Goal: Task Accomplishment & Management: Manage account settings

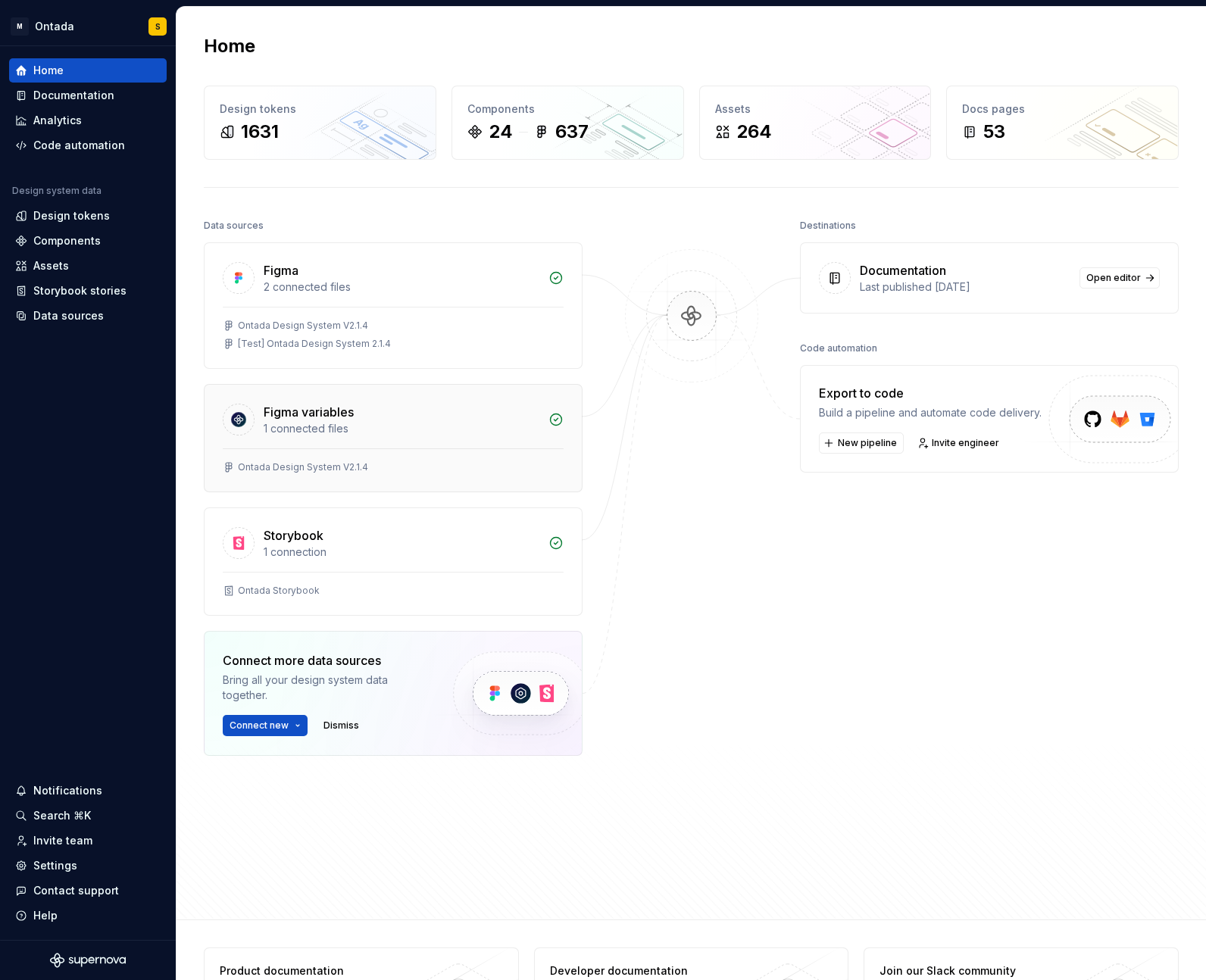
click at [372, 425] on div "1 connected files" at bounding box center [402, 429] width 276 height 15
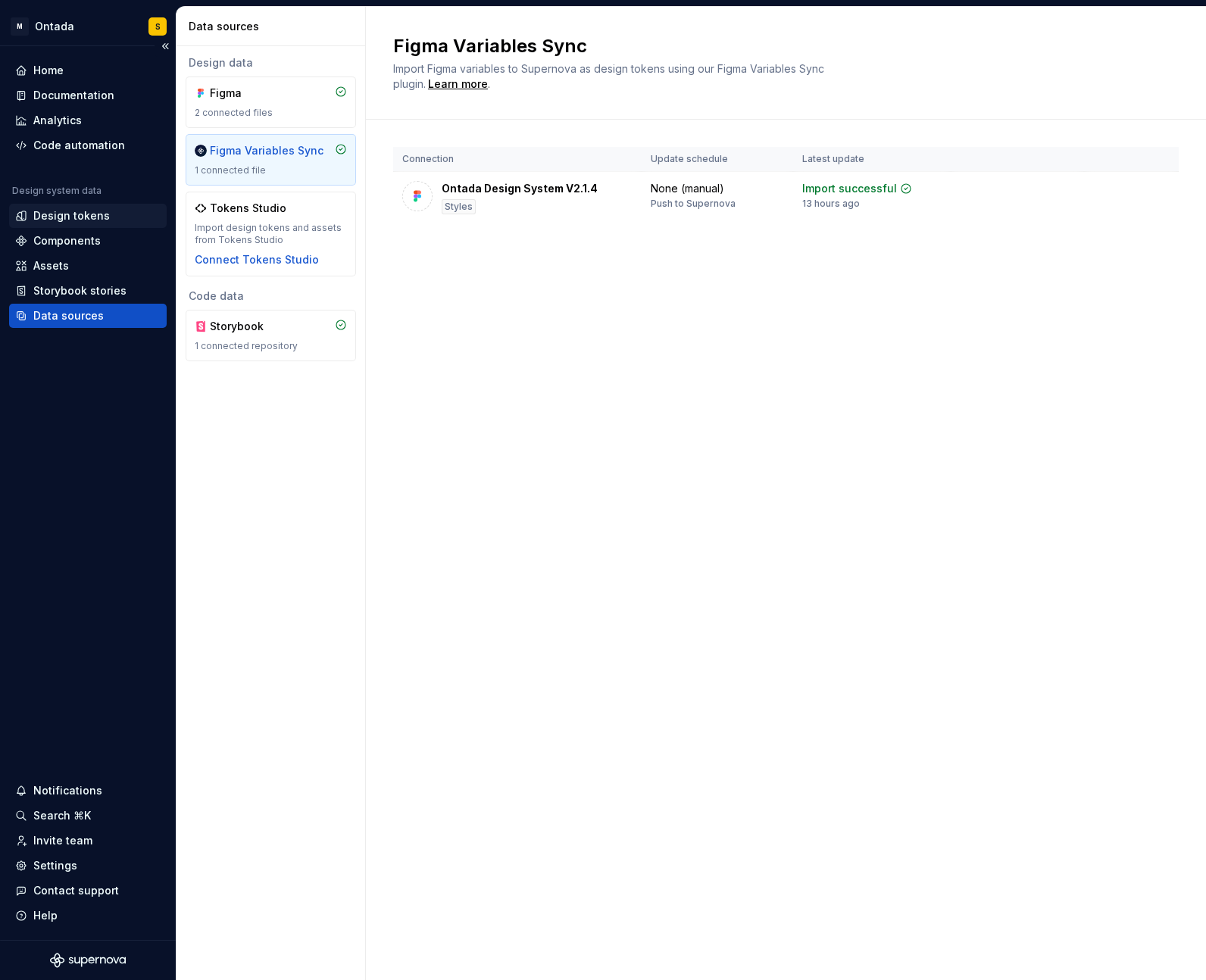
click at [94, 218] on div "Design tokens" at bounding box center [71, 216] width 77 height 15
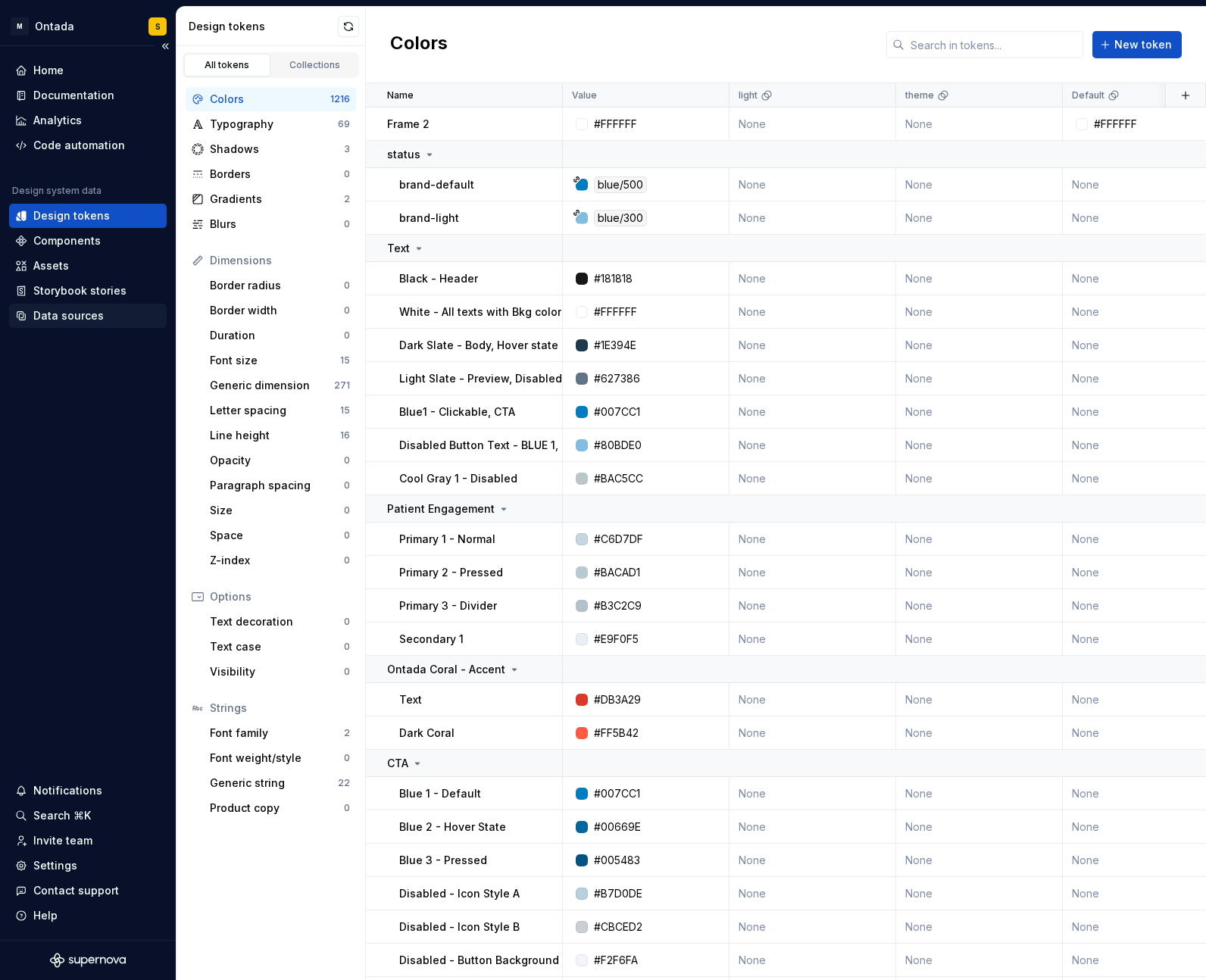
click at [88, 316] on div "Data sources" at bounding box center [68, 316] width 70 height 15
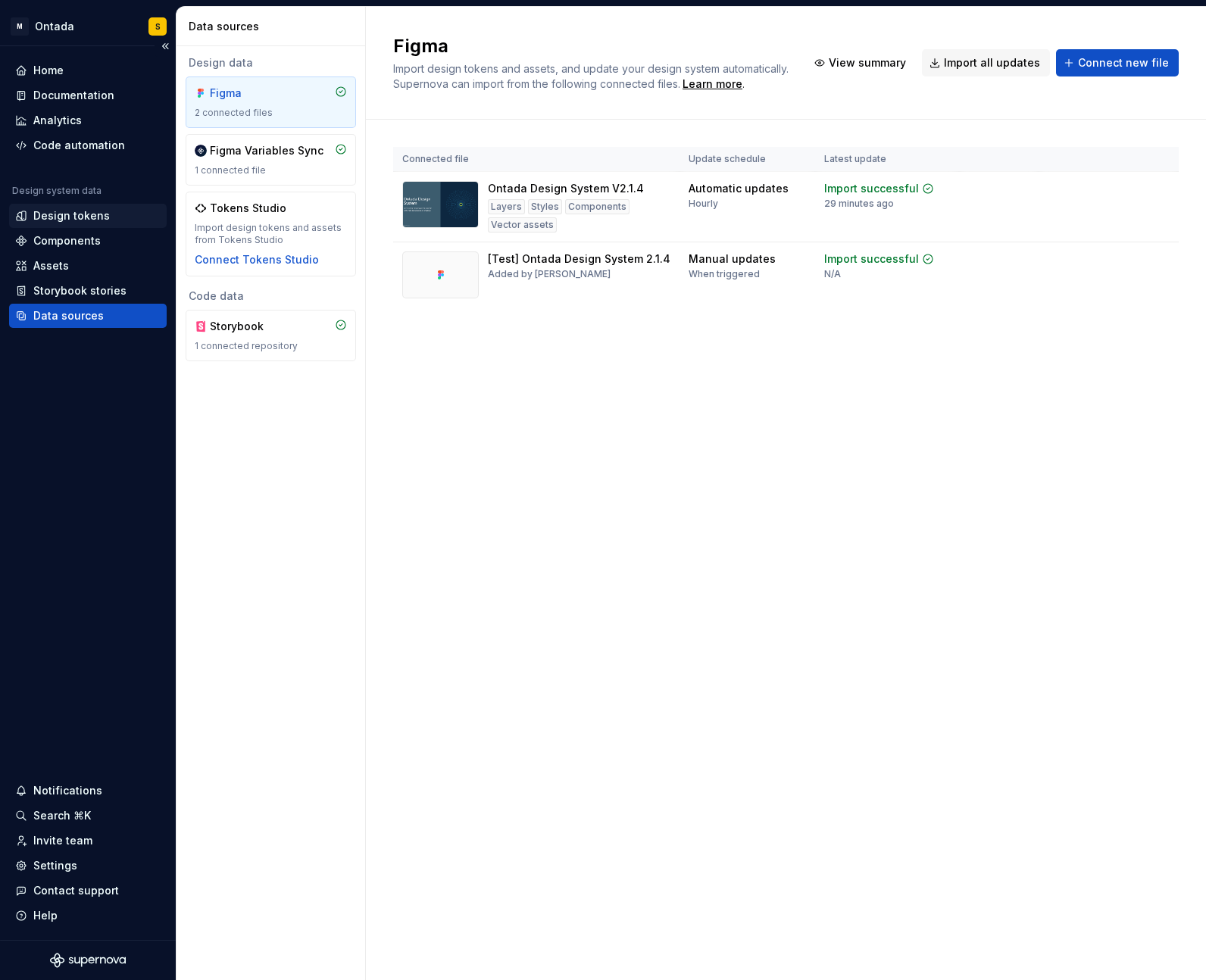
click at [67, 211] on div "Design tokens" at bounding box center [71, 216] width 77 height 15
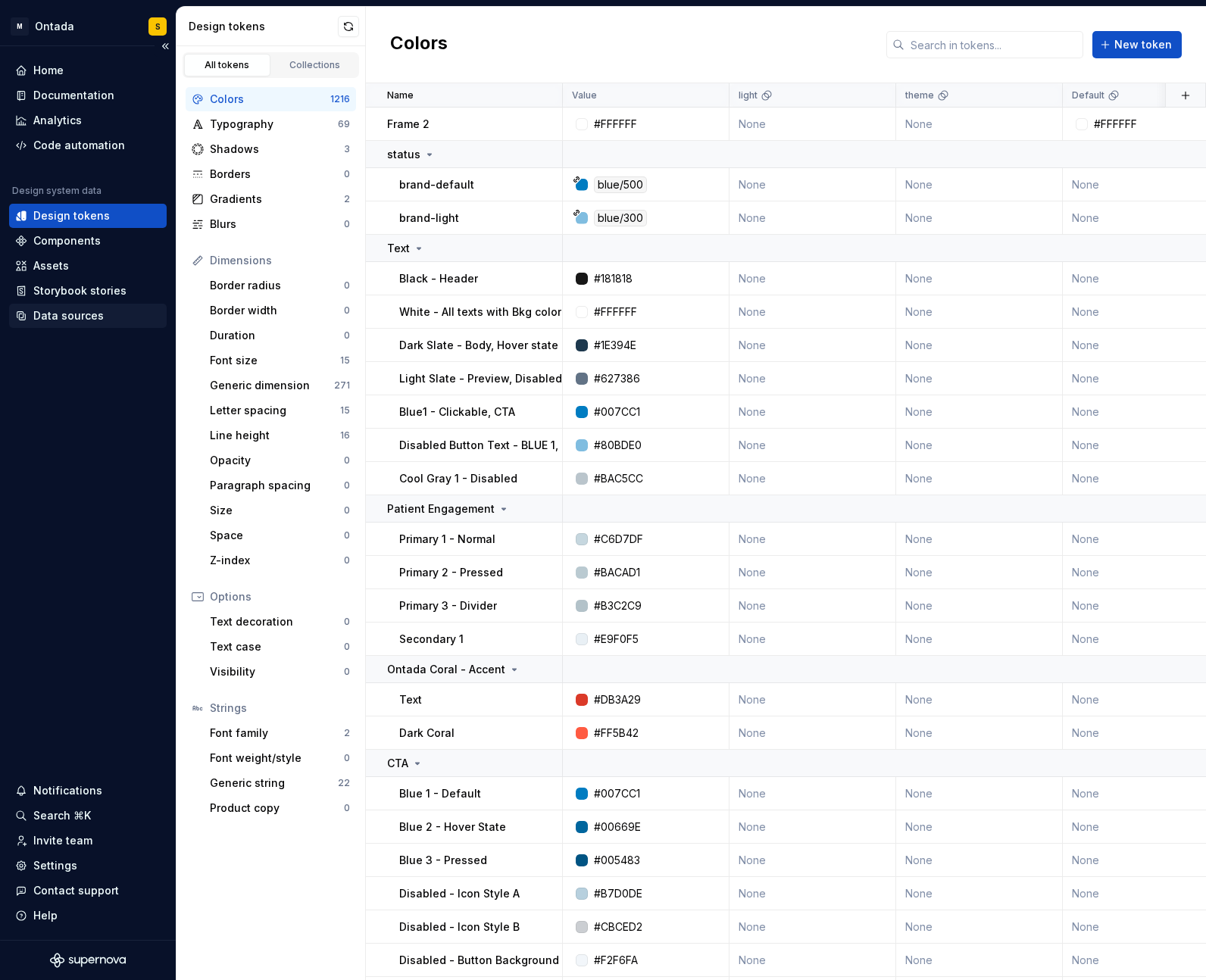
click at [73, 312] on div "Data sources" at bounding box center [68, 316] width 70 height 15
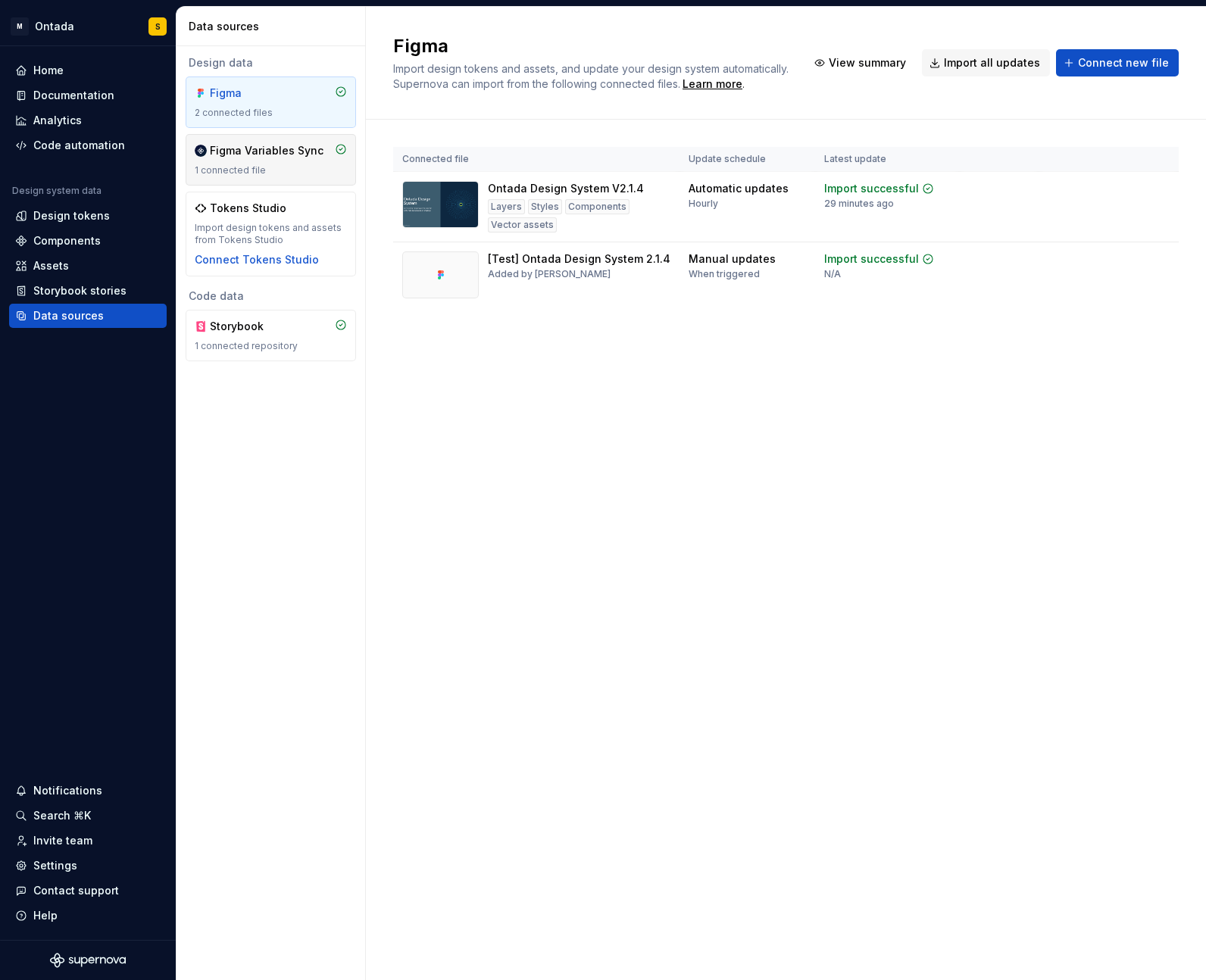
click at [313, 159] on div "Figma Variables Sync 1 connected file" at bounding box center [270, 159] width 153 height 33
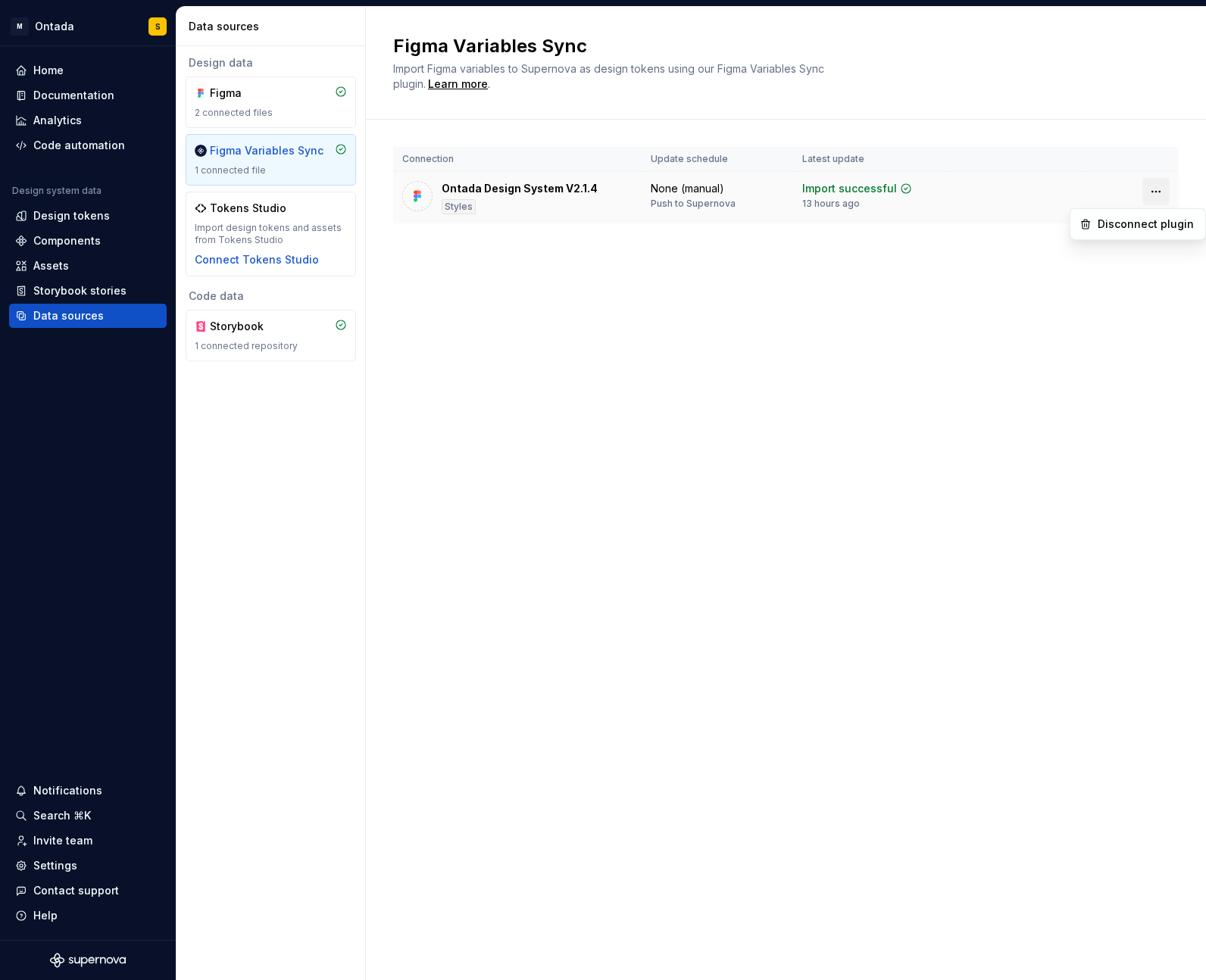
click at [1148, 192] on html "M Ontada S Home Documentation Analytics Code automation Design system data Desi…" at bounding box center [603, 490] width 1206 height 980
click at [1160, 227] on div "Disconnect plugin" at bounding box center [1147, 224] width 98 height 15
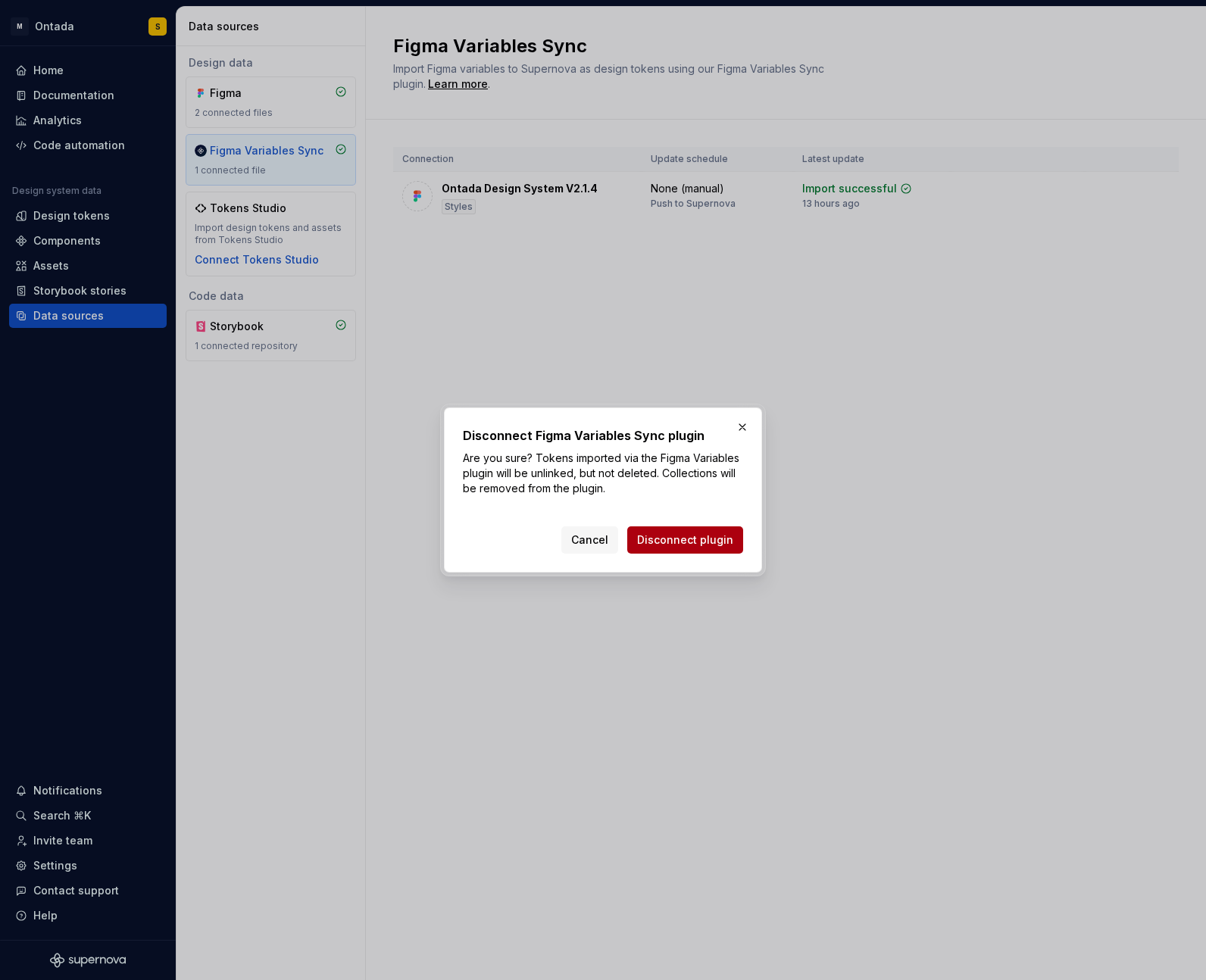
click at [685, 548] on button "Disconnect plugin" at bounding box center [685, 540] width 116 height 27
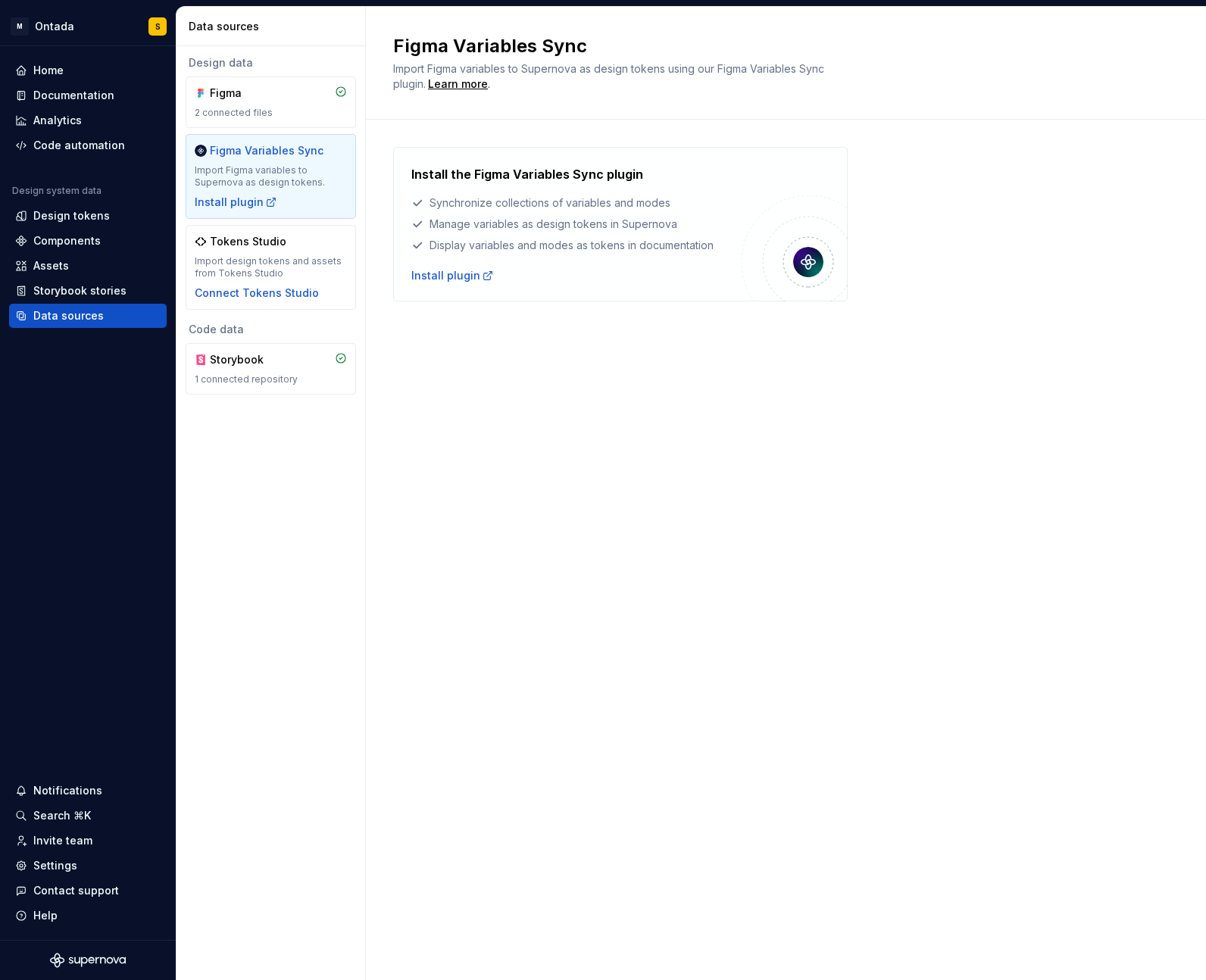
click at [877, 783] on div "Figma Variables Sync Import Figma variables to Supernova as design tokens using…" at bounding box center [785, 493] width 840 height 974
click at [462, 272] on div "Install plugin" at bounding box center [452, 275] width 82 height 15
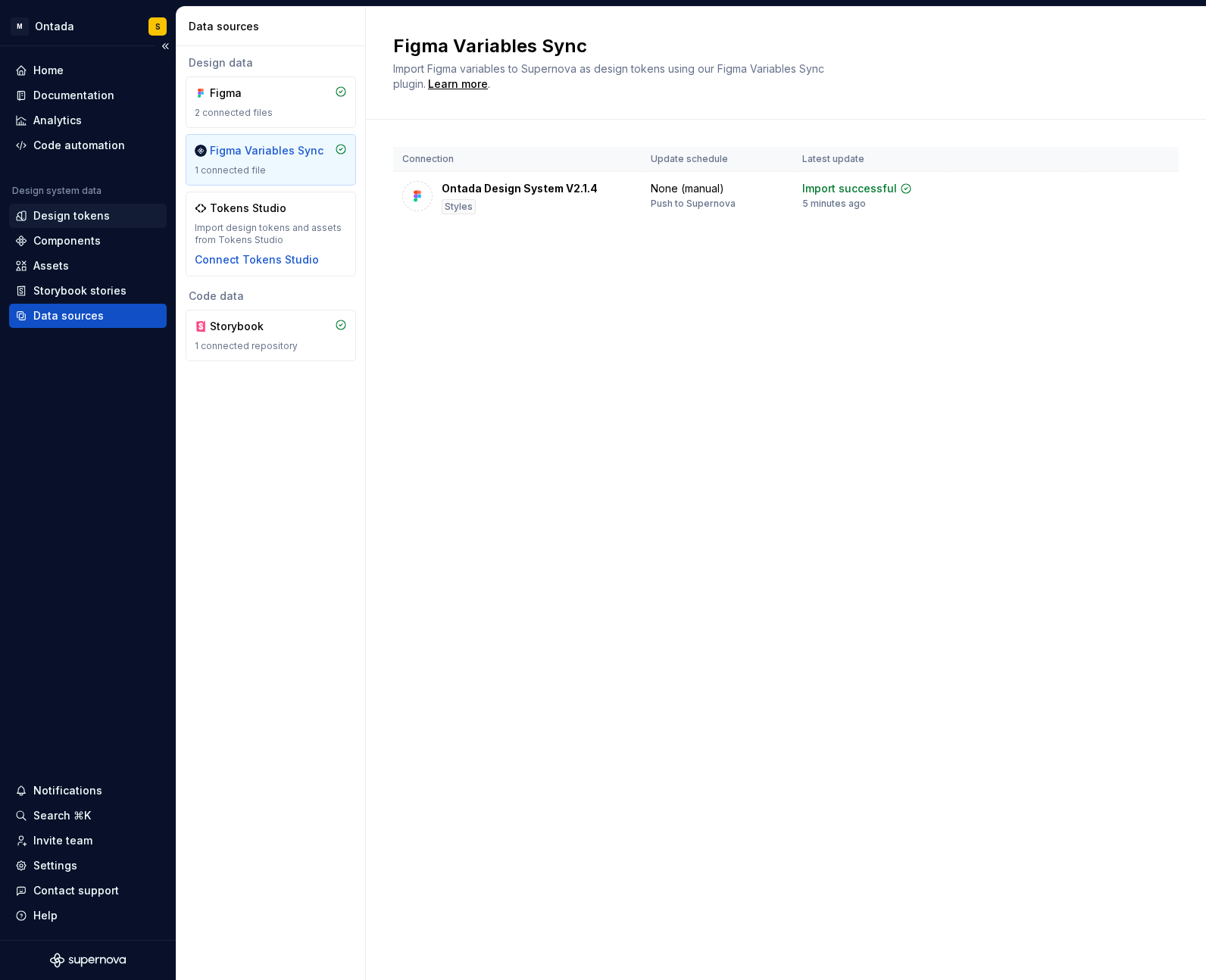
click at [71, 220] on div "Design tokens" at bounding box center [71, 216] width 77 height 15
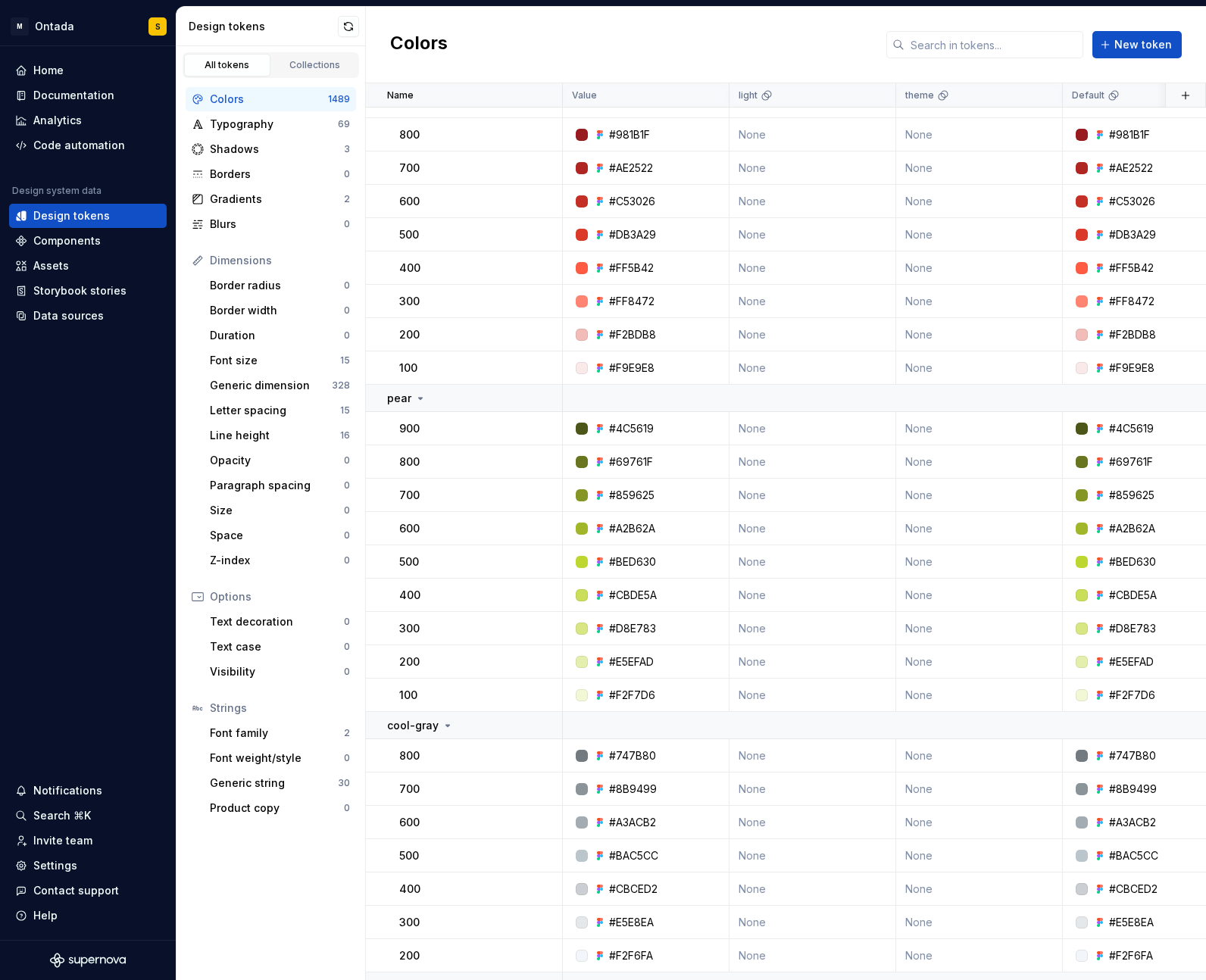
scroll to position [1923, 0]
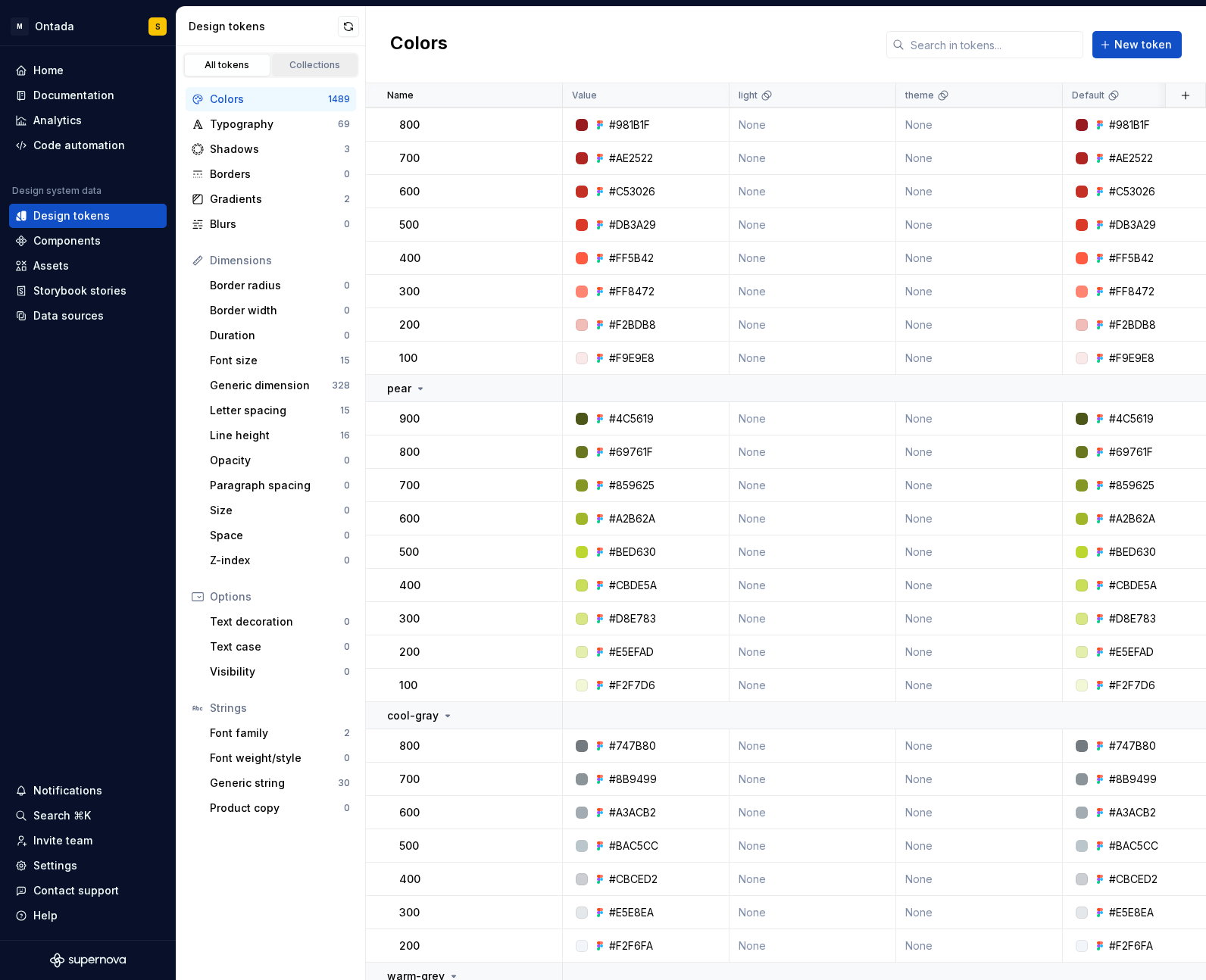
click at [327, 65] on div "Collections" at bounding box center [315, 65] width 76 height 12
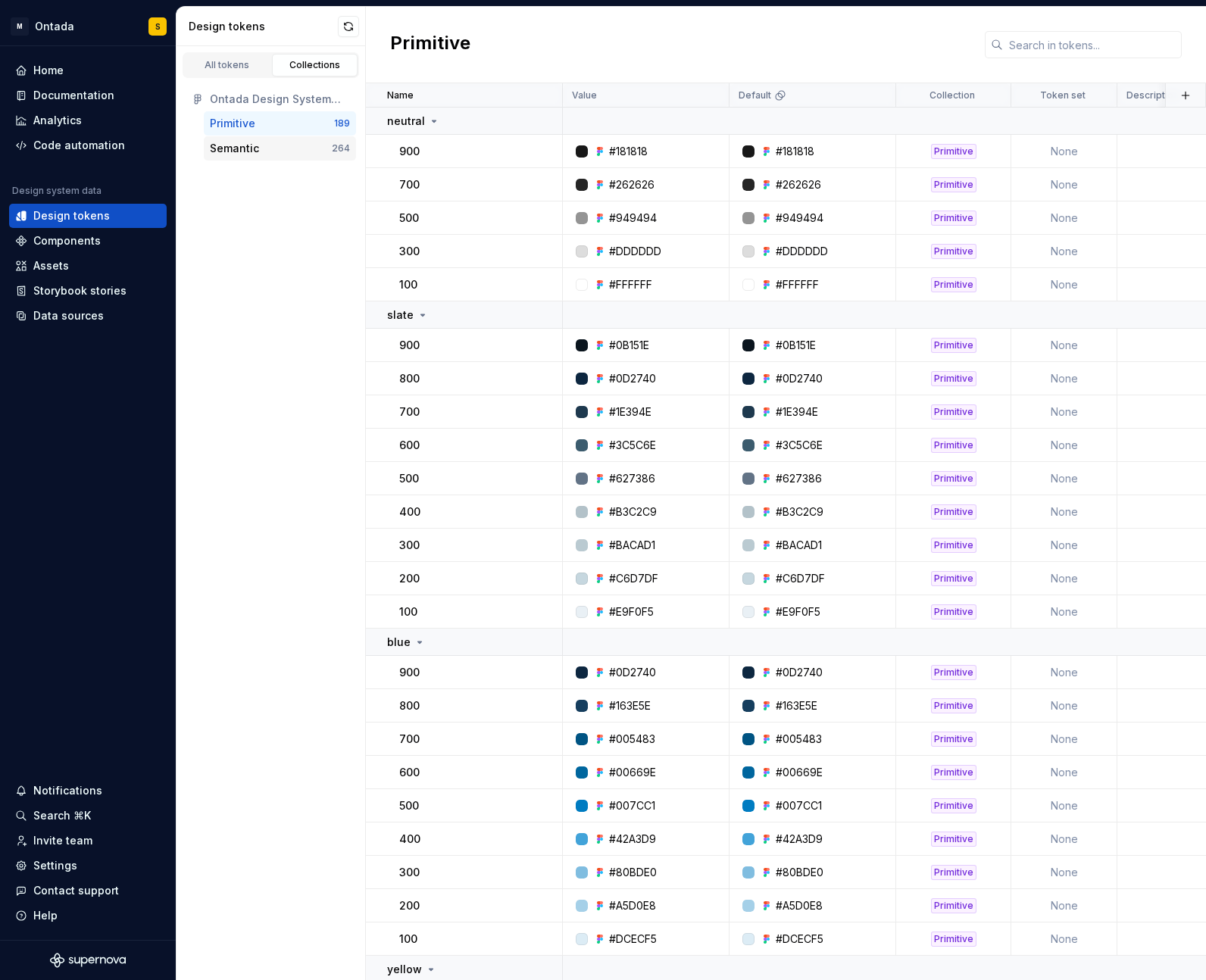
click at [247, 144] on div "Semantic" at bounding box center [234, 149] width 49 height 15
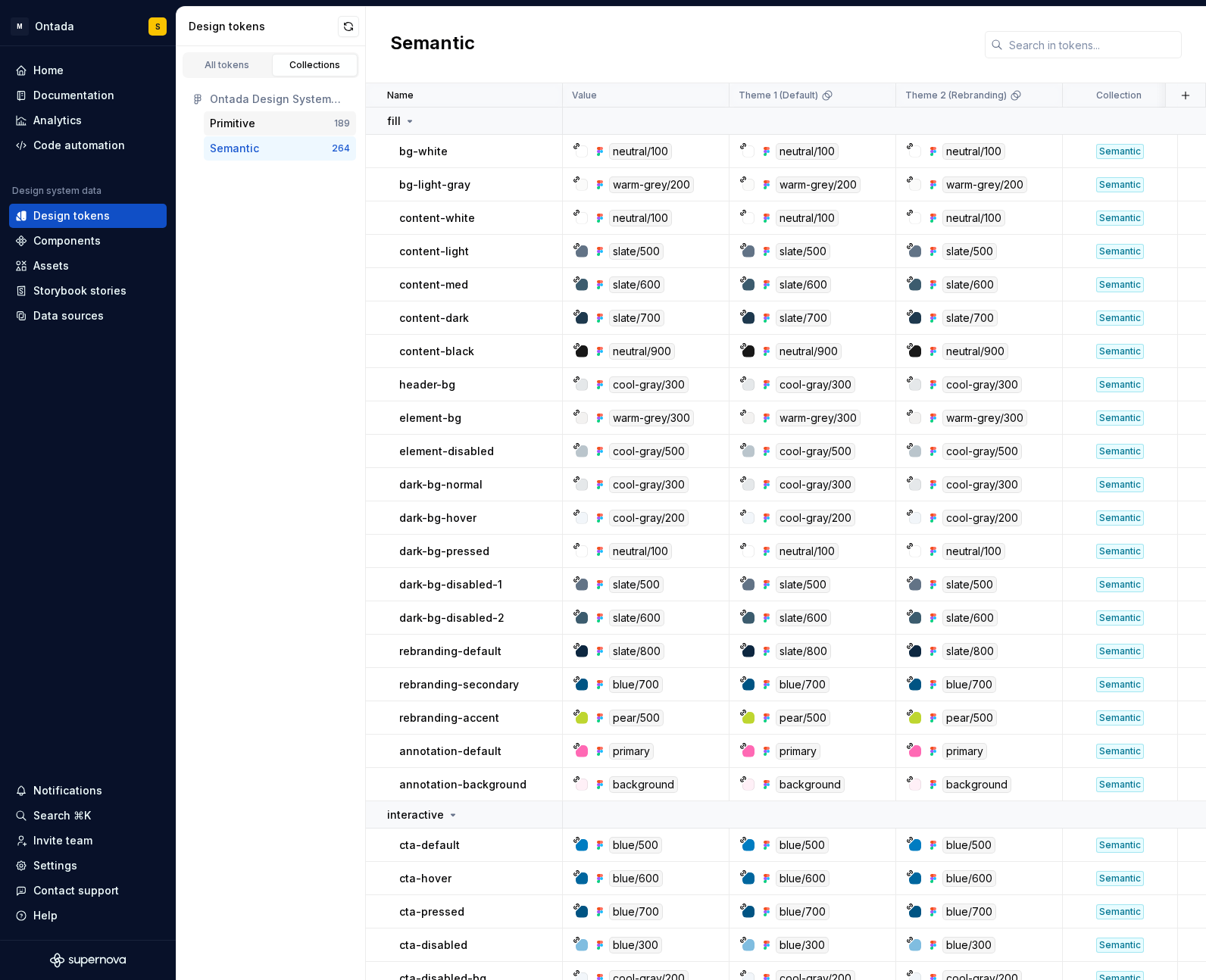
click at [250, 114] on div "Primitive 189" at bounding box center [279, 124] width 153 height 24
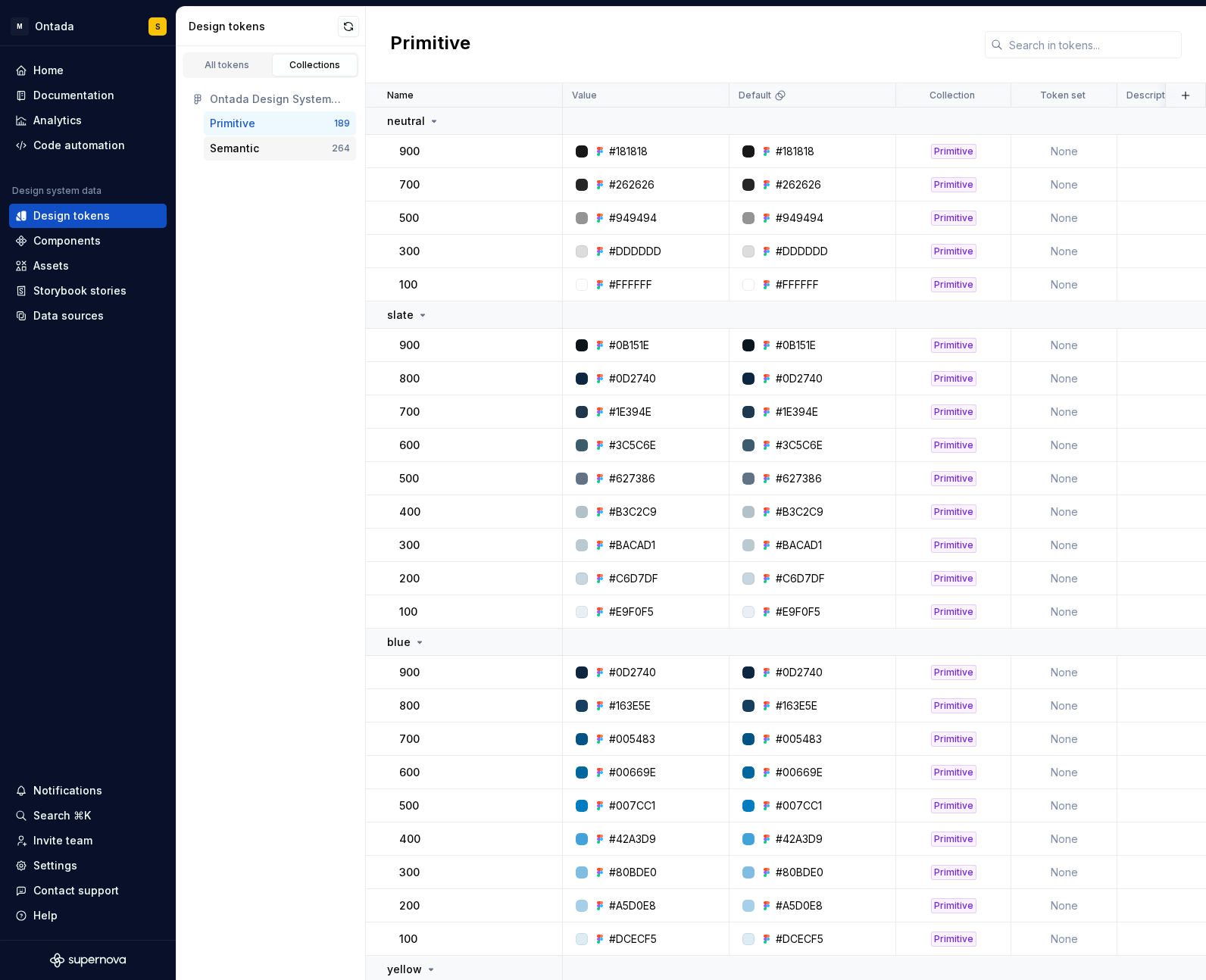
click at [236, 145] on div "Semantic" at bounding box center [234, 149] width 49 height 15
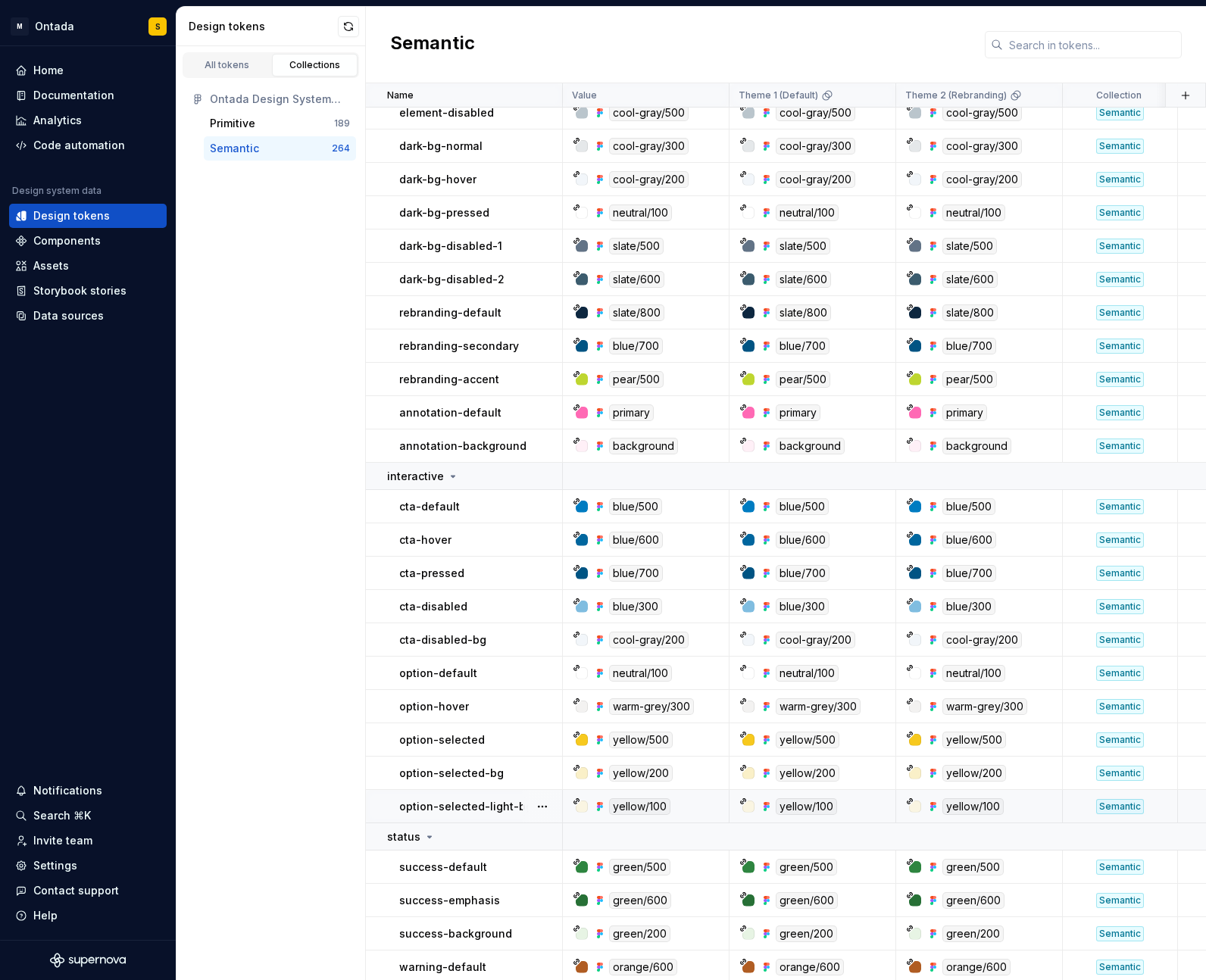
scroll to position [493, 0]
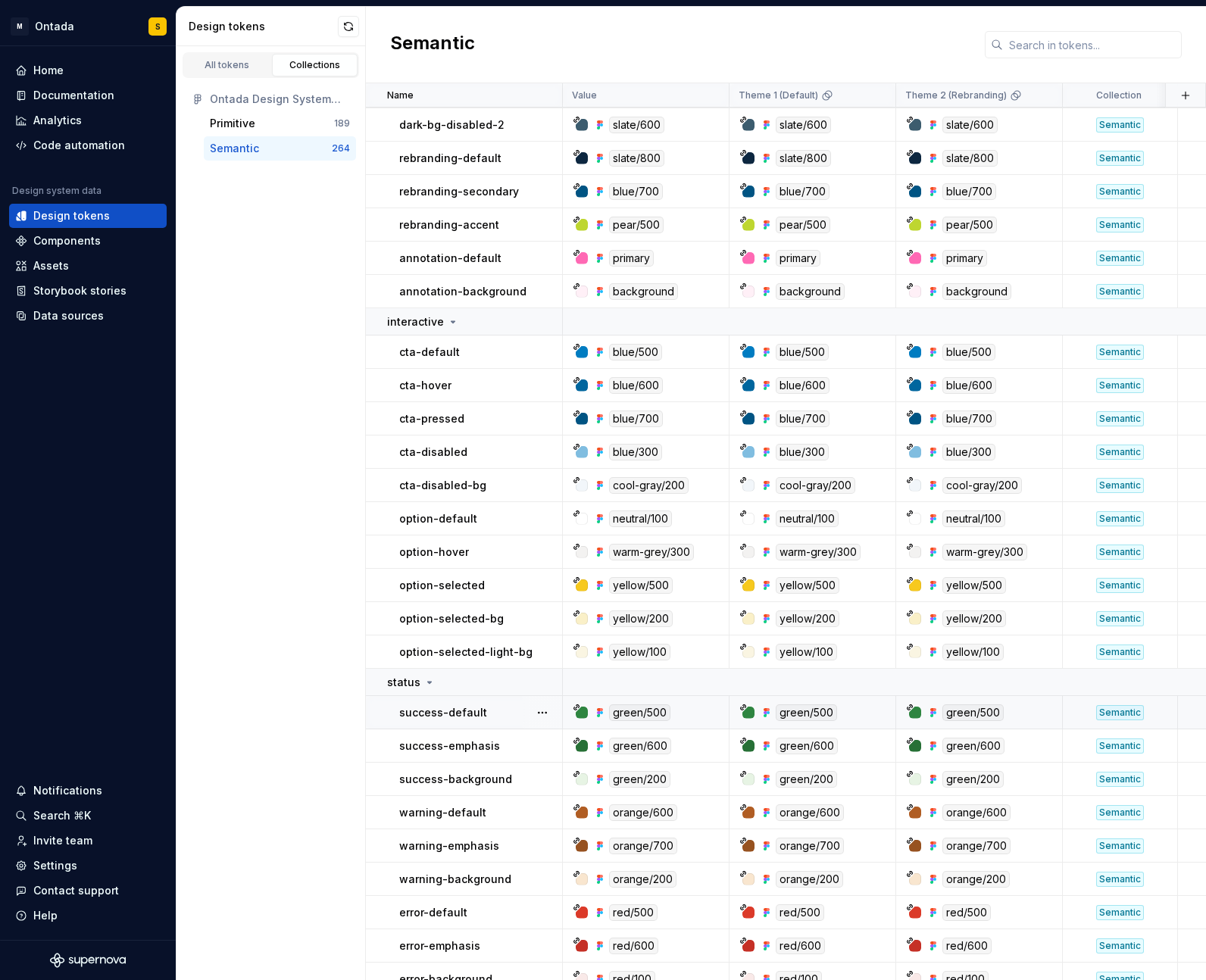
click at [459, 706] on p "success-default" at bounding box center [442, 713] width 88 height 15
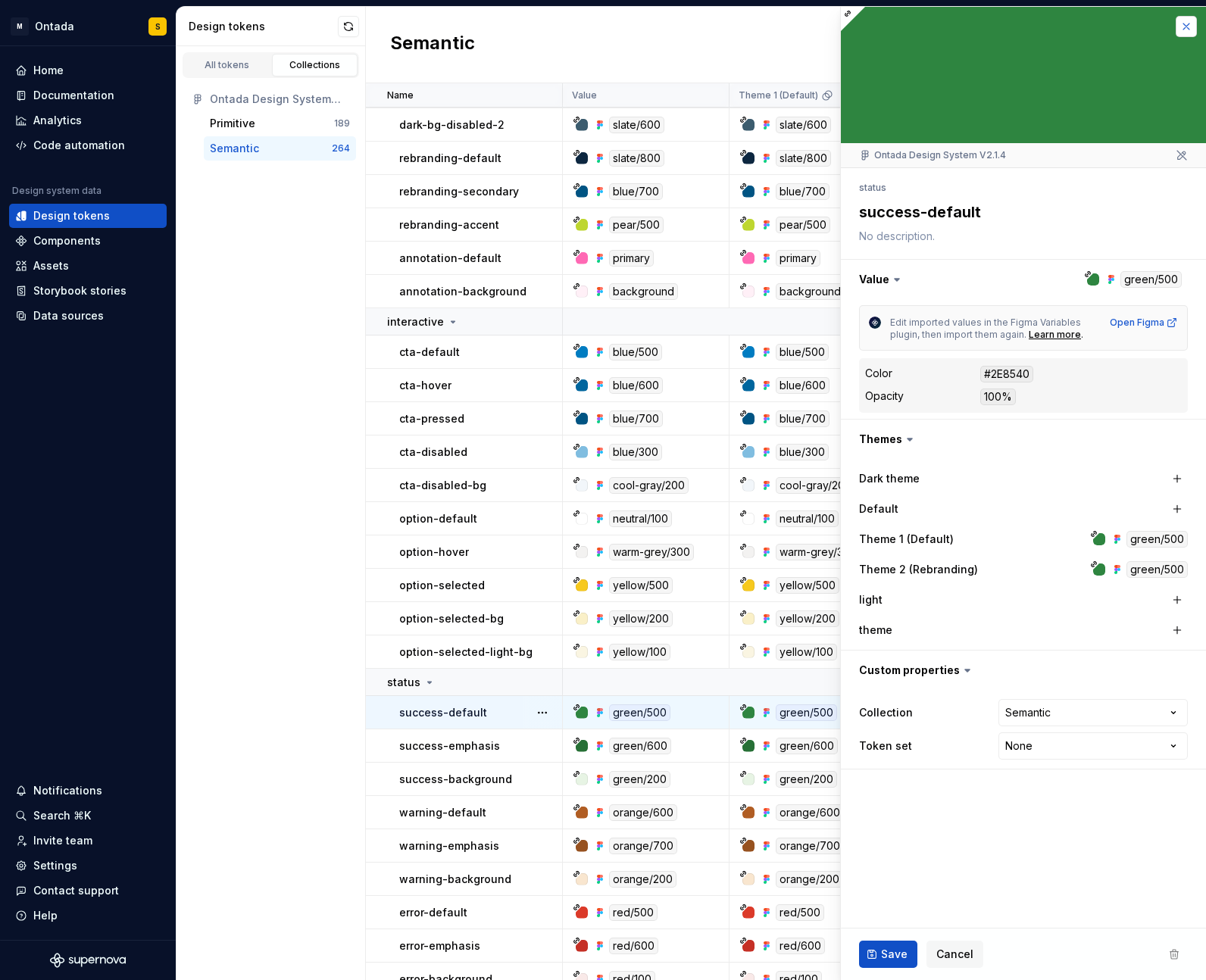
click at [1181, 27] on button "button" at bounding box center [1186, 27] width 21 height 21
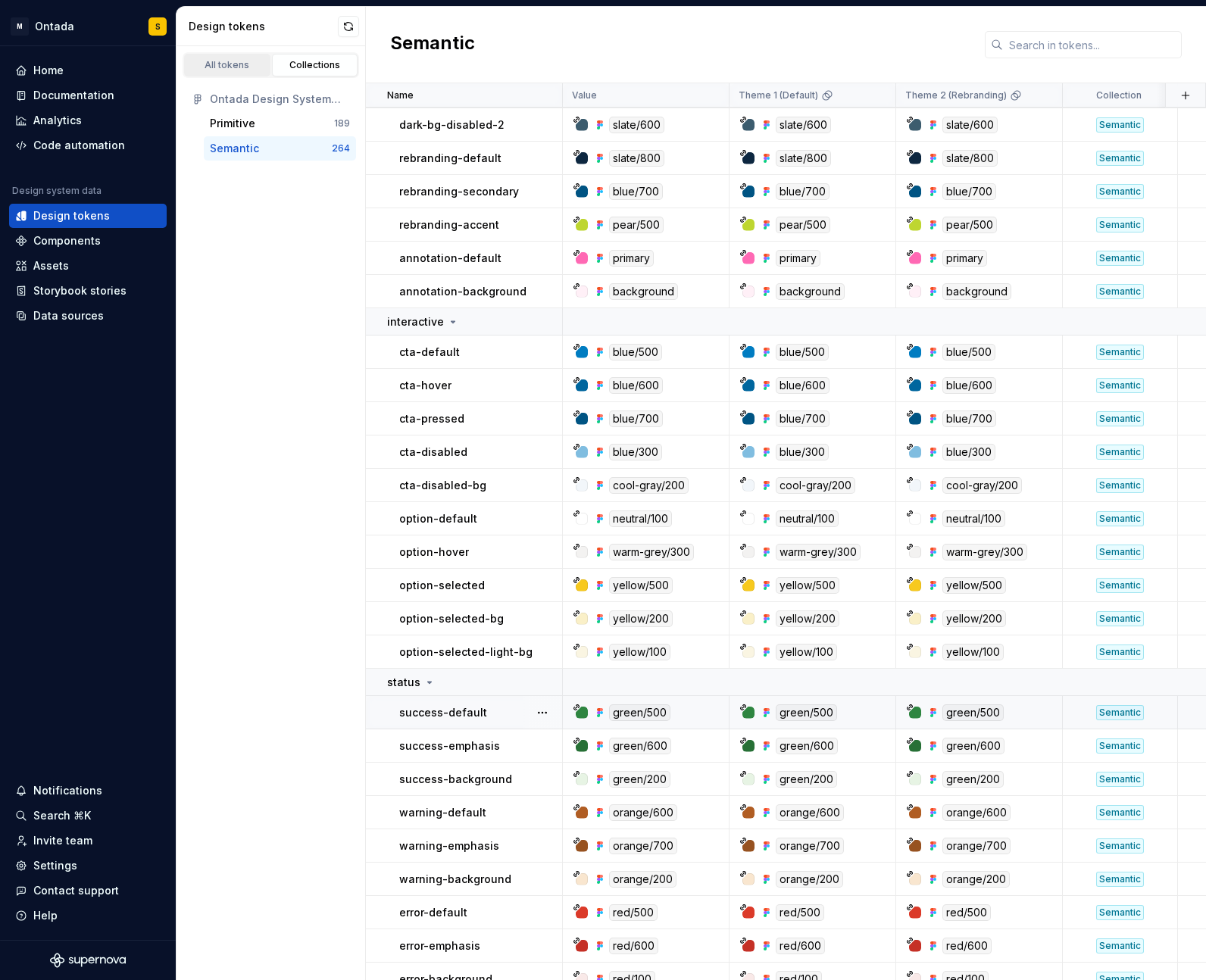
click at [227, 61] on div "All tokens" at bounding box center [228, 65] width 76 height 12
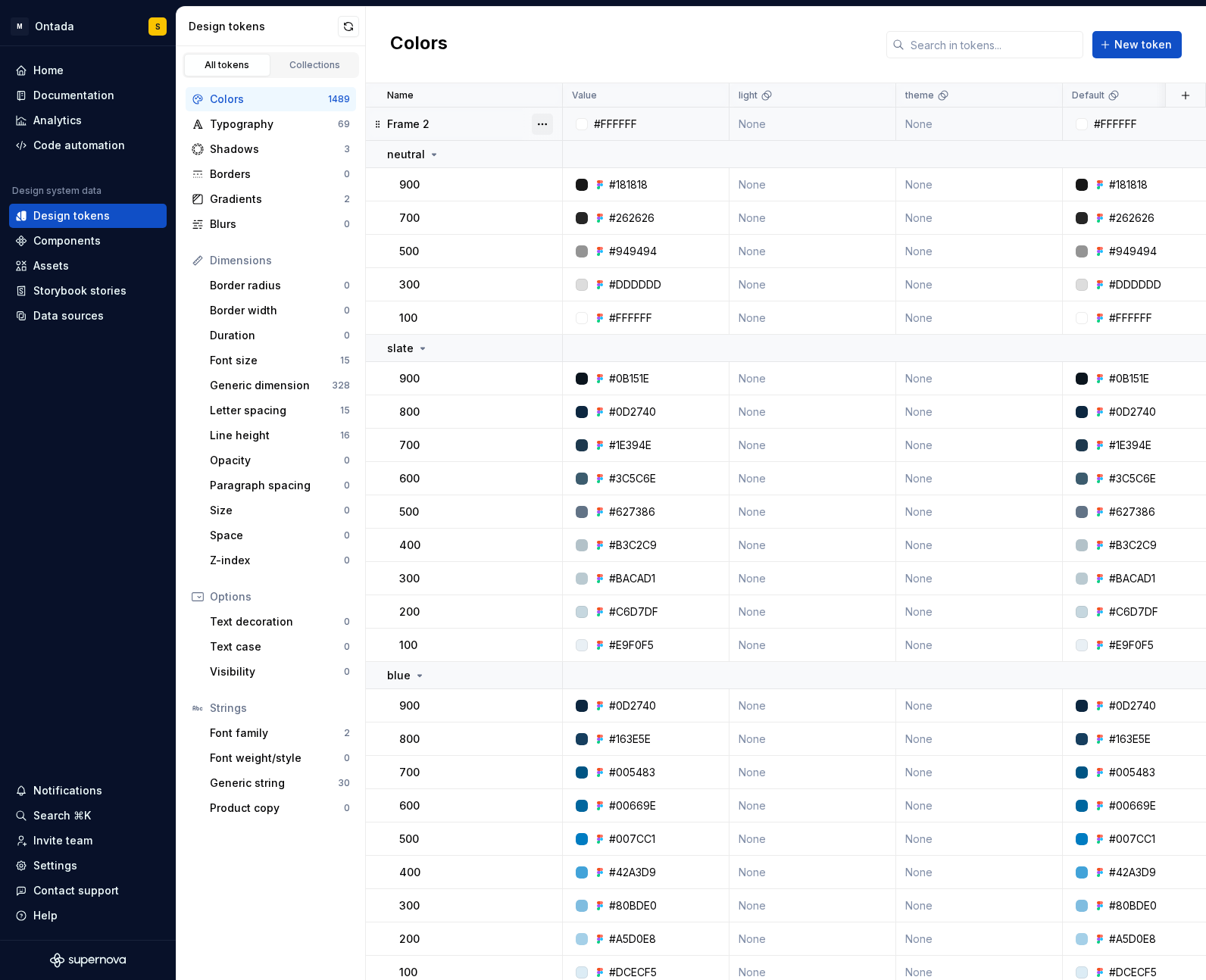
click at [539, 116] on button "button" at bounding box center [542, 124] width 21 height 21
click at [571, 220] on div "Delete token" at bounding box center [600, 209] width 129 height 24
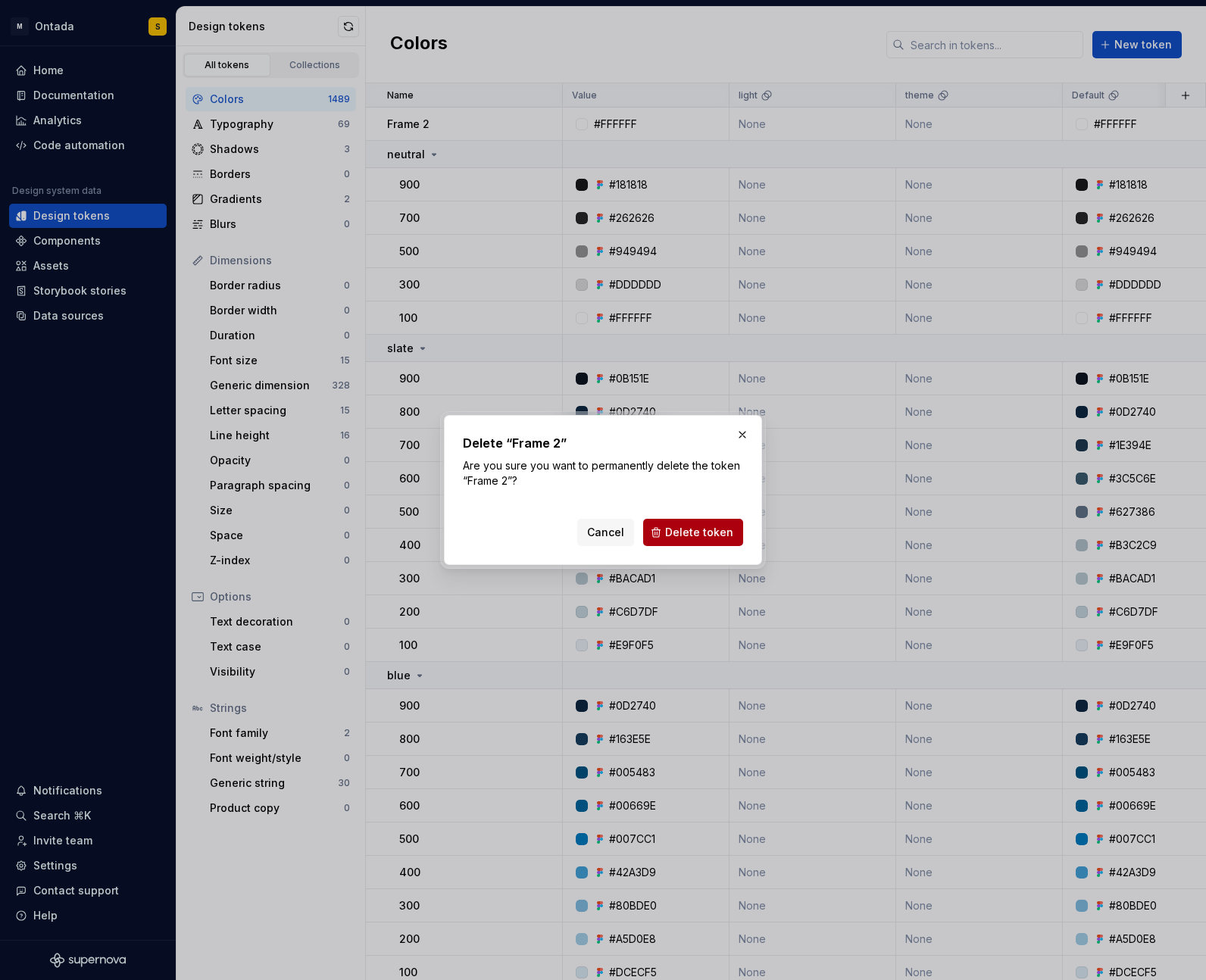
click at [706, 532] on span "Delete token" at bounding box center [699, 532] width 68 height 15
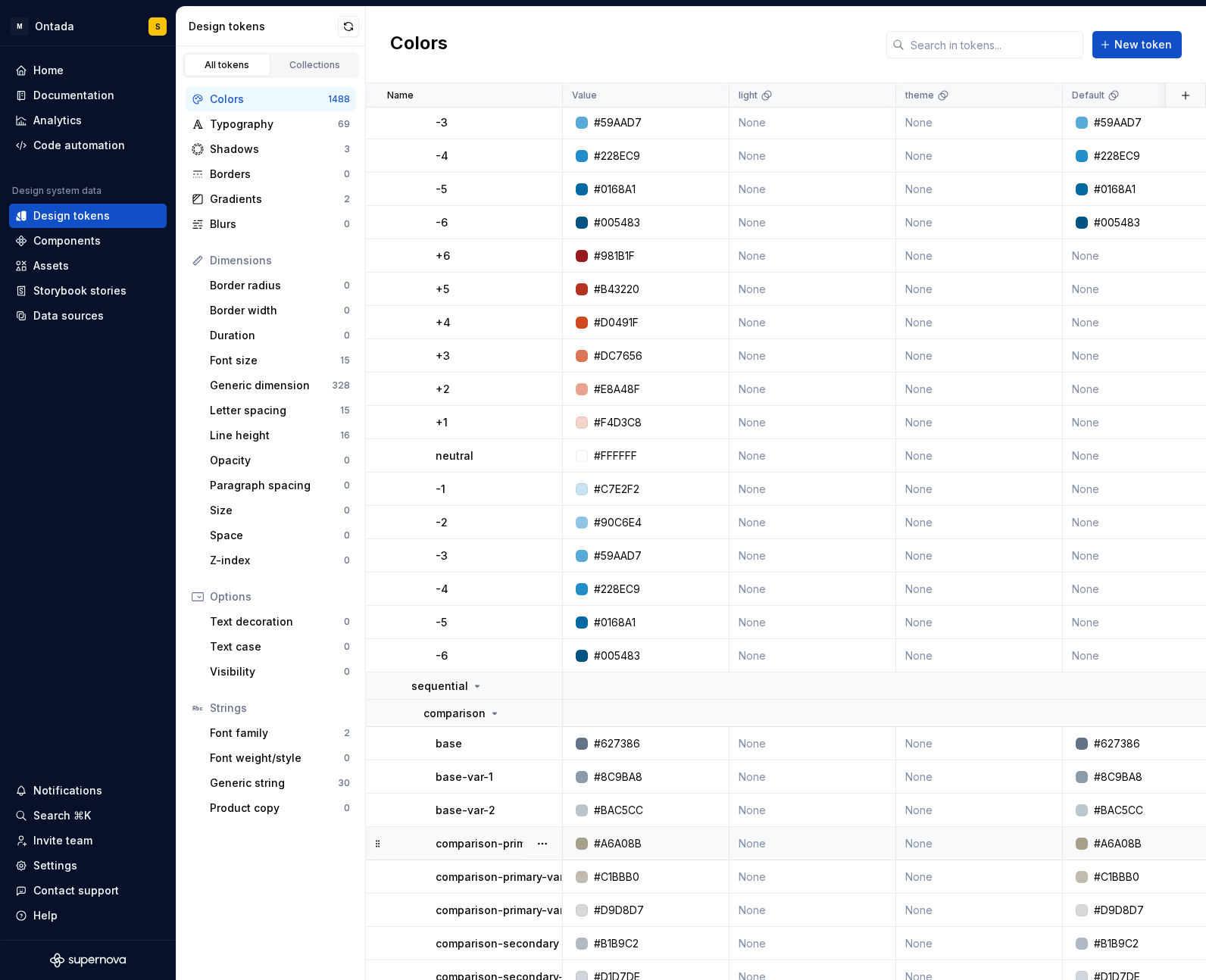
scroll to position [38599, 0]
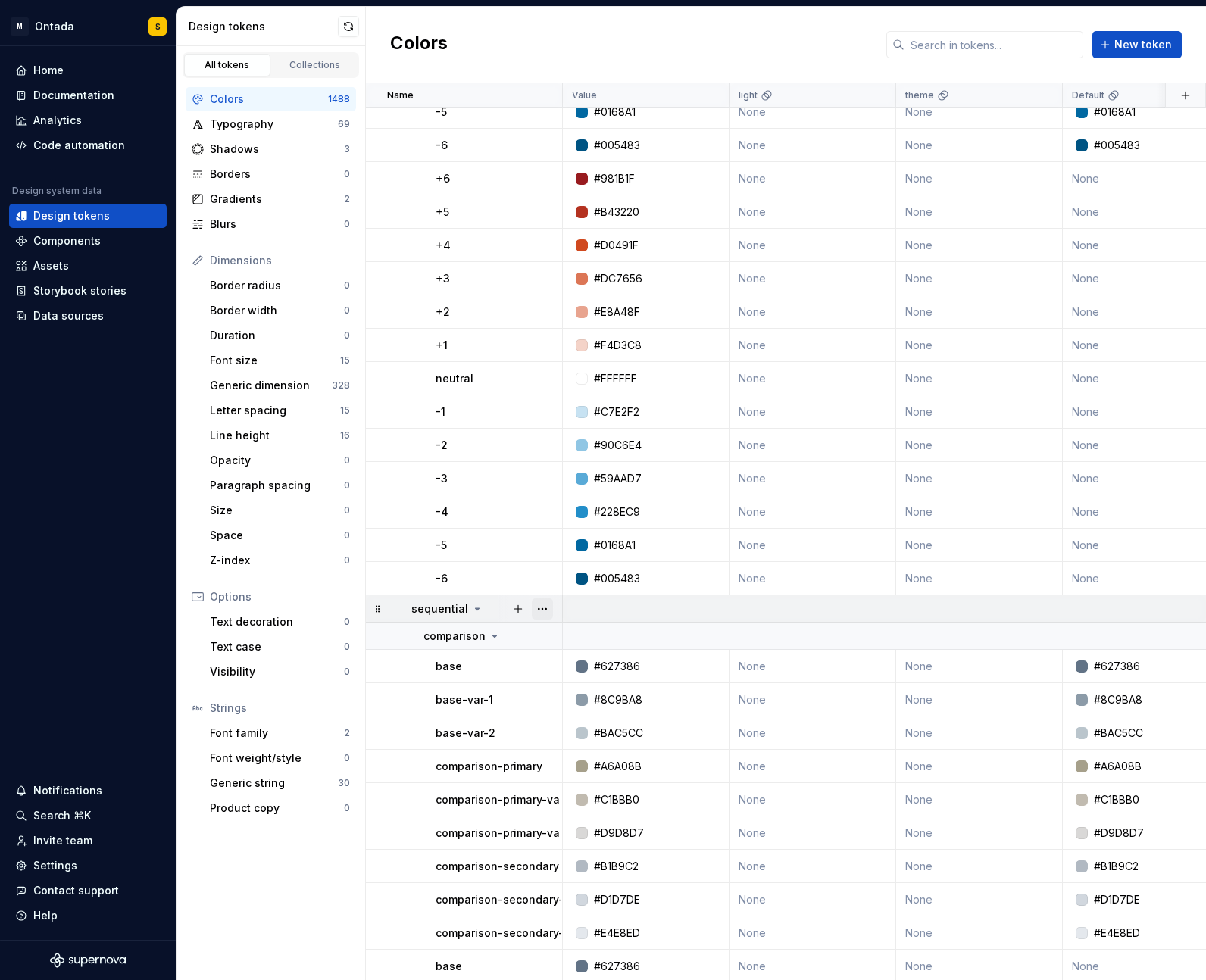
click at [546, 604] on button "button" at bounding box center [542, 609] width 21 height 21
click at [616, 785] on div "Delete group" at bounding box center [609, 780] width 98 height 15
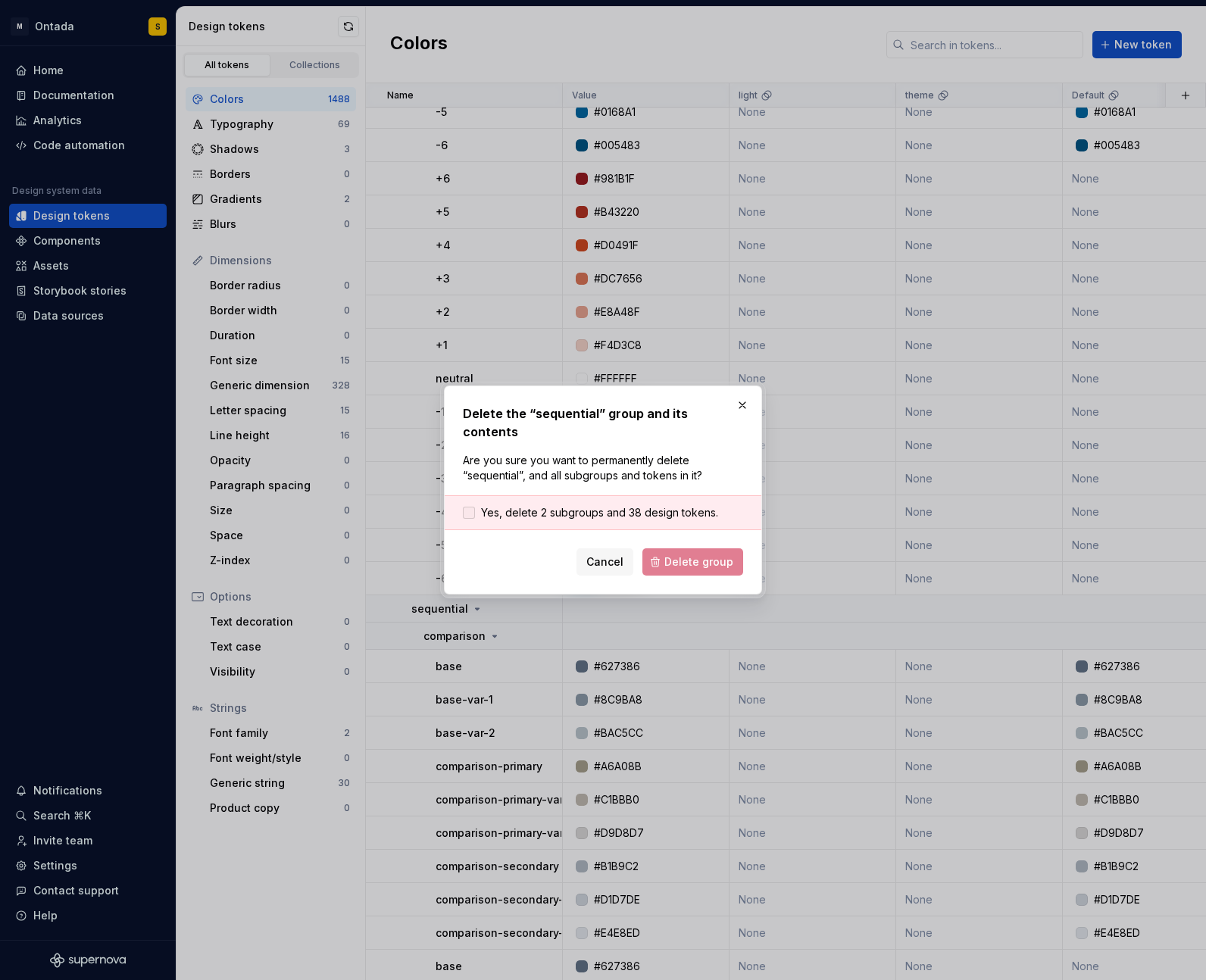
click at [474, 507] on div at bounding box center [468, 513] width 12 height 12
click at [731, 555] on span "Delete group" at bounding box center [698, 562] width 69 height 15
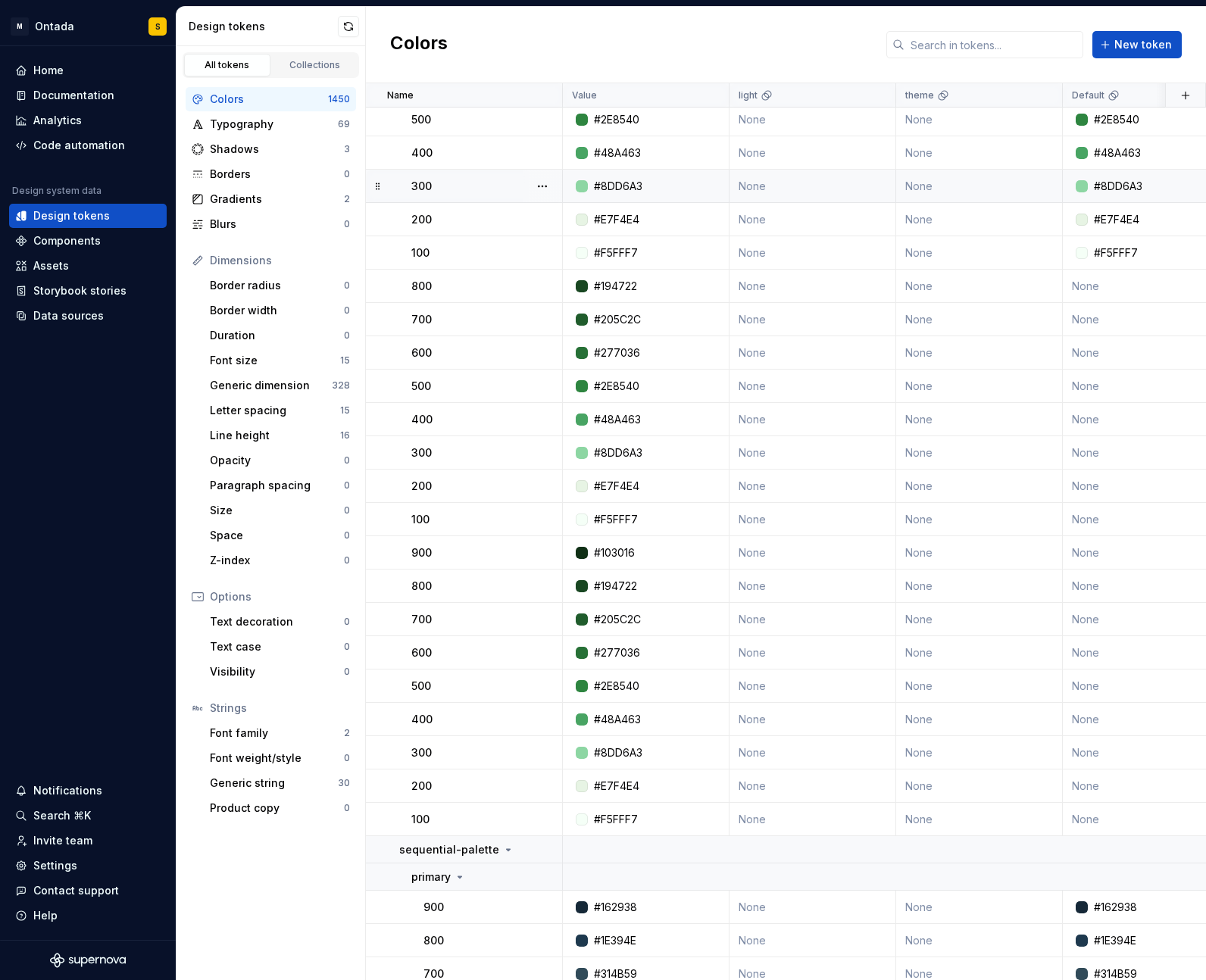
scroll to position [39506, 0]
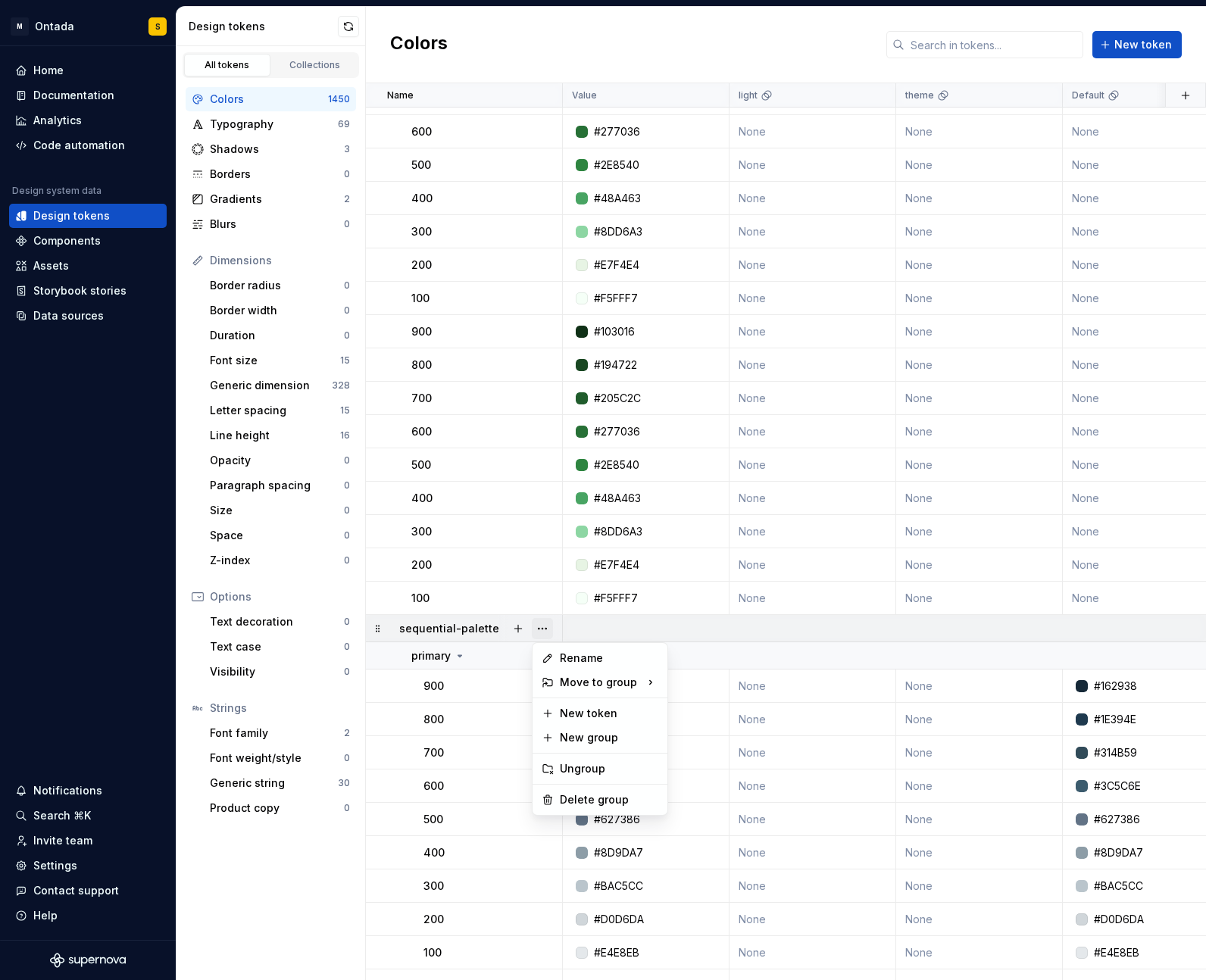
click at [543, 626] on button "button" at bounding box center [542, 629] width 21 height 21
click at [595, 806] on div "Delete group" at bounding box center [609, 799] width 98 height 15
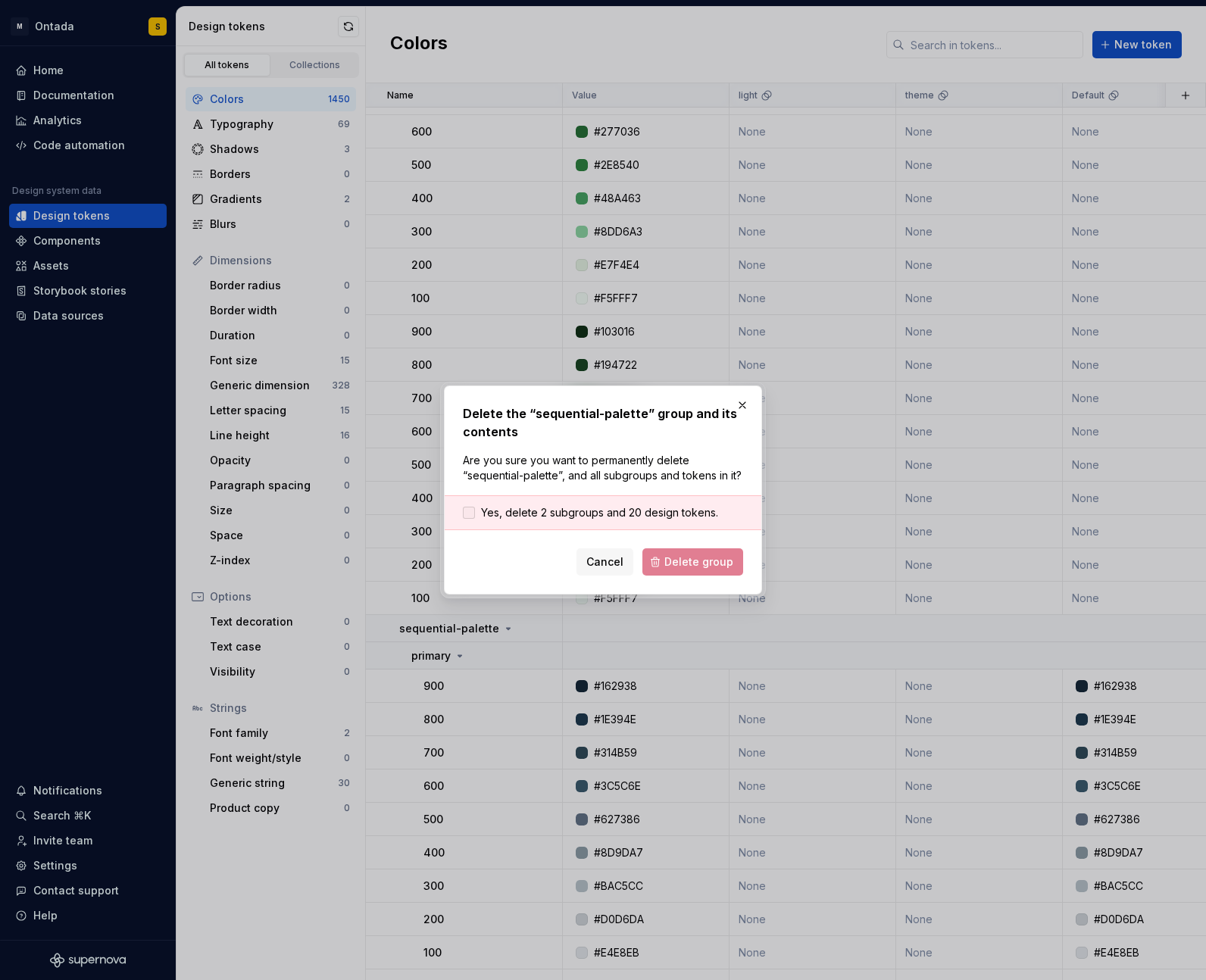
click at [542, 512] on span "Yes, delete 2 subgroups and 20 design tokens." at bounding box center [600, 513] width 237 height 15
click at [676, 567] on span "Delete group" at bounding box center [698, 562] width 69 height 15
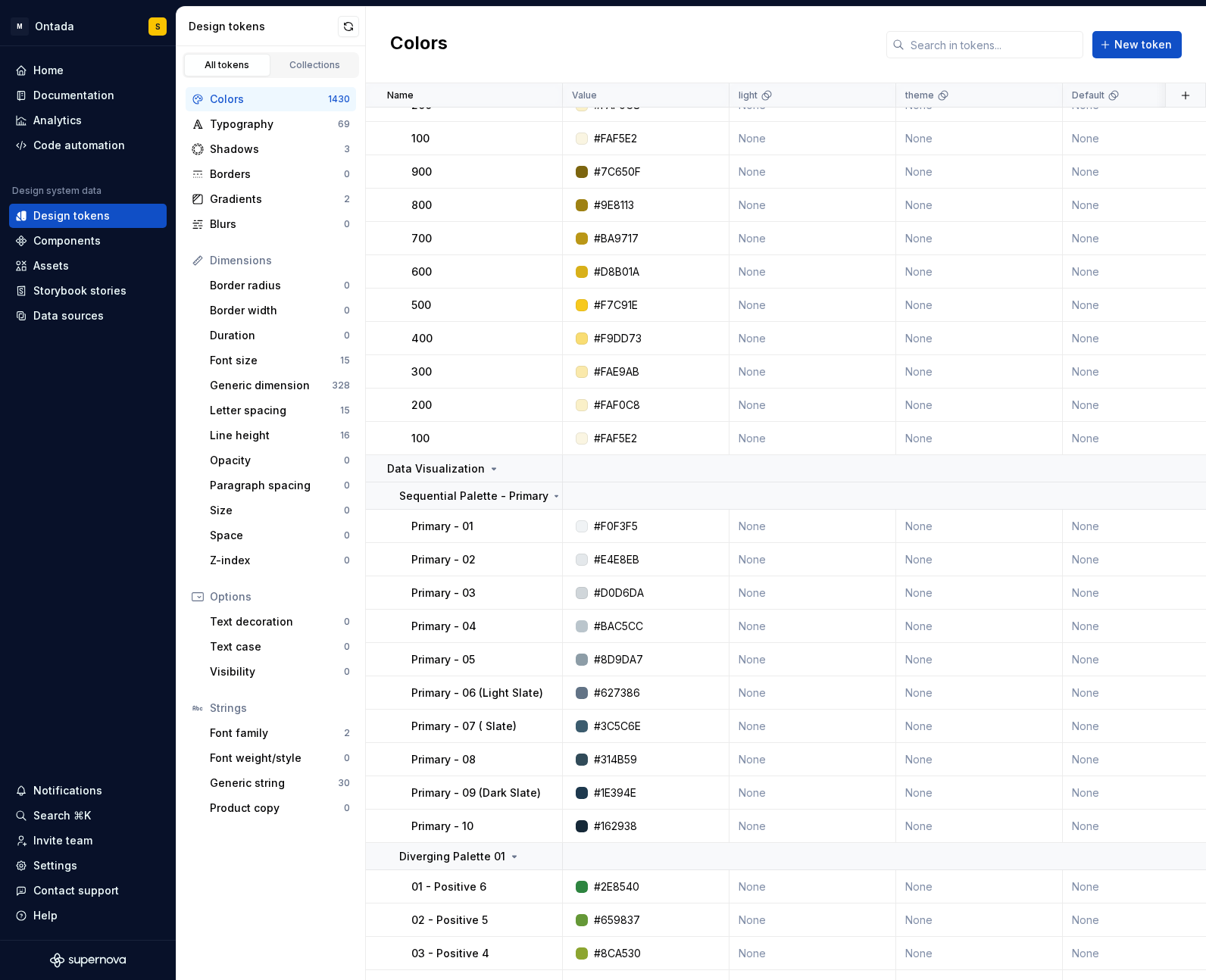
scroll to position [42624, 0]
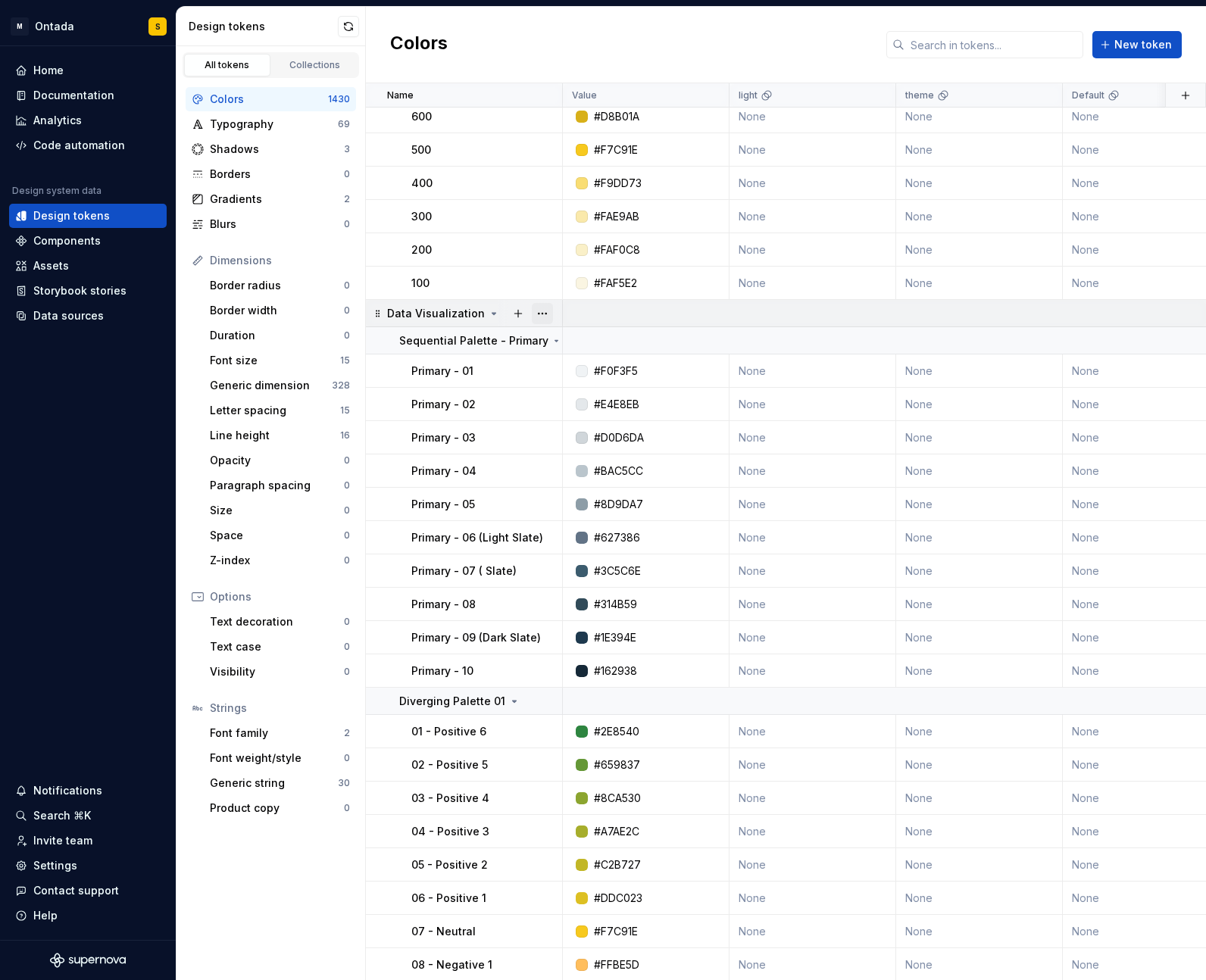
click at [537, 312] on button "button" at bounding box center [542, 313] width 21 height 21
click at [580, 481] on div "Delete group" at bounding box center [609, 484] width 98 height 15
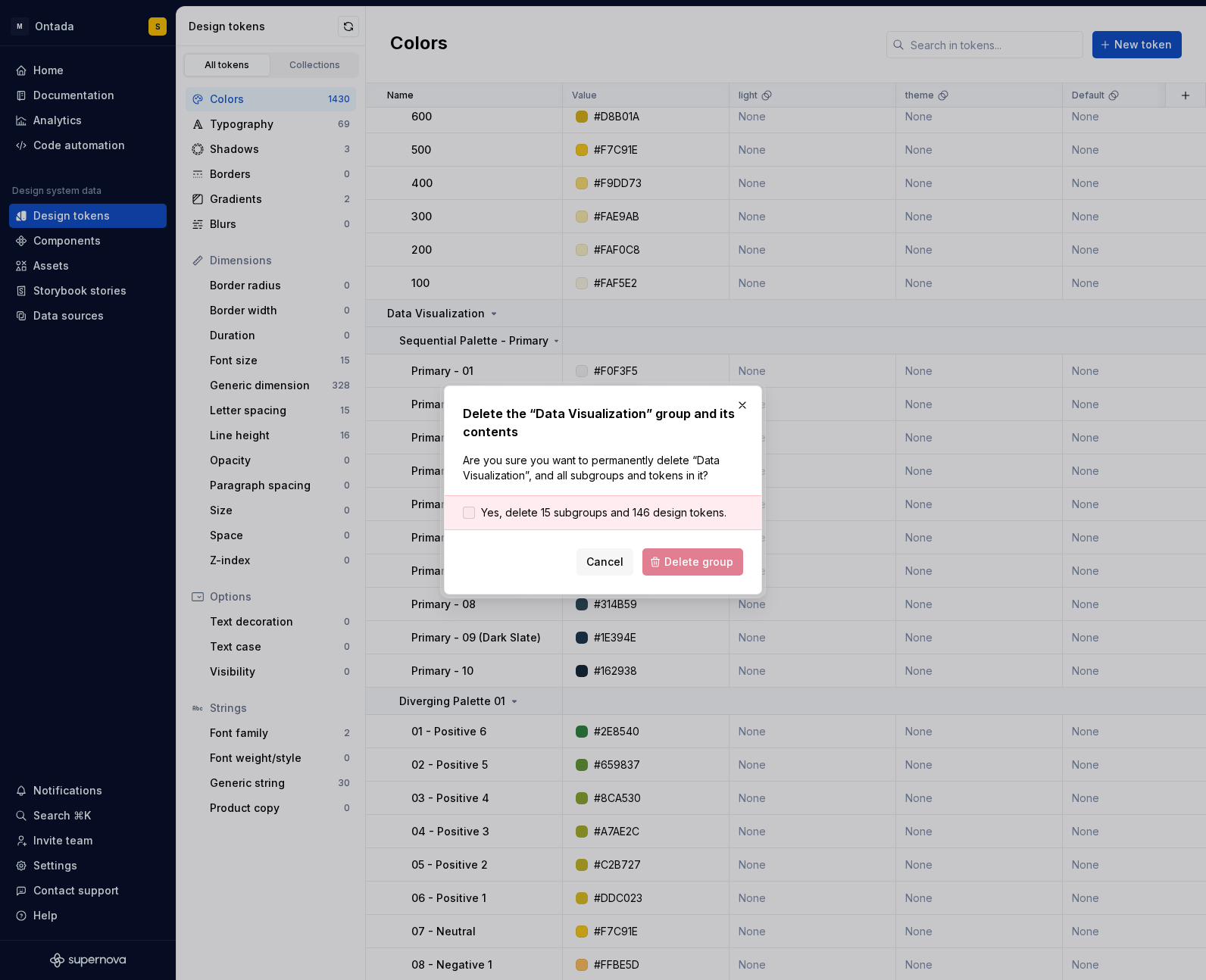
click at [506, 509] on span "Yes, delete 15 subgroups and 146 design tokens." at bounding box center [604, 513] width 245 height 15
click at [703, 559] on span "Delete group" at bounding box center [698, 562] width 69 height 15
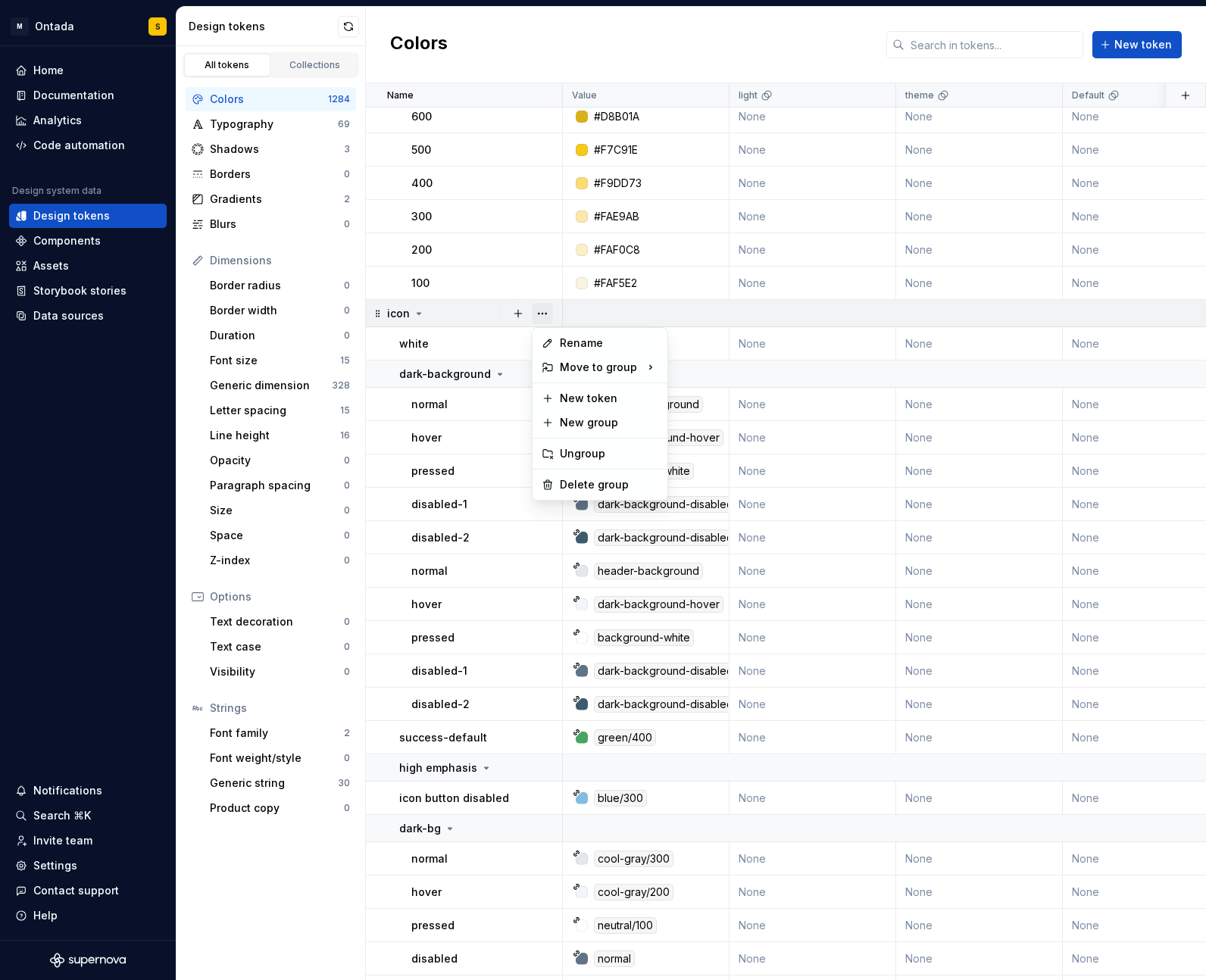
click at [546, 305] on button "button" at bounding box center [542, 313] width 21 height 21
click at [587, 488] on div "Delete group" at bounding box center [609, 484] width 98 height 15
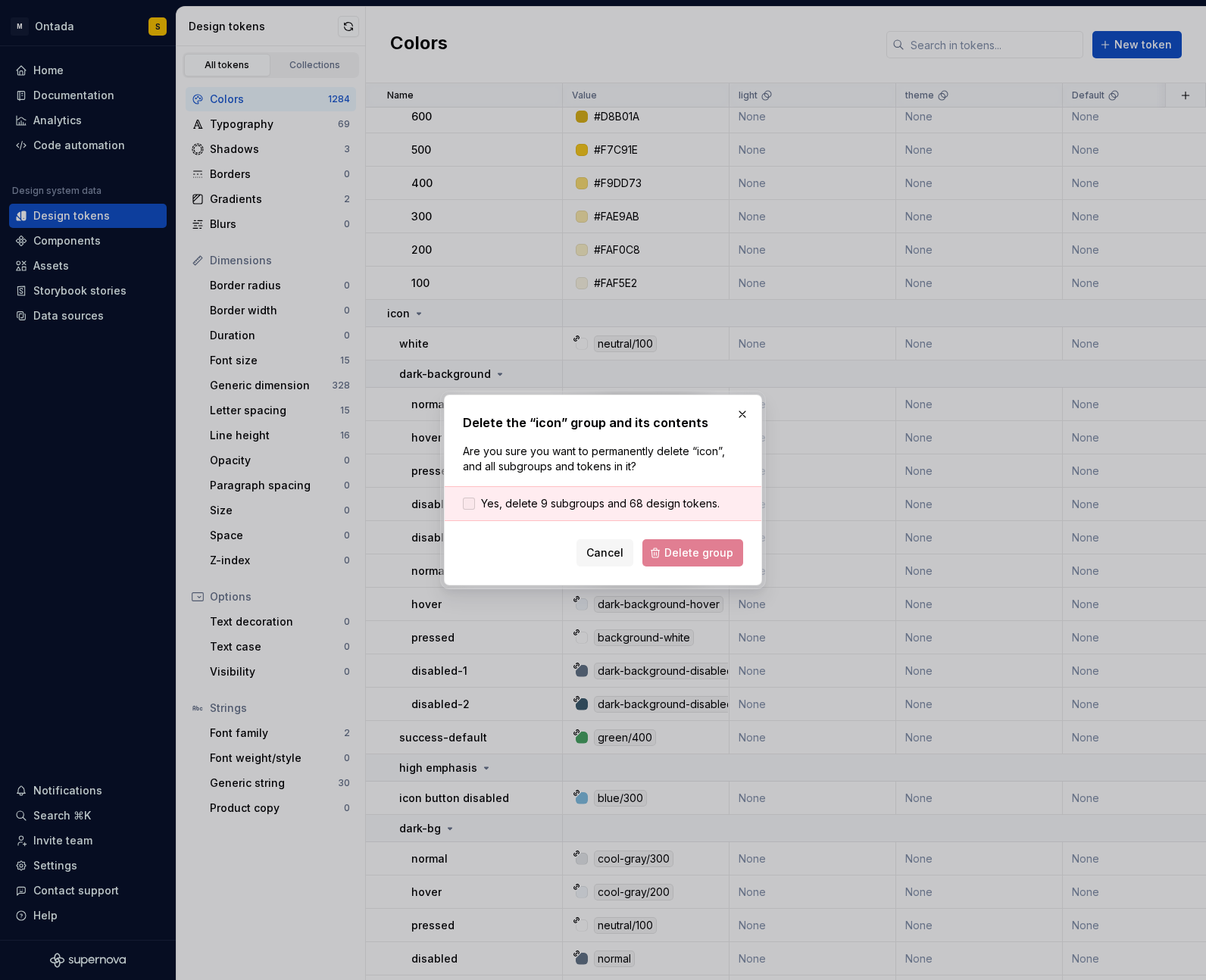
click at [559, 507] on span "Yes, delete 9 subgroups and 68 design tokens." at bounding box center [601, 504] width 239 height 15
click at [688, 551] on span "Delete group" at bounding box center [698, 553] width 69 height 15
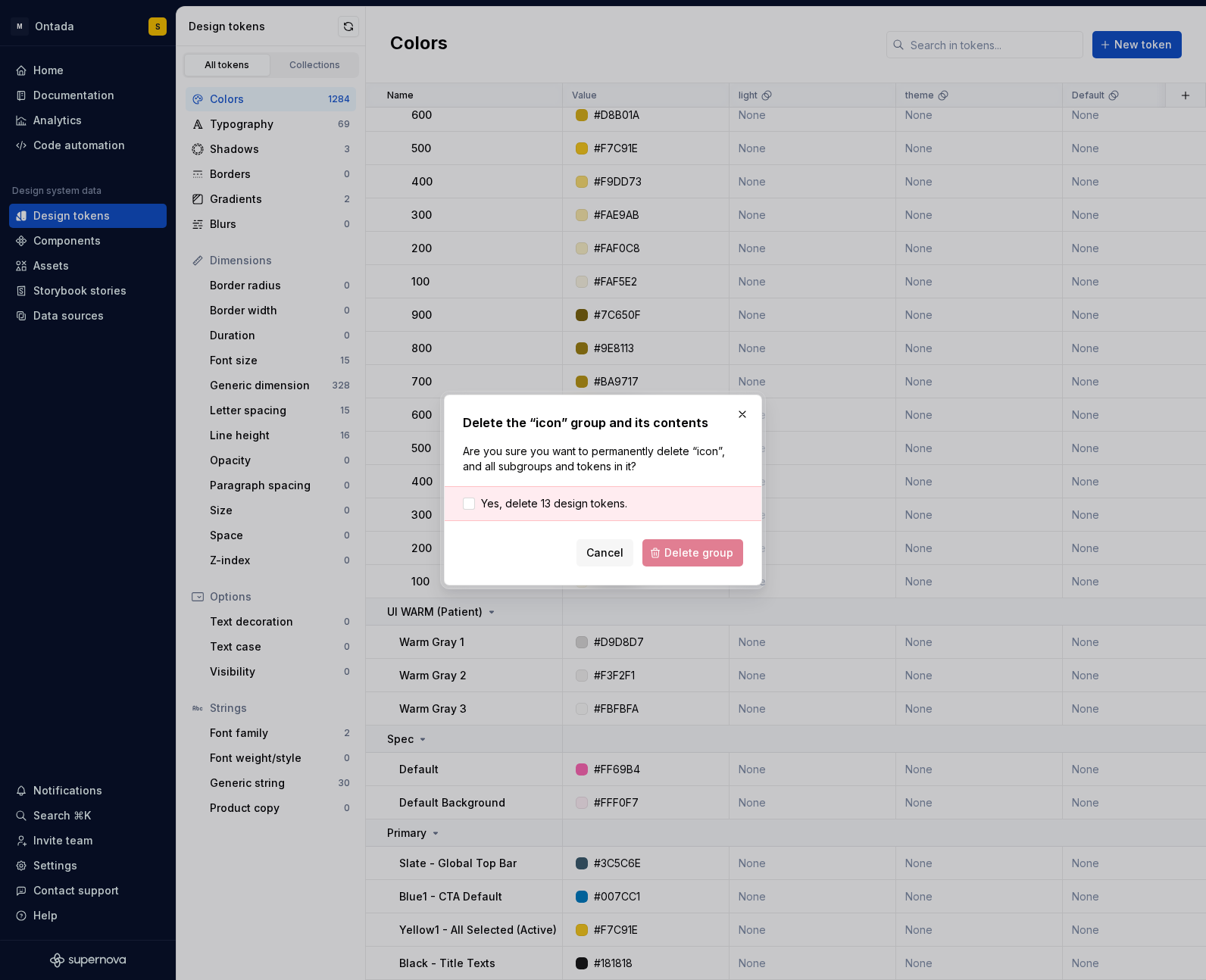
scroll to position [42326, 0]
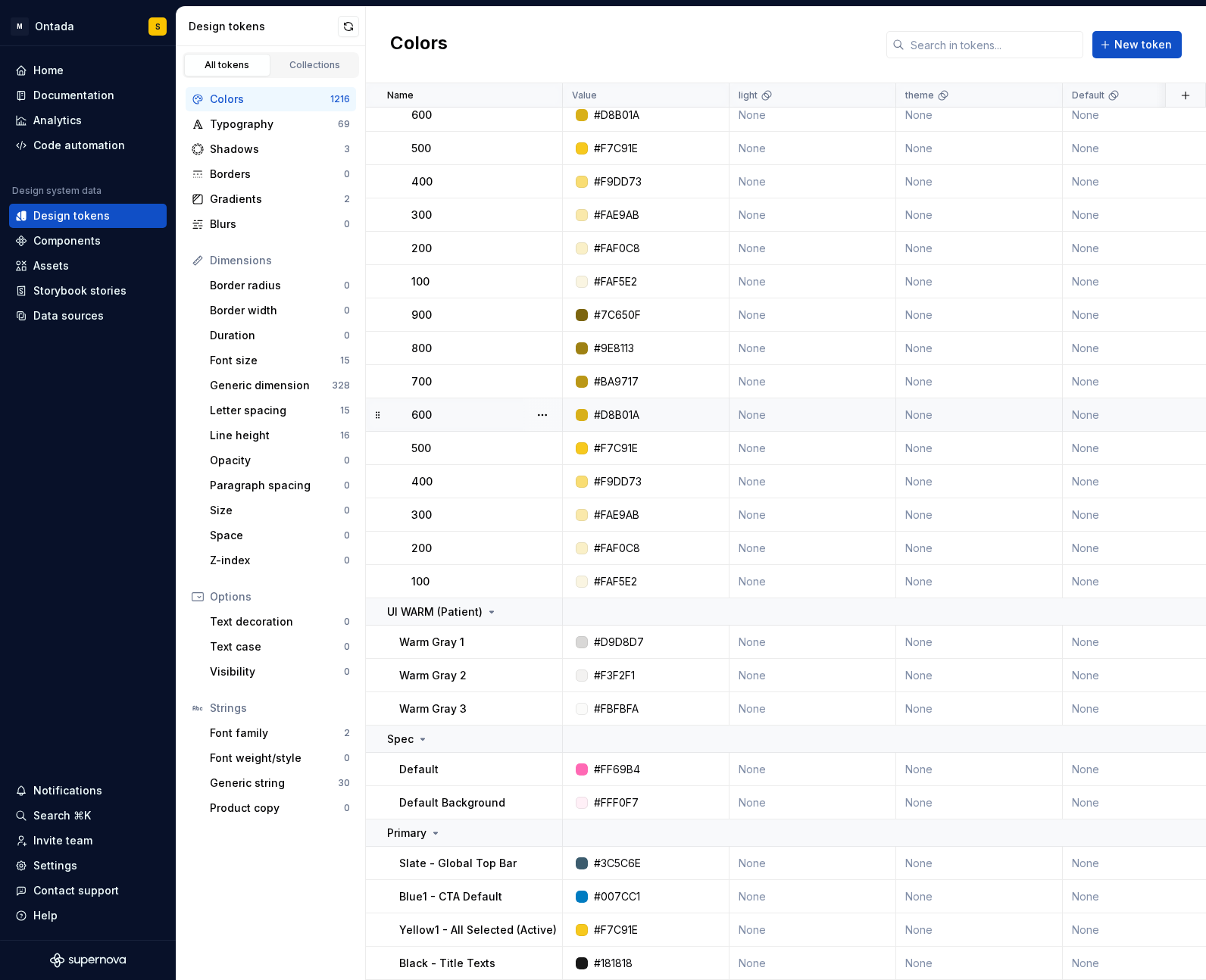
click at [744, 416] on td "None" at bounding box center [813, 415] width 166 height 33
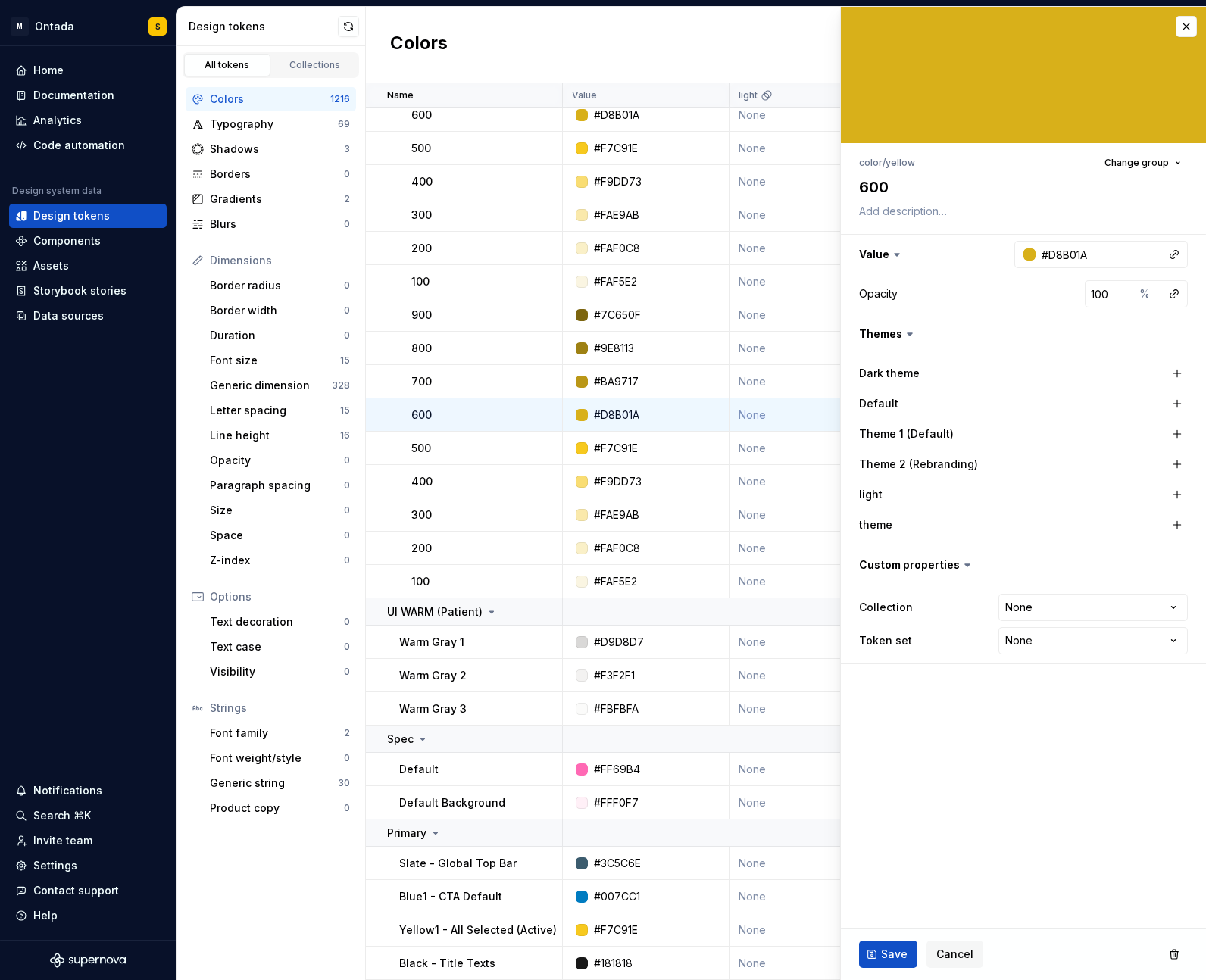
click at [259, 906] on div "All tokens Collections Colors 1216 Typography 69 Shadows 3 Borders 0 Gradients …" at bounding box center [271, 513] width 190 height 934
click at [1180, 31] on button "button" at bounding box center [1186, 27] width 21 height 21
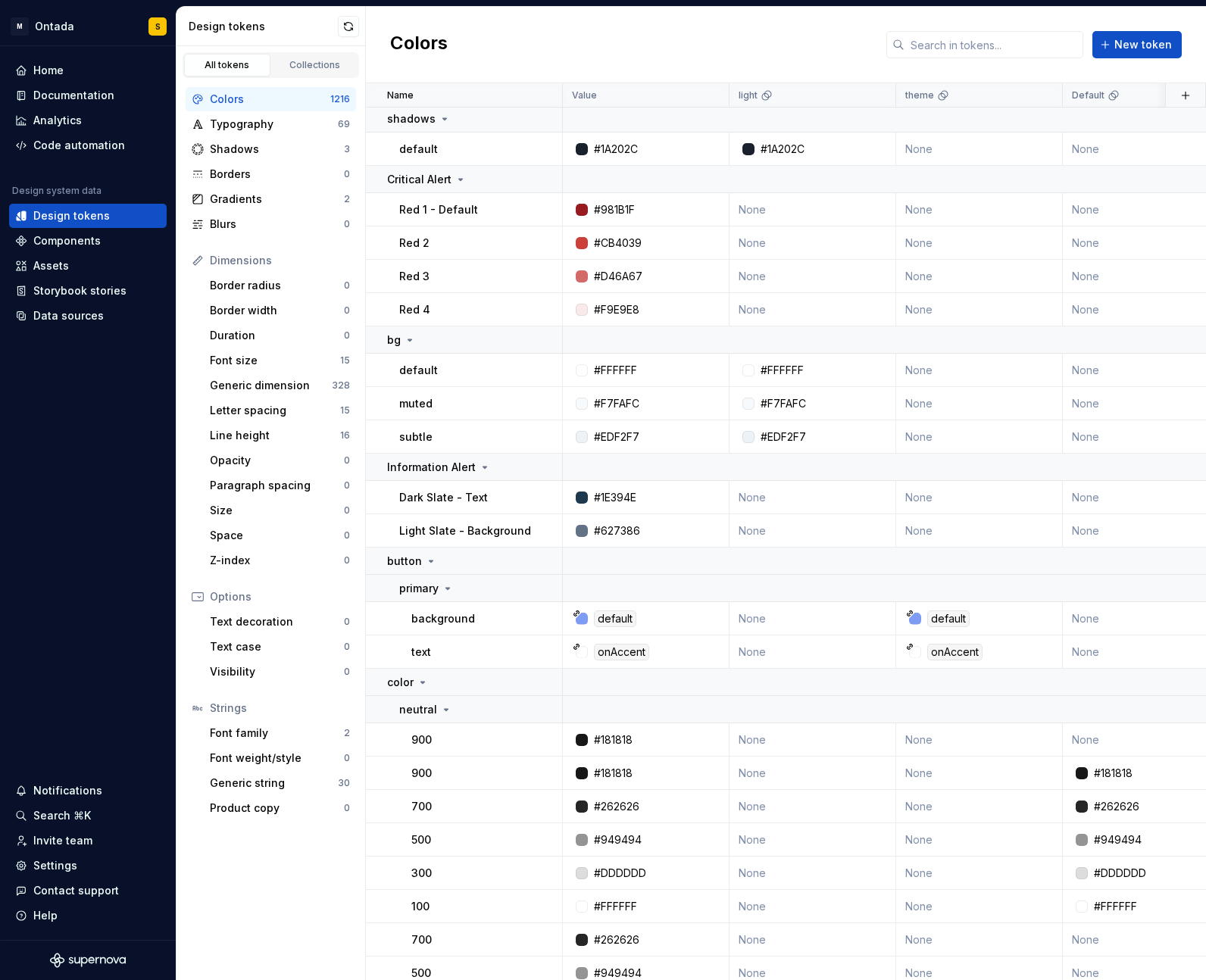
scroll to position [29073, 0]
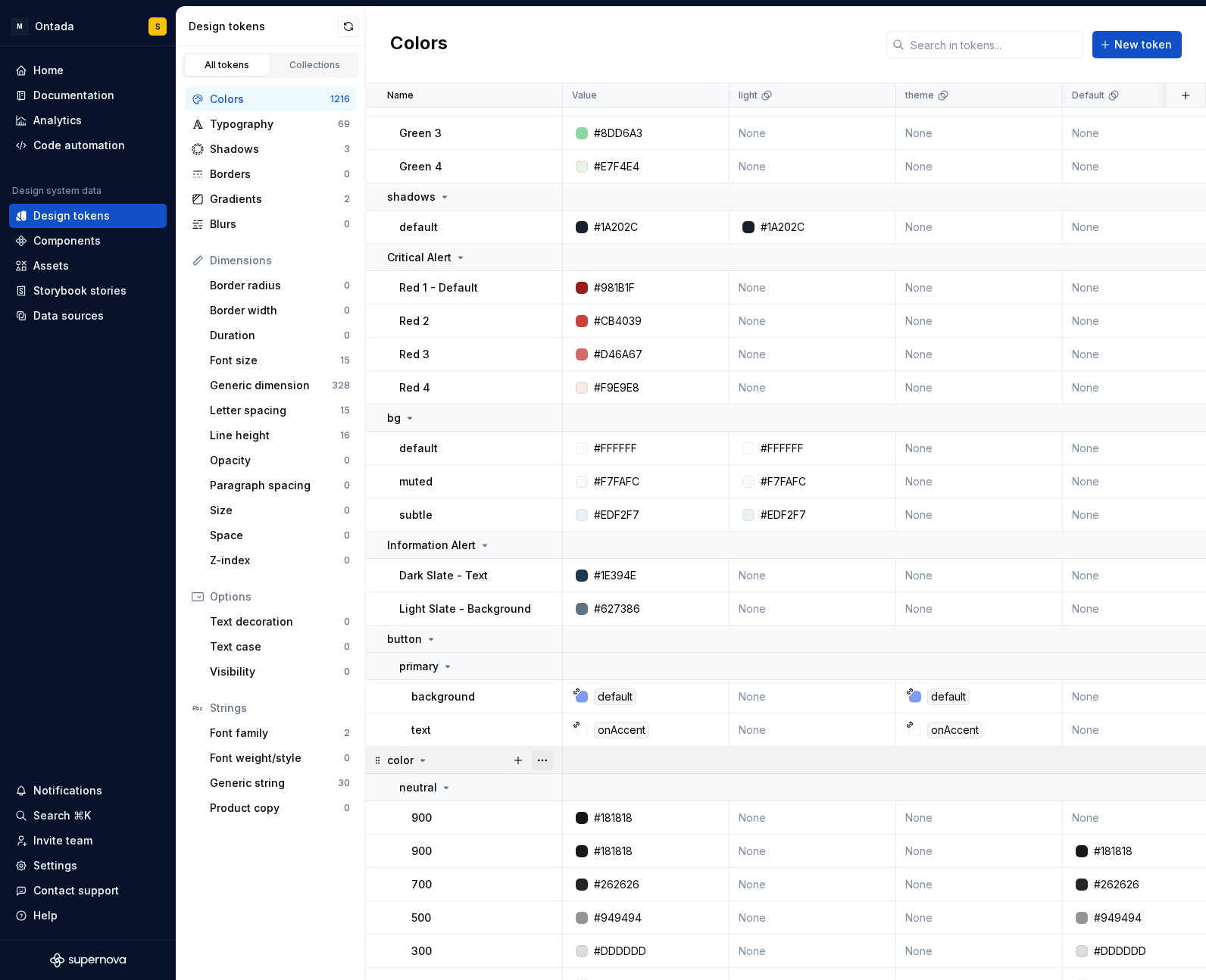
click at [549, 761] on button "button" at bounding box center [542, 760] width 21 height 21
click at [563, 925] on div "Delete group" at bounding box center [609, 932] width 98 height 15
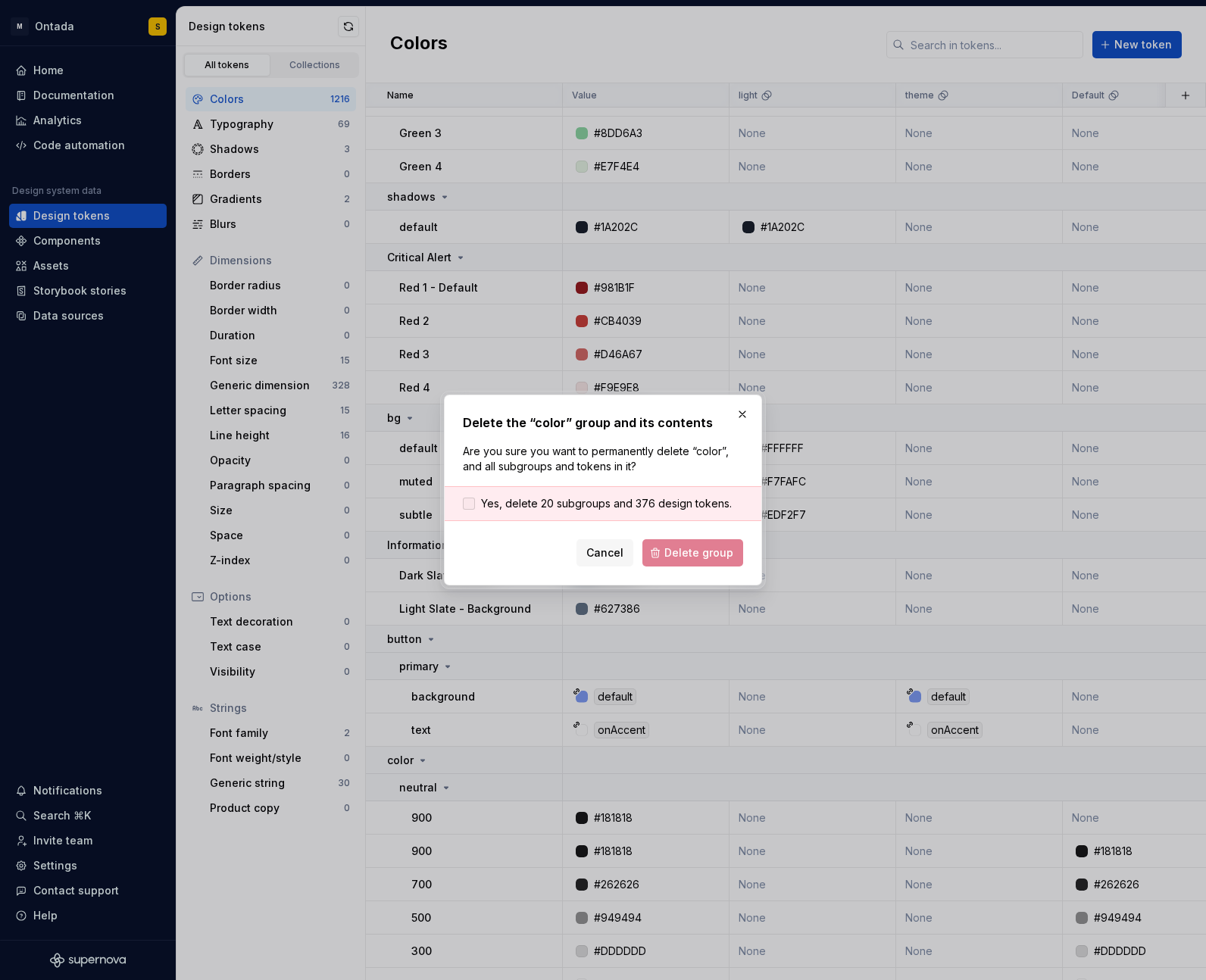
click at [600, 503] on span "Yes, delete 20 subgroups and 376 design tokens." at bounding box center [606, 504] width 251 height 15
click at [679, 551] on span "Delete group" at bounding box center [698, 553] width 69 height 15
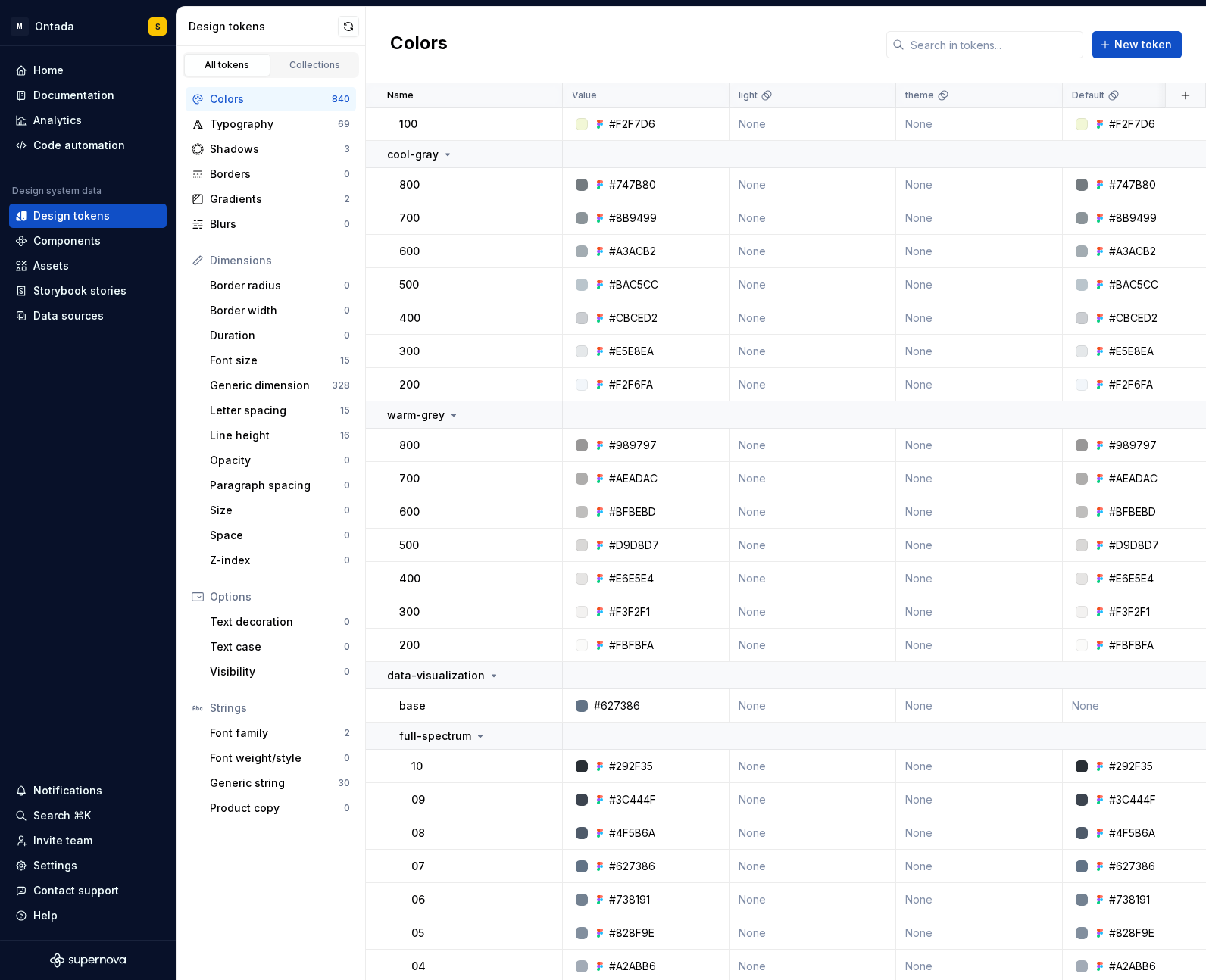
scroll to position [2450, 0]
click at [544, 674] on button "button" at bounding box center [542, 676] width 21 height 21
click at [546, 680] on button "button" at bounding box center [542, 676] width 21 height 21
click at [544, 676] on button "button" at bounding box center [542, 676] width 21 height 21
click at [551, 666] on button "button" at bounding box center [542, 676] width 21 height 21
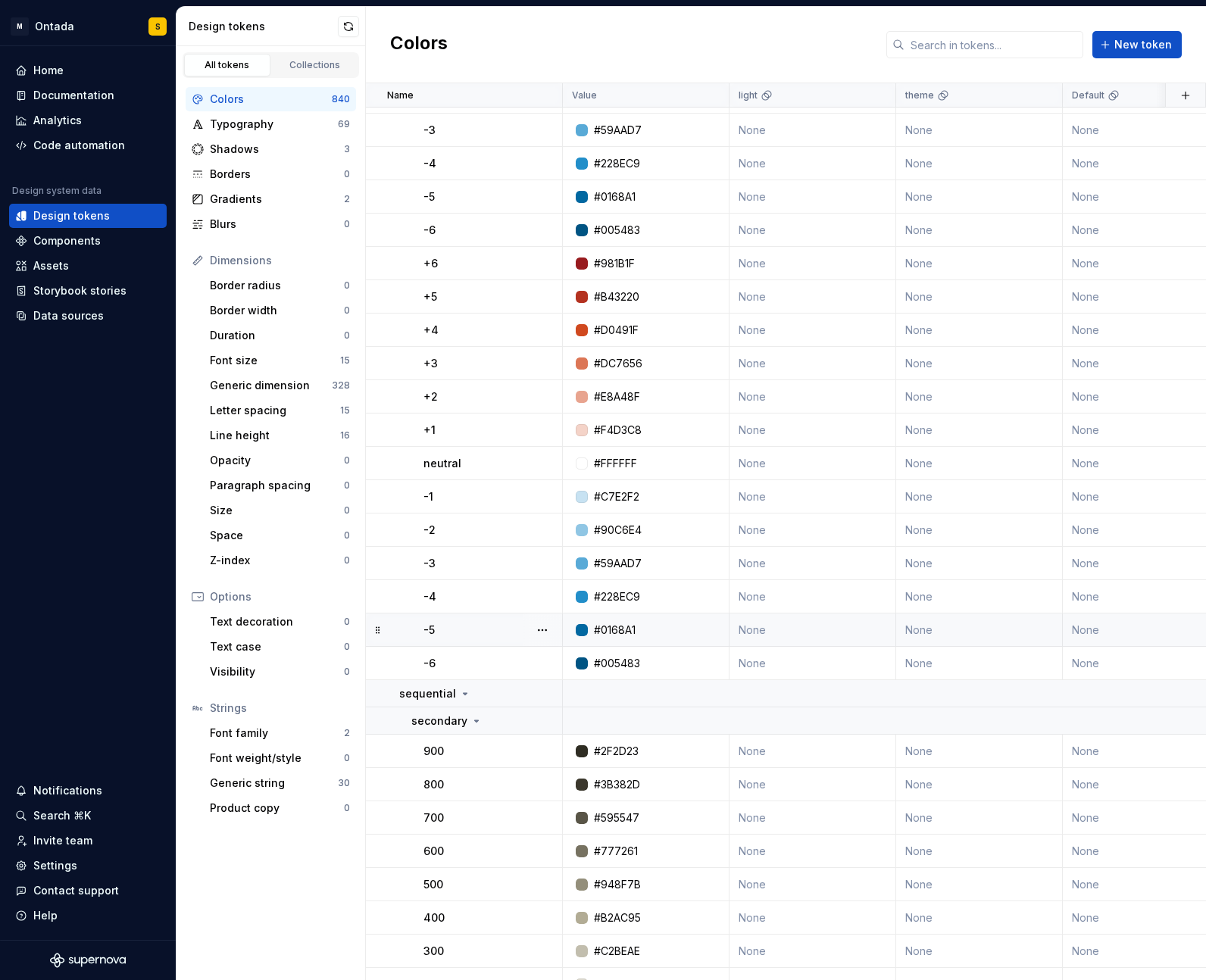
scroll to position [10819, 0]
click at [544, 697] on button "button" at bounding box center [542, 694] width 21 height 21
click at [599, 870] on div "Delete group" at bounding box center [609, 865] width 98 height 15
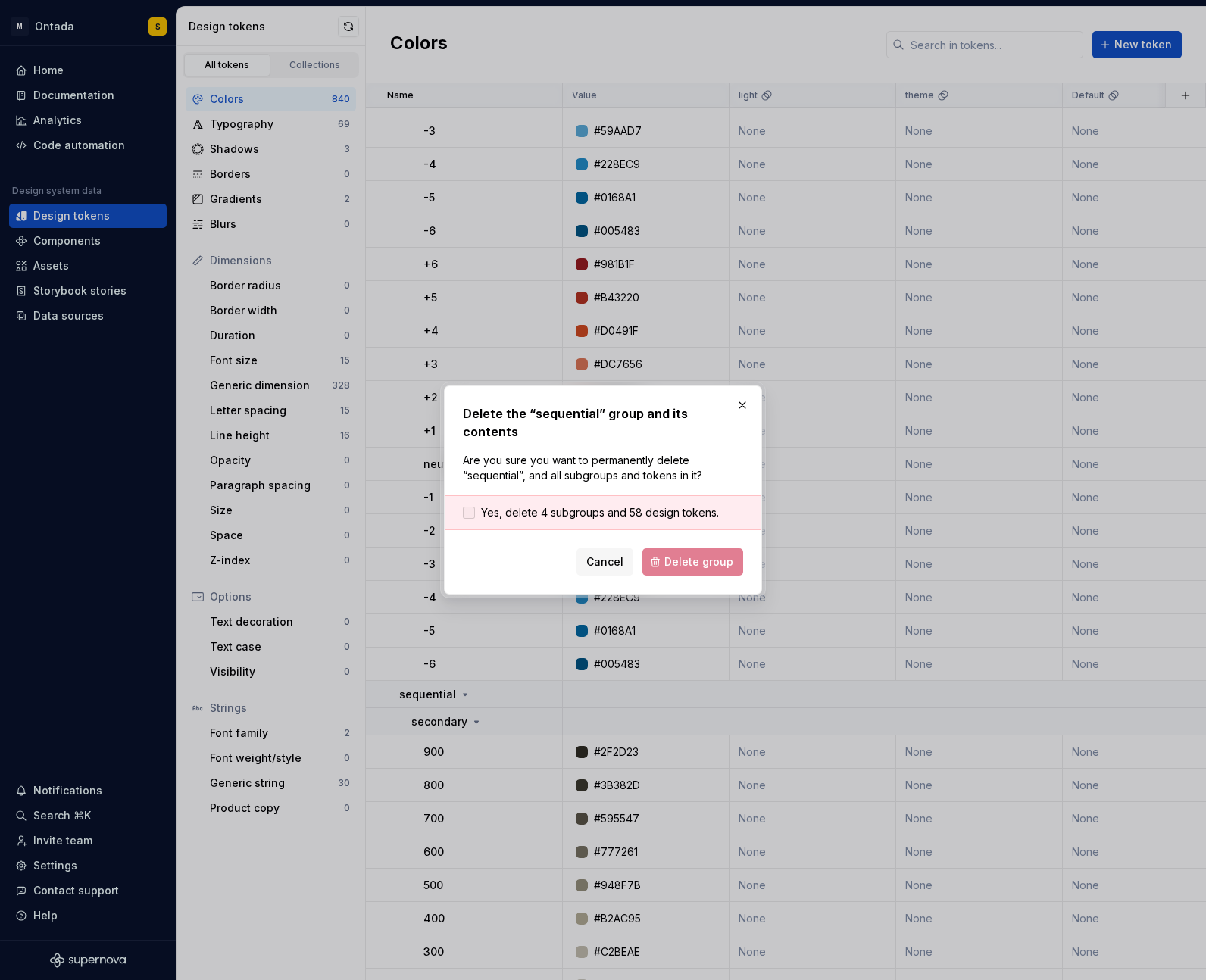
click at [601, 505] on span "Yes, delete 4 subgroups and 58 design tokens." at bounding box center [600, 513] width 238 height 15
click at [684, 555] on span "Delete group" at bounding box center [698, 562] width 69 height 15
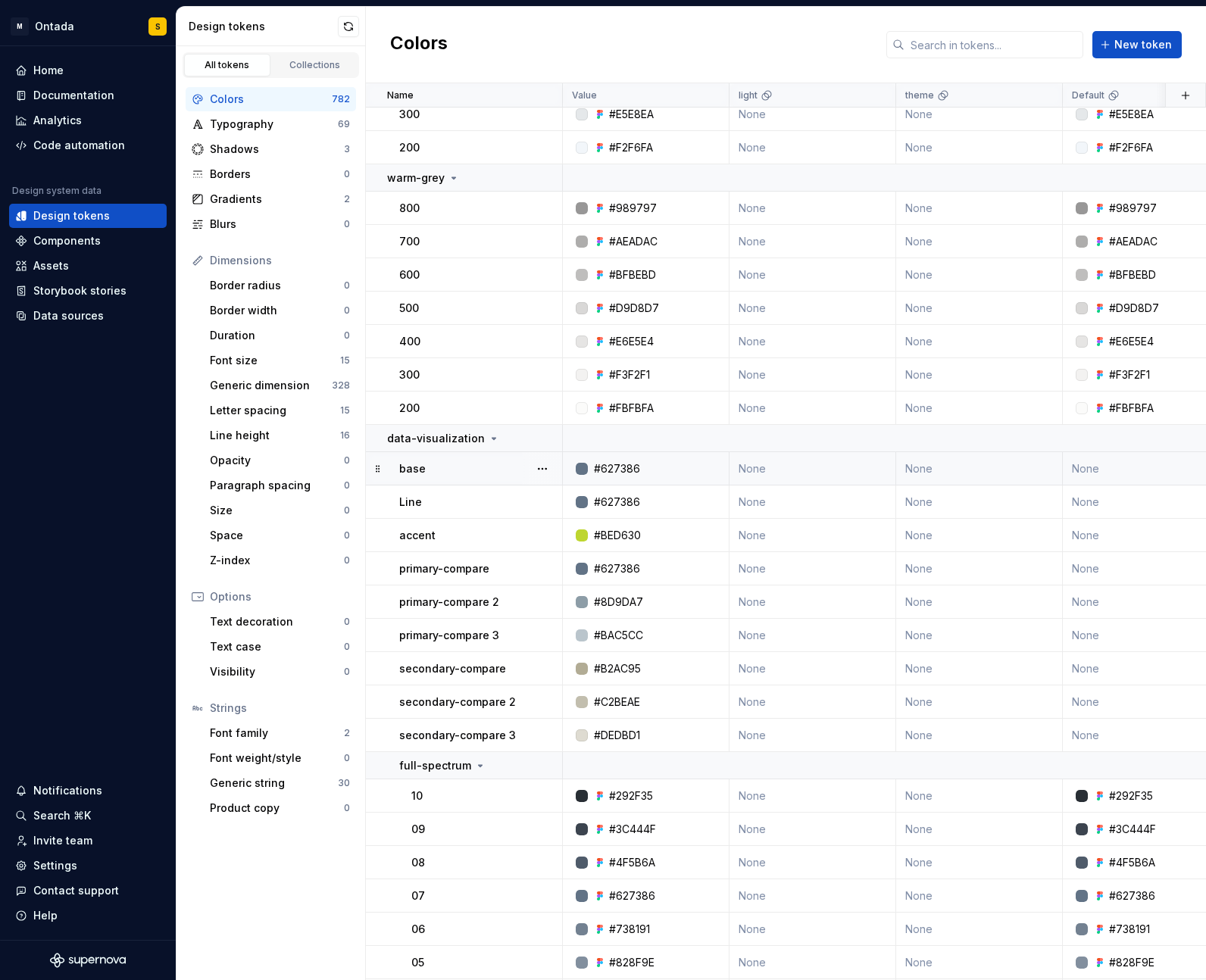
scroll to position [2689, 0]
click at [538, 435] on button "button" at bounding box center [542, 438] width 21 height 21
click at [547, 433] on button "button" at bounding box center [542, 438] width 21 height 21
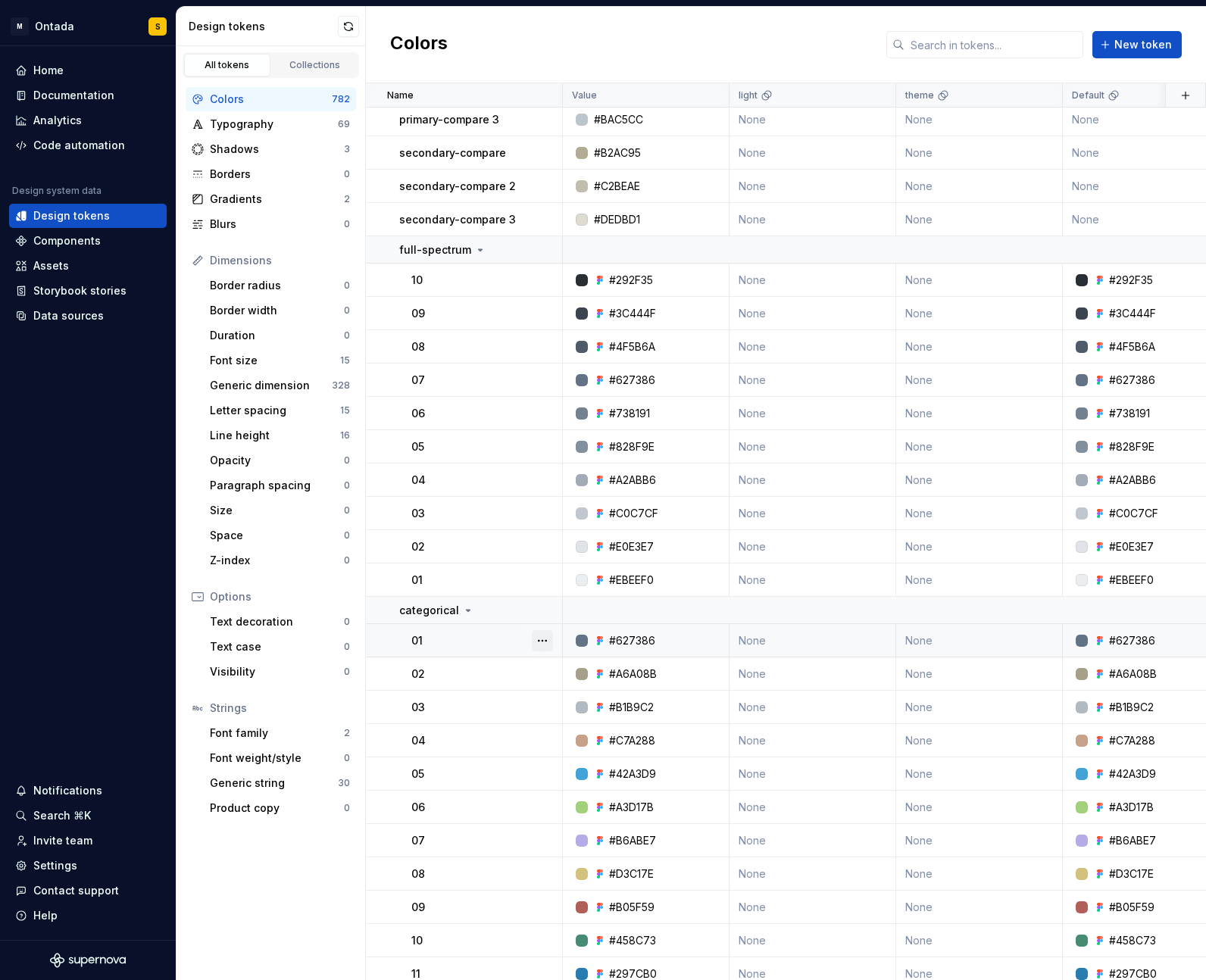
scroll to position [3192, 0]
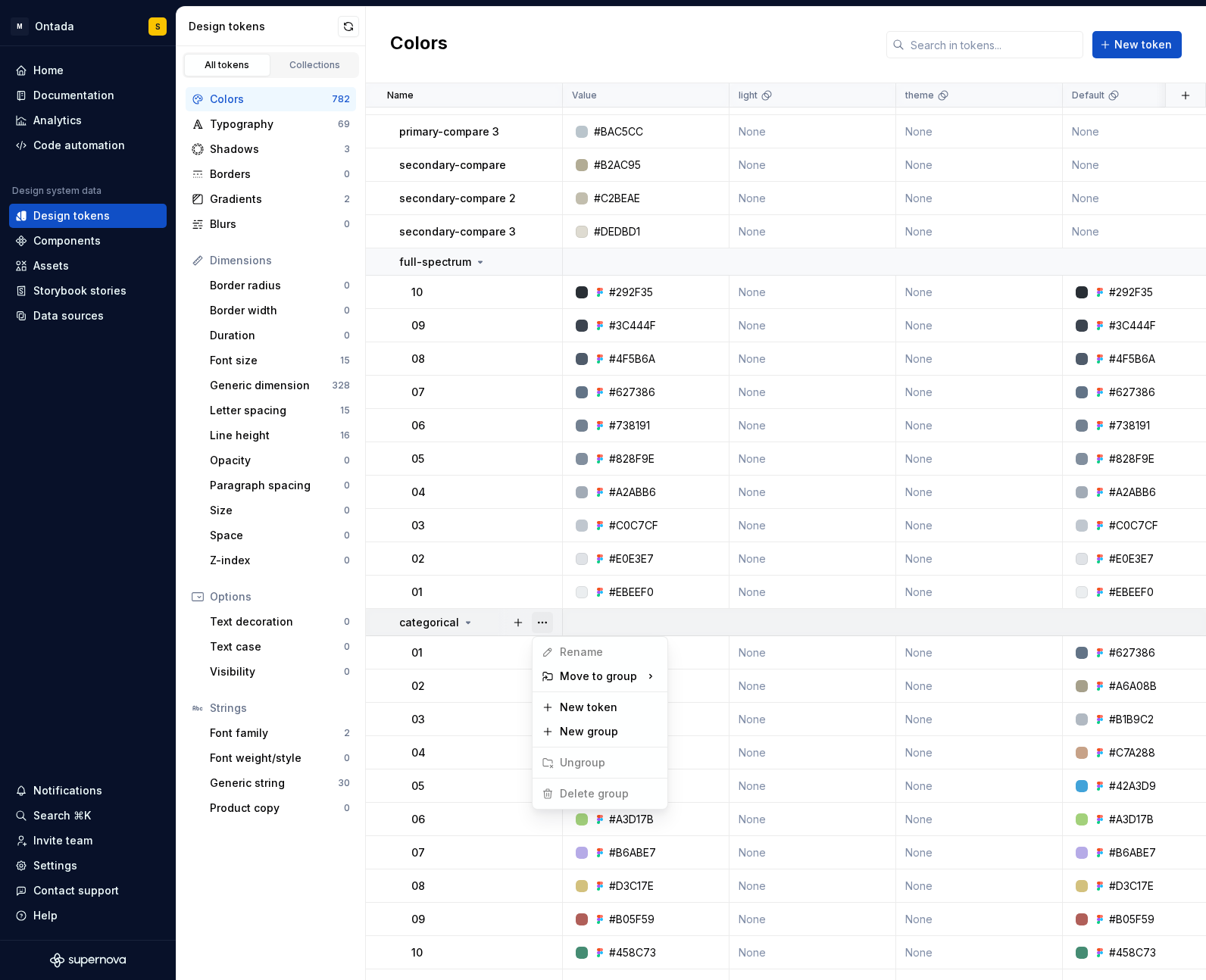
click at [535, 622] on button "button" at bounding box center [542, 622] width 21 height 21
click at [575, 798] on span "Delete group" at bounding box center [584, 794] width 99 height 24
click at [454, 656] on html "M Ontada S Home Documentation Analytics Code automation Design system data Desi…" at bounding box center [603, 490] width 1206 height 980
click at [535, 627] on button "button" at bounding box center [542, 622] width 21 height 21
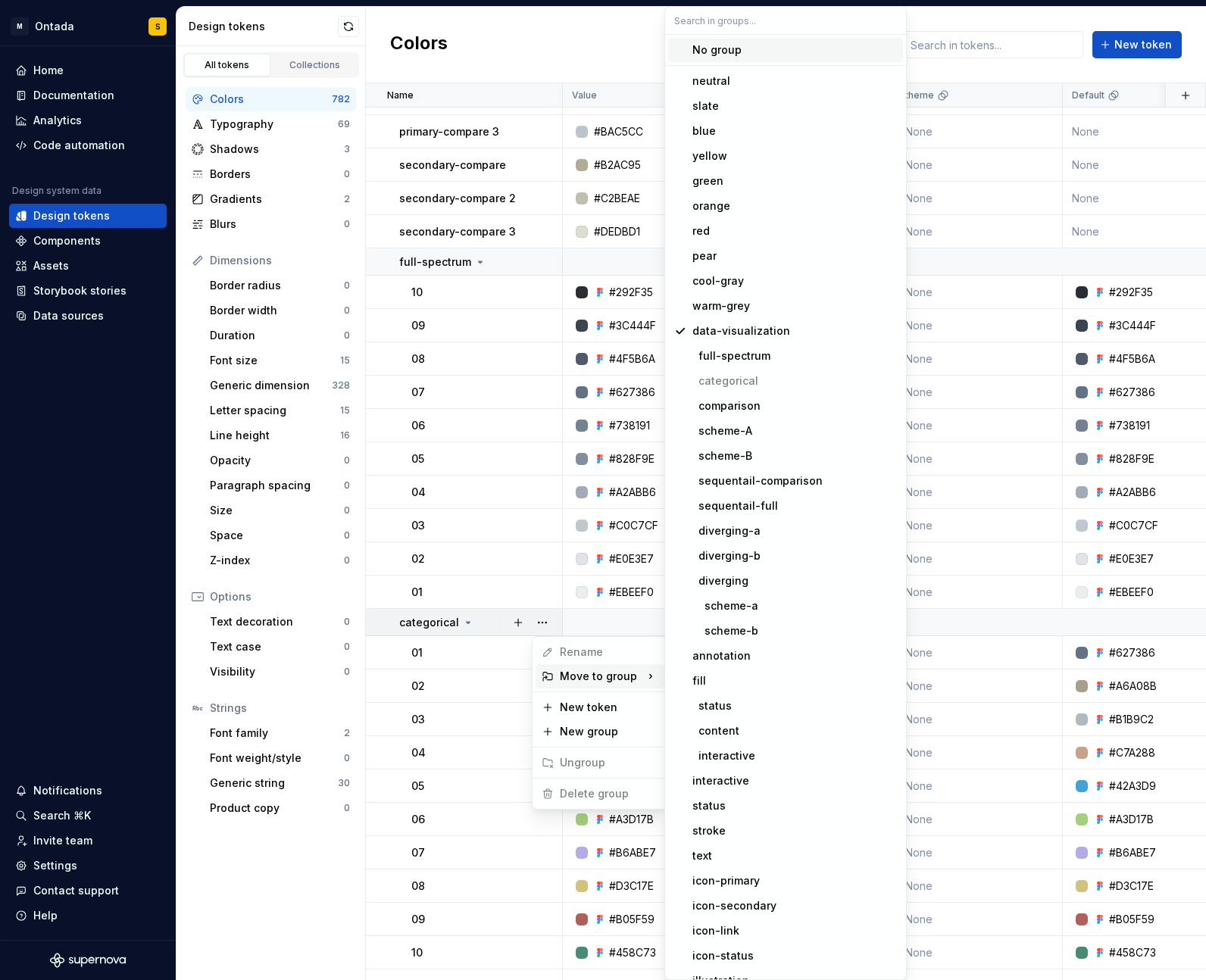
click at [648, 677] on icon at bounding box center [651, 676] width 15 height 15
click at [764, 333] on div "data-visualization" at bounding box center [741, 331] width 98 height 15
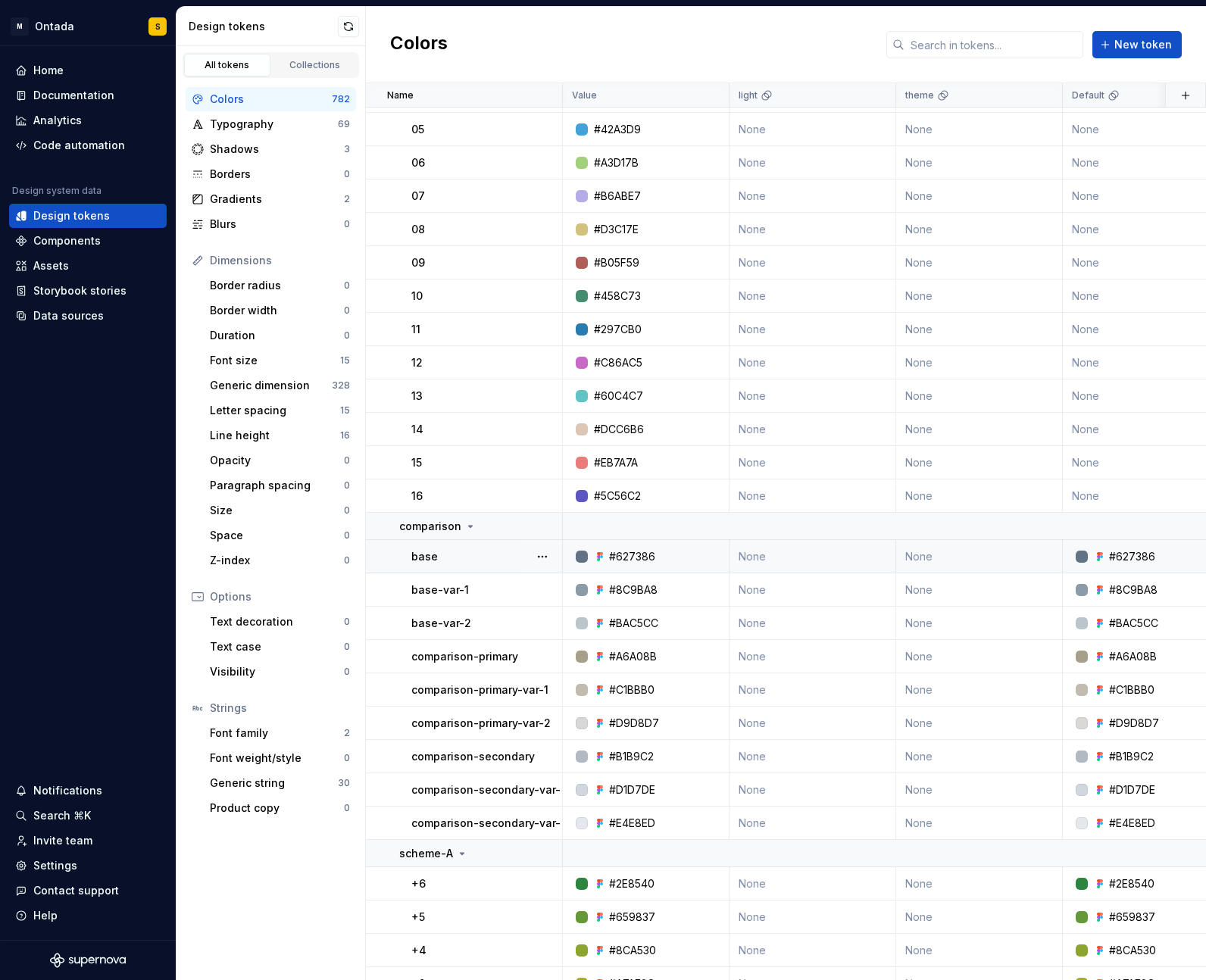
scroll to position [5455, 0]
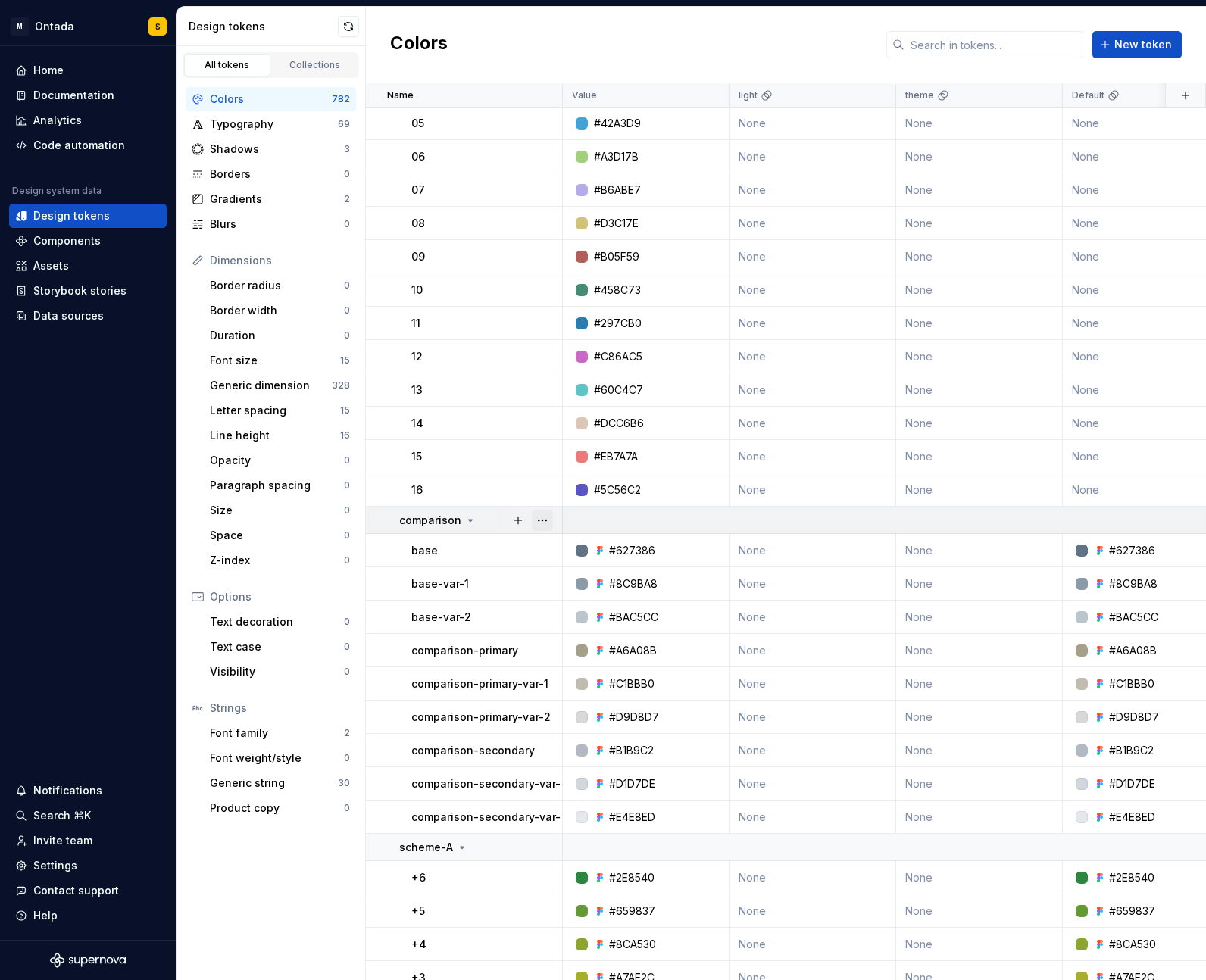
click at [549, 520] on button "button" at bounding box center [542, 520] width 21 height 21
drag, startPoint x: 275, startPoint y: 928, endPoint x: 385, endPoint y: 792, distance: 174.9
click at [278, 928] on html "M Ontada S Home Documentation Analytics Code automation Design system data Desi…" at bounding box center [603, 490] width 1206 height 980
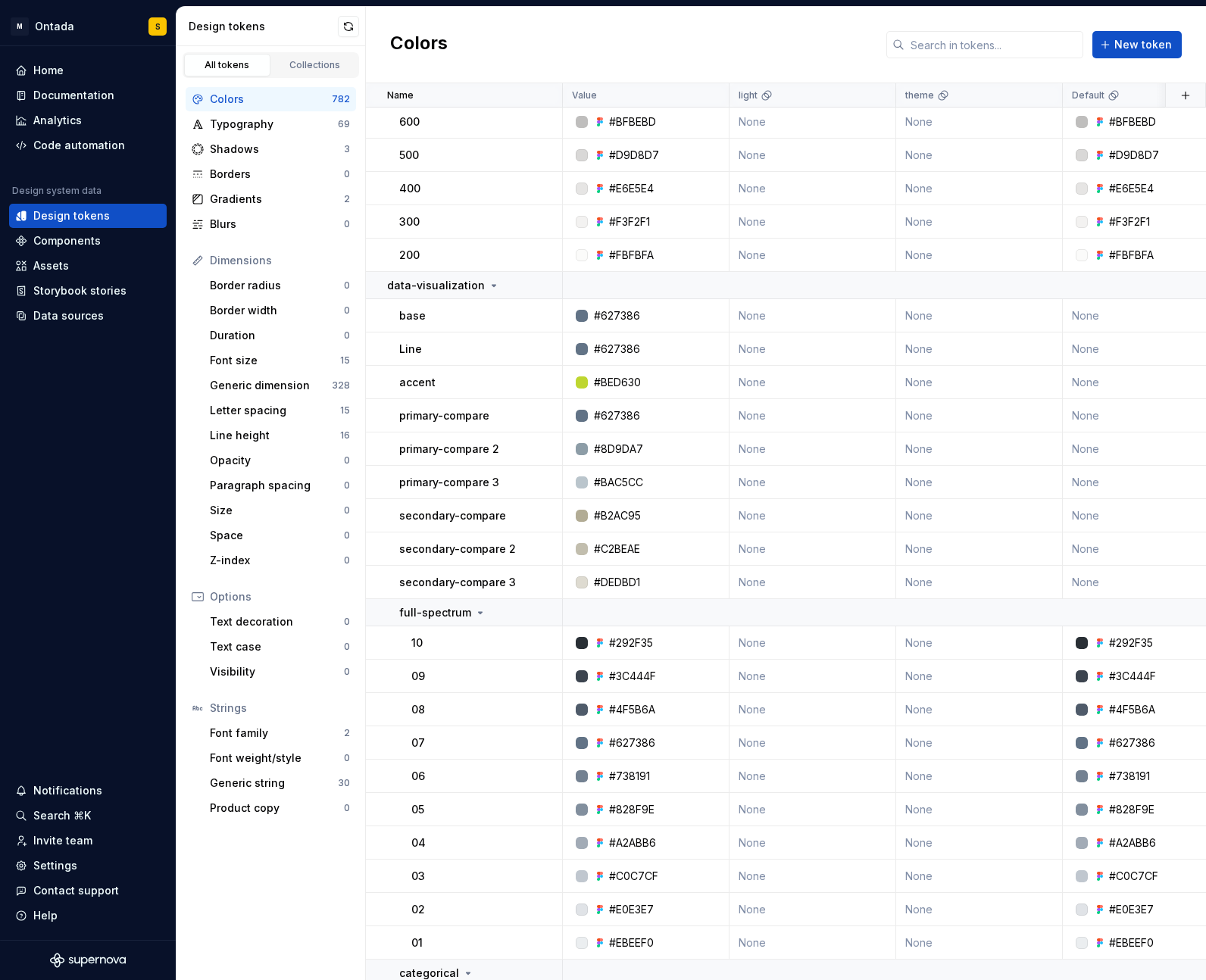
scroll to position [2838, 0]
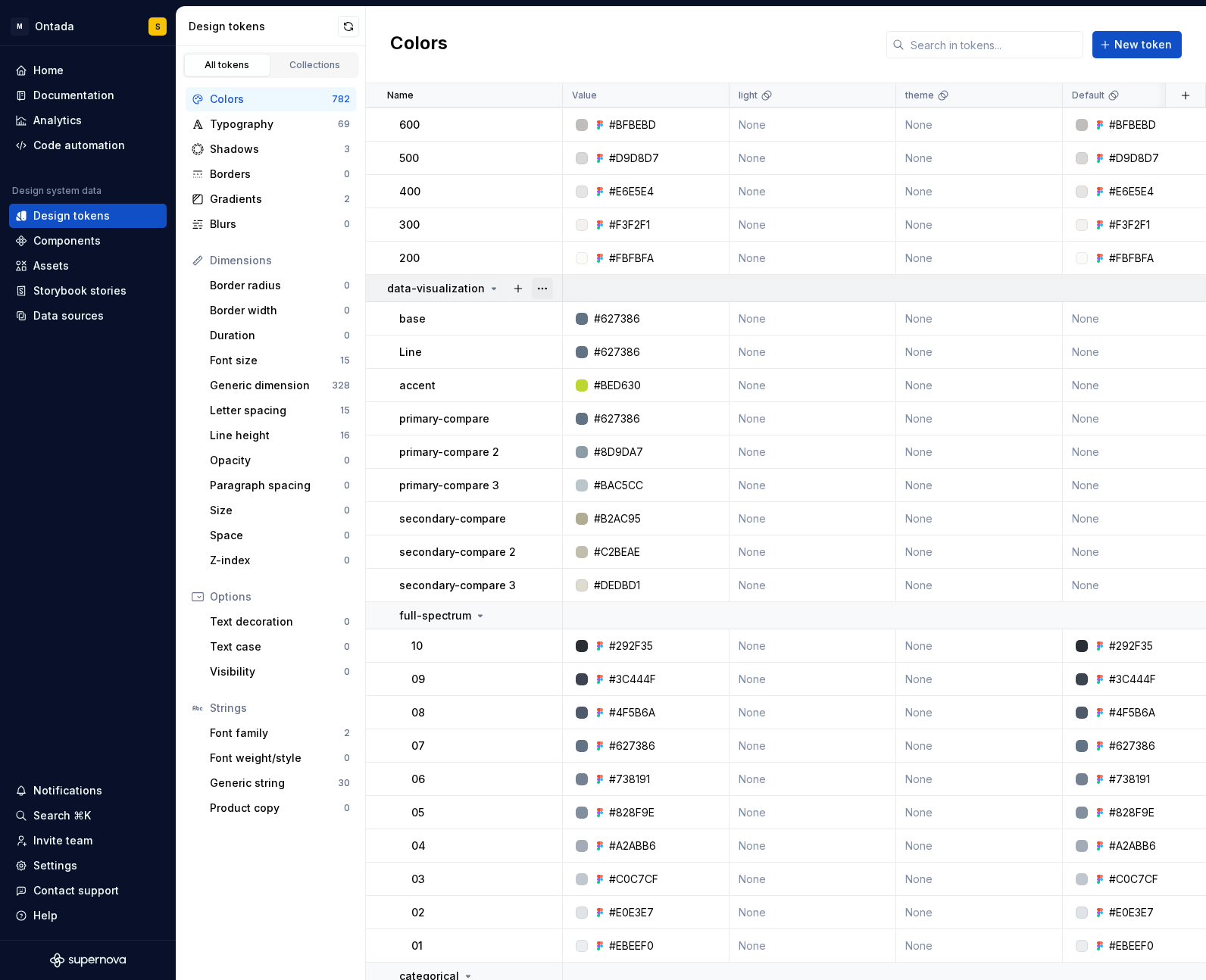
click at [540, 291] on button "button" at bounding box center [542, 288] width 21 height 21
click at [545, 283] on button "button" at bounding box center [542, 288] width 21 height 21
click at [546, 290] on button "button" at bounding box center [542, 288] width 21 height 21
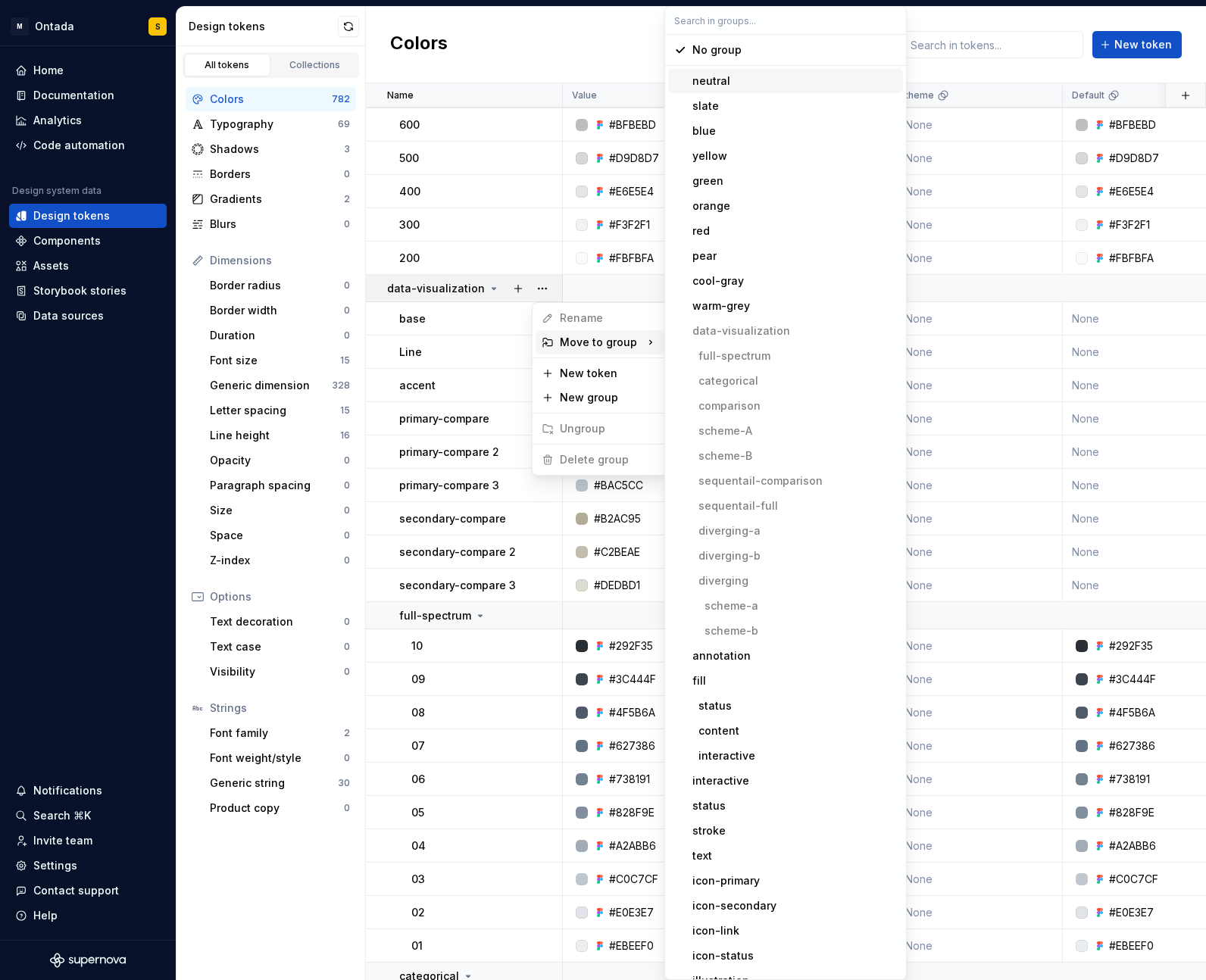
click at [727, 80] on div "neutral" at bounding box center [711, 81] width 38 height 15
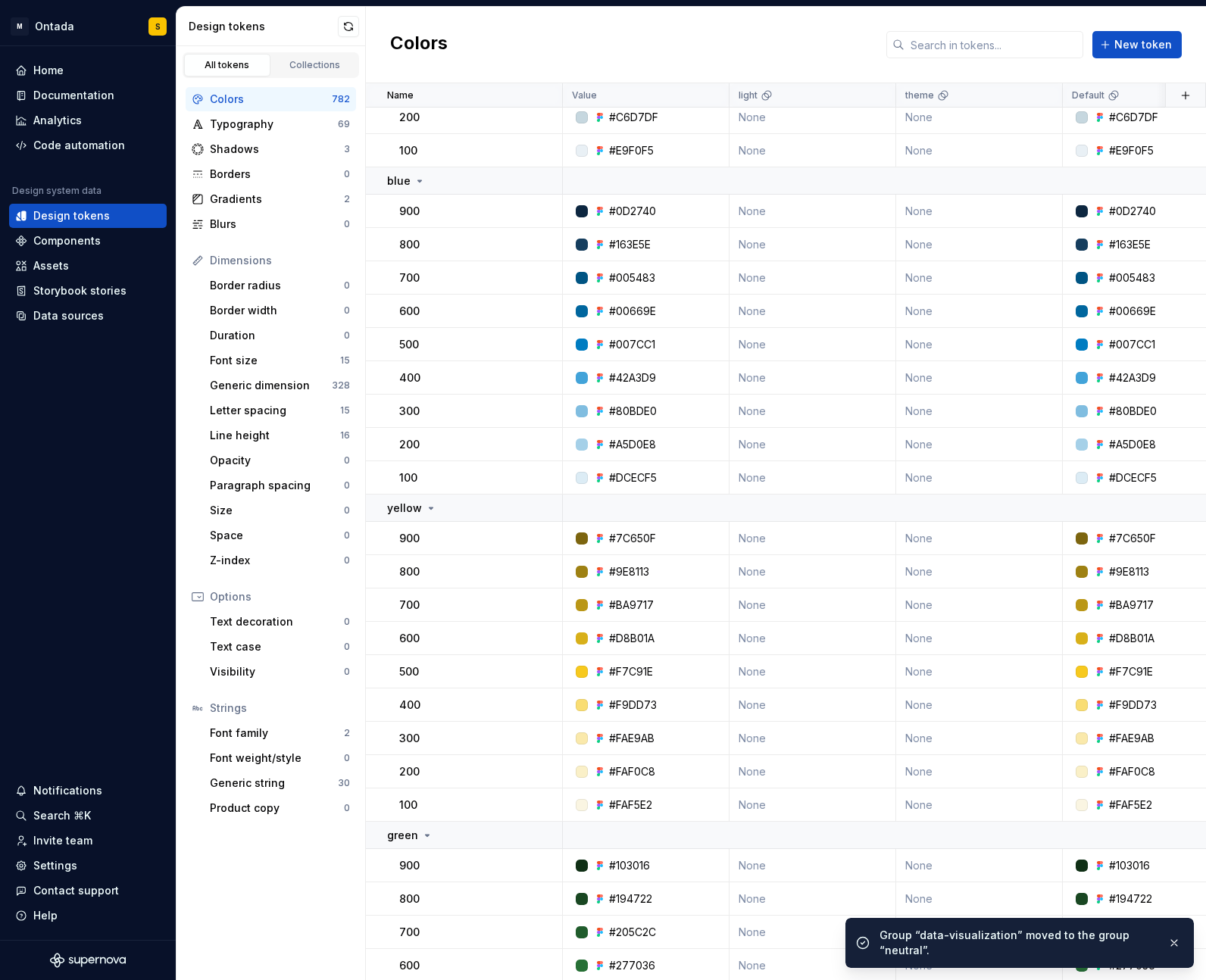
scroll to position [0, 0]
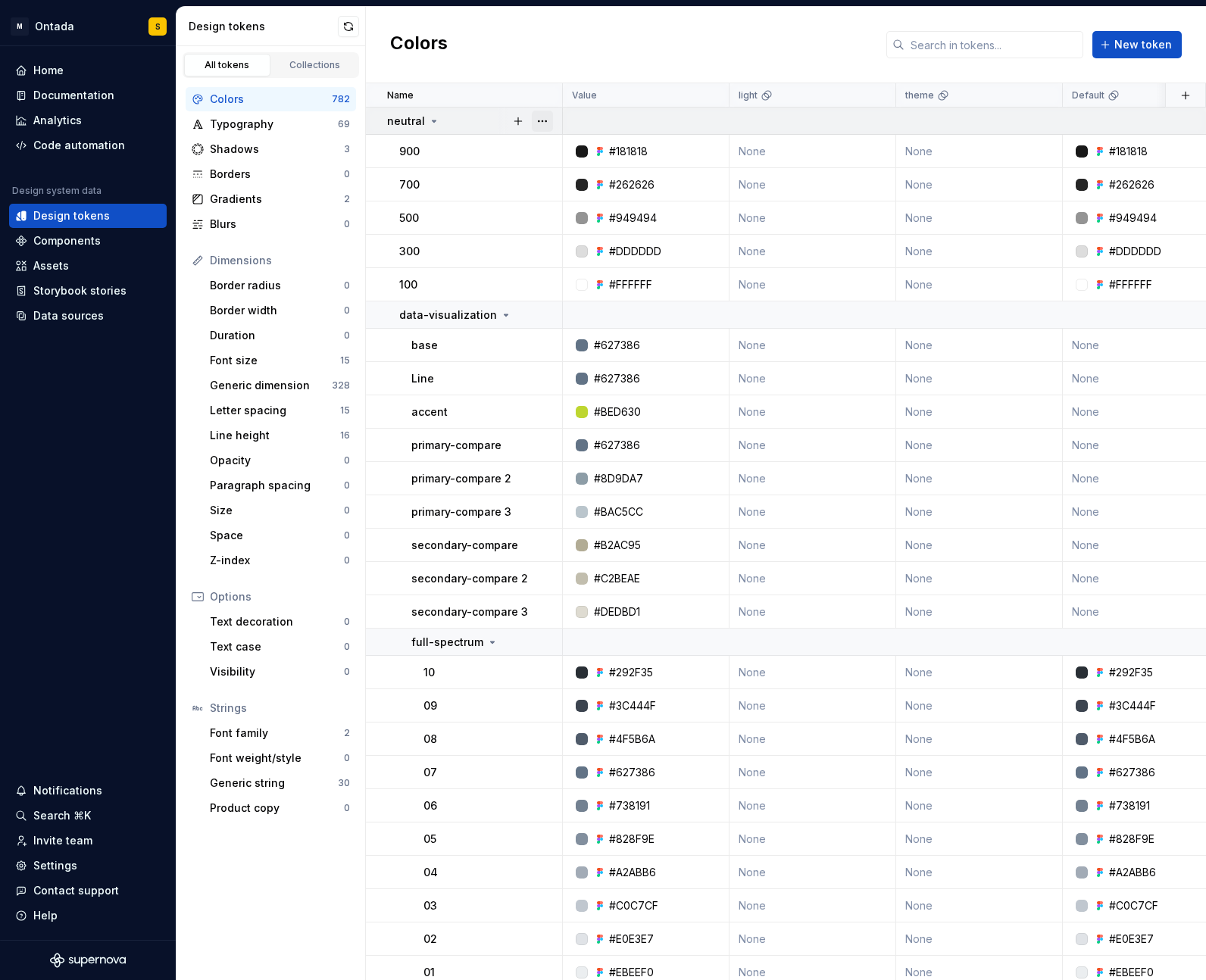
click at [546, 117] on button "button" at bounding box center [542, 121] width 21 height 21
click at [469, 115] on html "M Ontada S Home Documentation Analytics Code automation Design system data Desi…" at bounding box center [603, 490] width 1206 height 980
click at [433, 119] on icon at bounding box center [433, 121] width 12 height 12
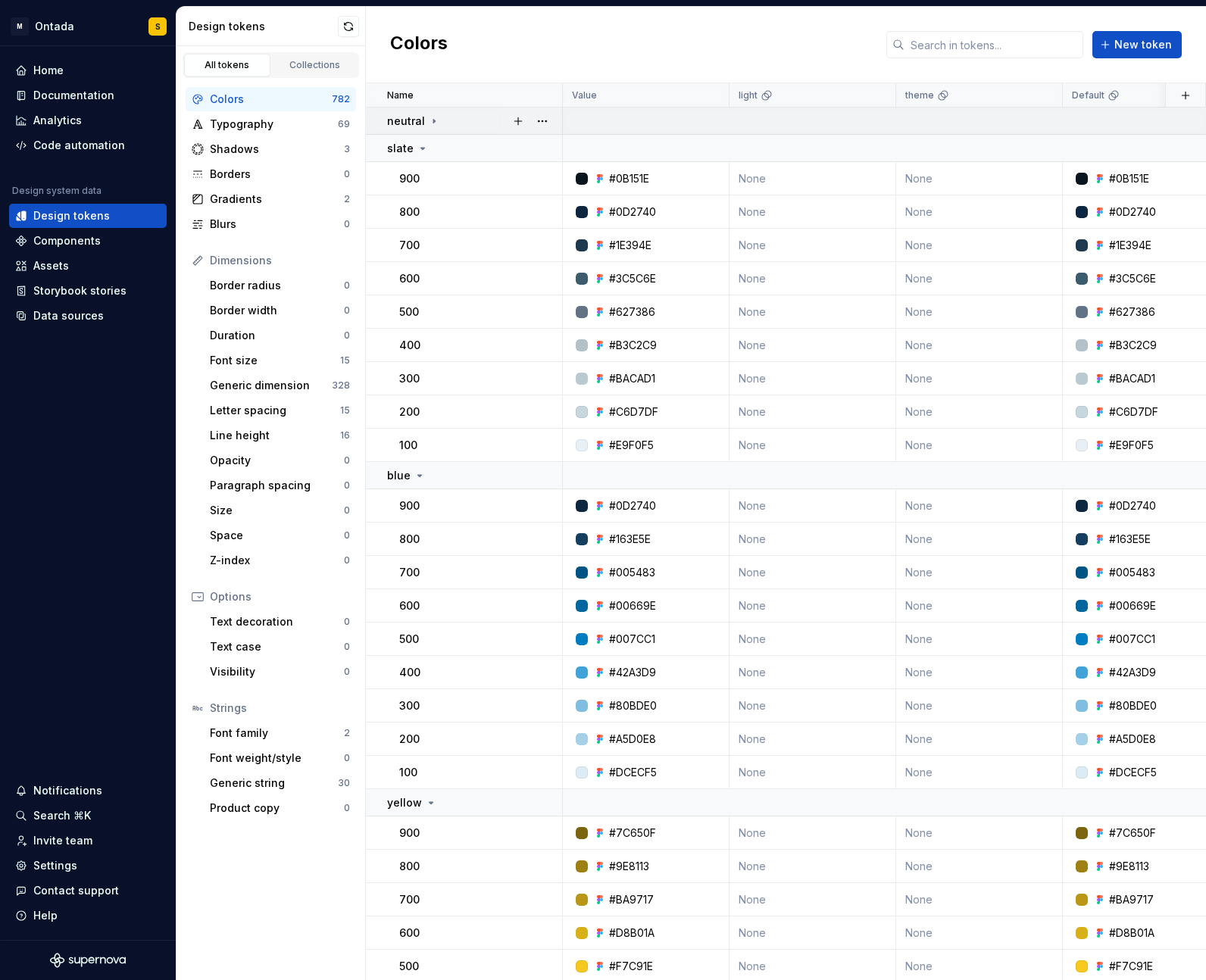
click at [433, 121] on icon at bounding box center [433, 121] width 12 height 12
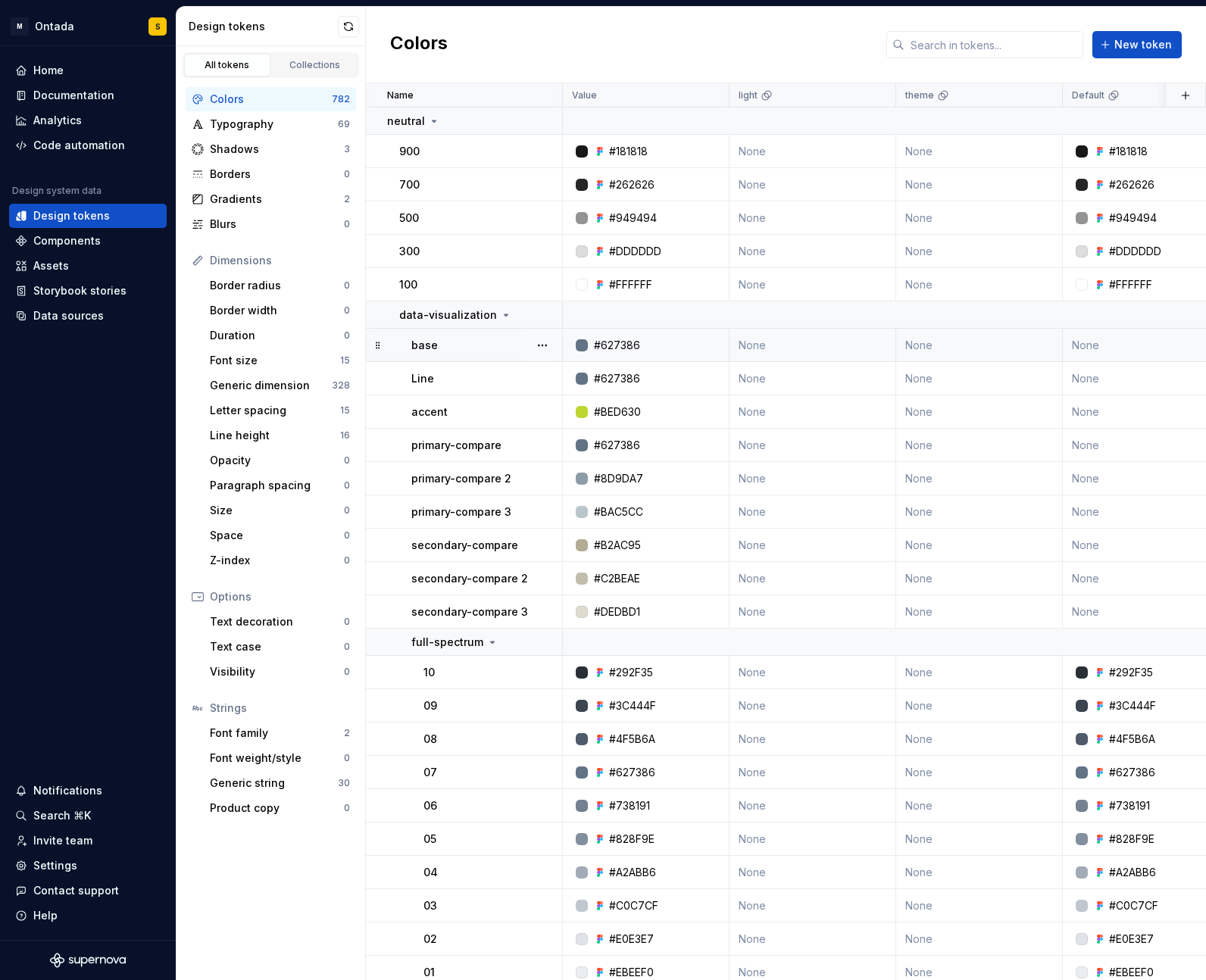
click at [474, 348] on div "base" at bounding box center [486, 345] width 150 height 15
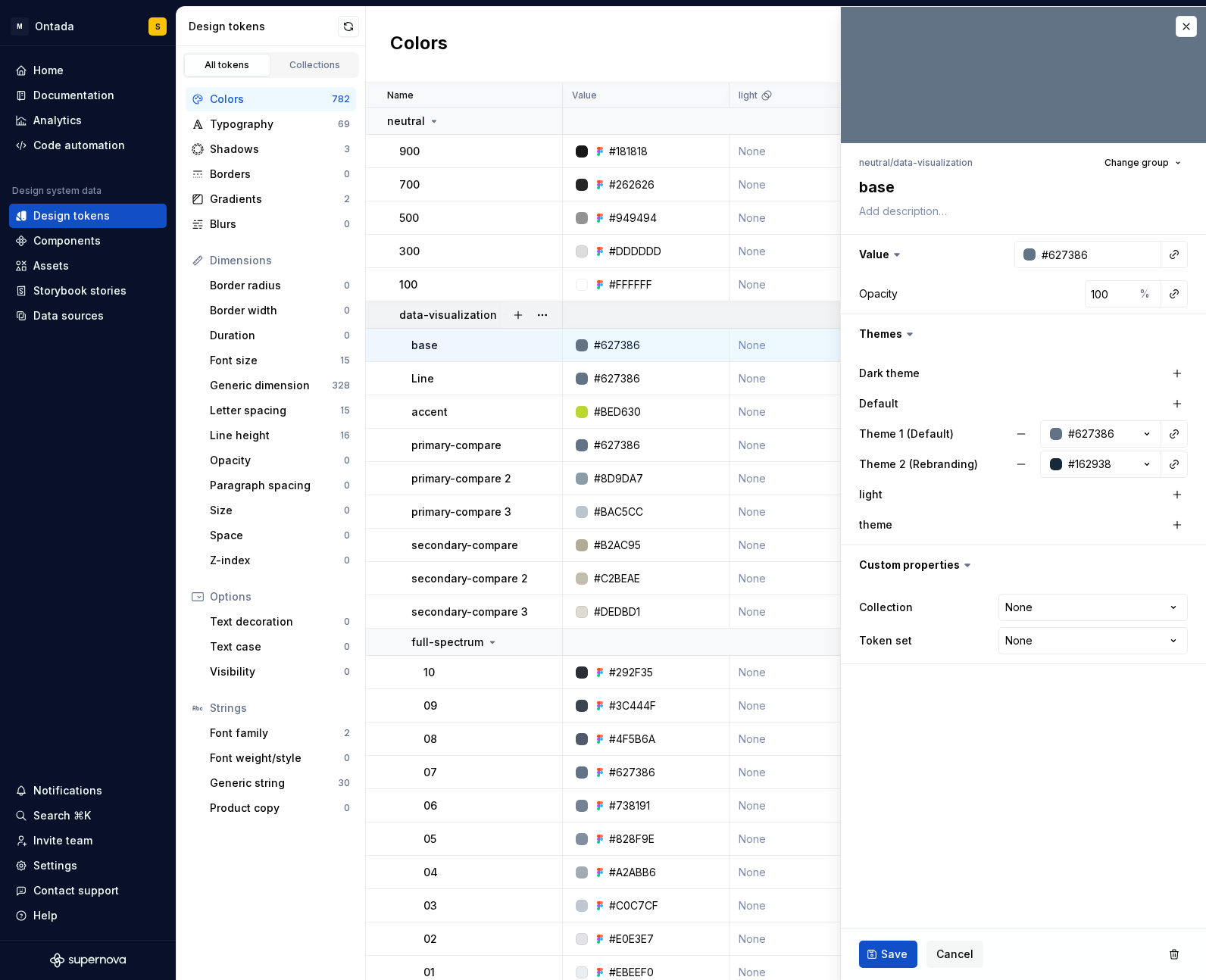
click at [498, 313] on div at bounding box center [530, 314] width 64 height 27
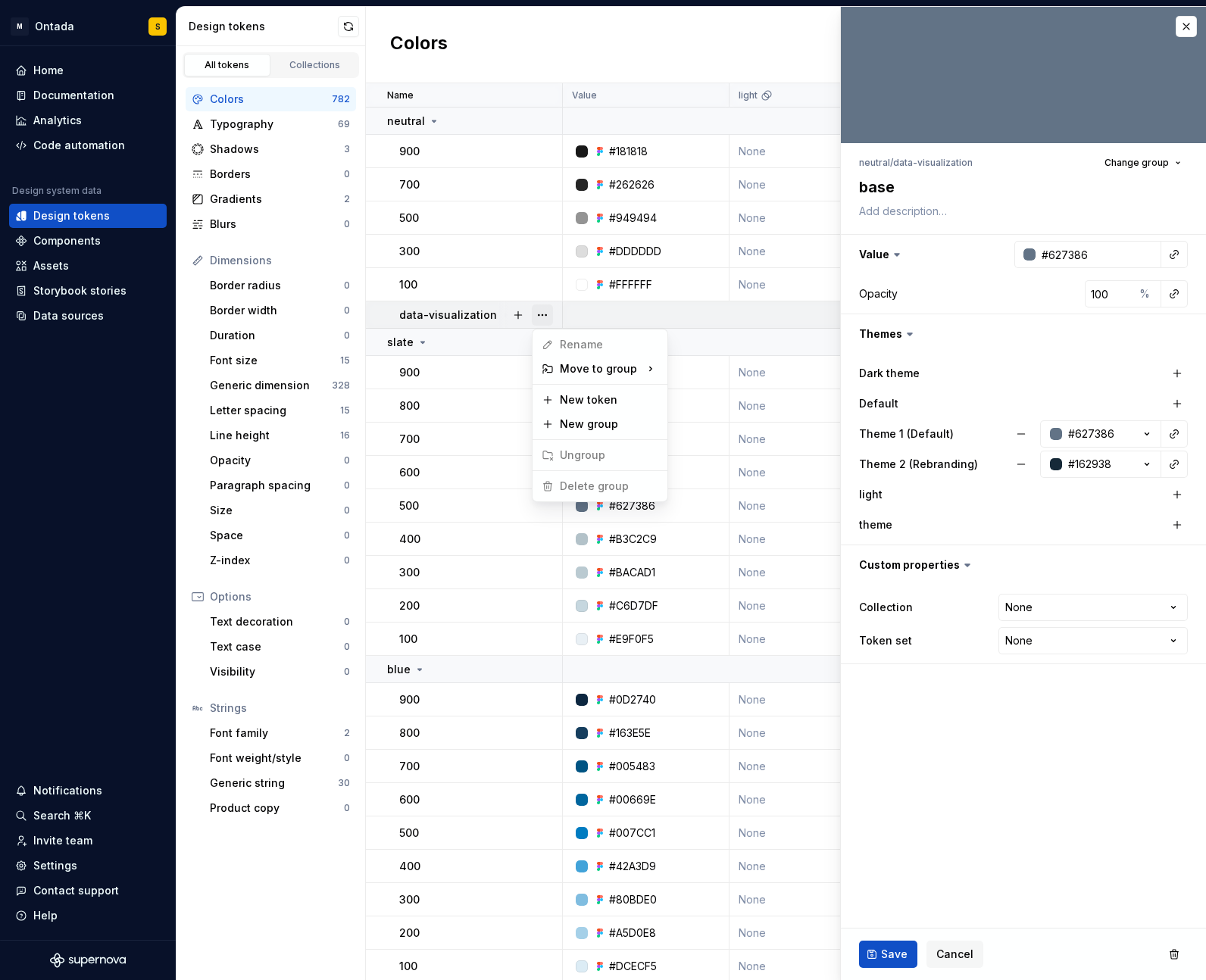
click at [540, 313] on button "button" at bounding box center [542, 315] width 21 height 21
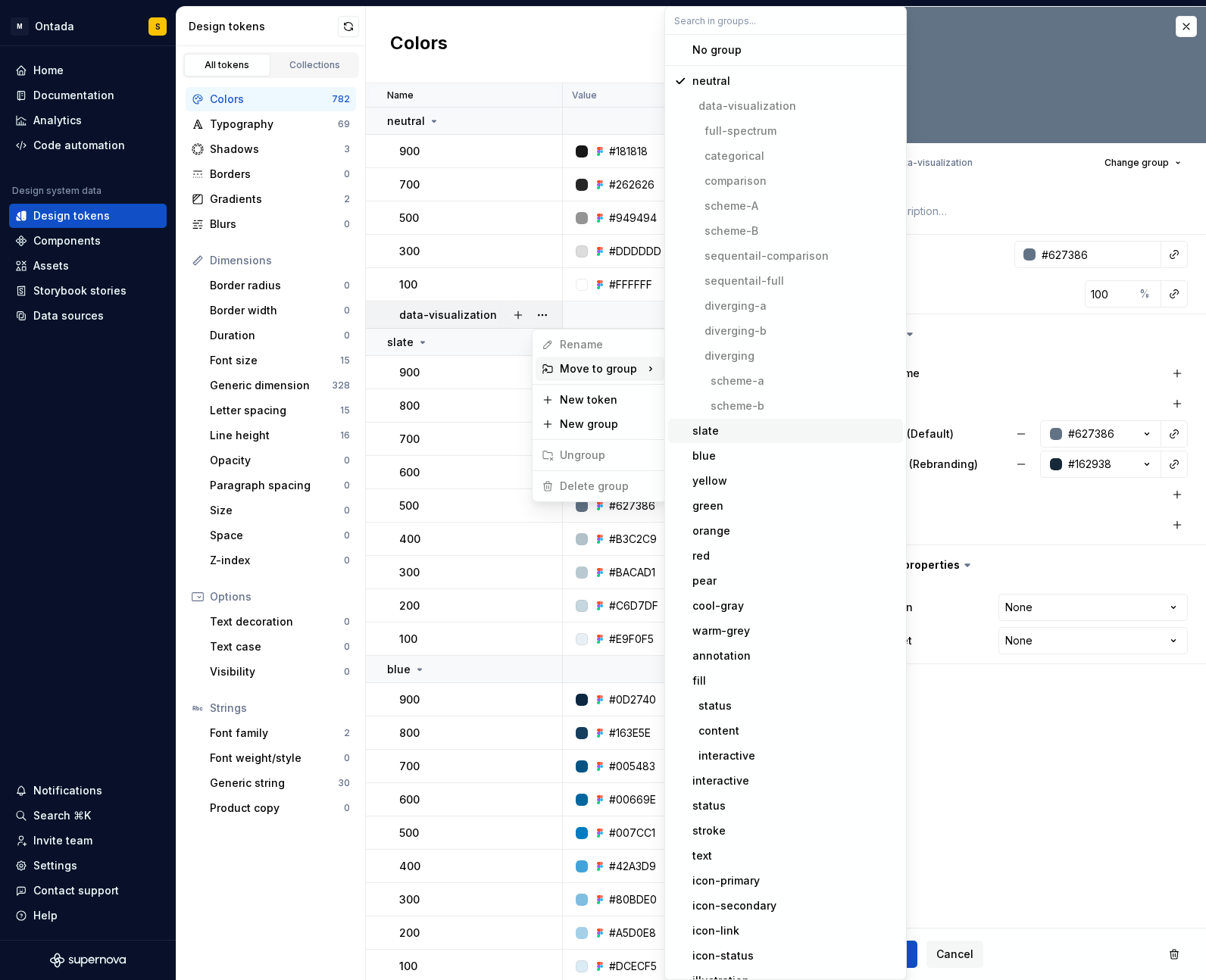
click at [709, 427] on div "slate" at bounding box center [706, 431] width 27 height 15
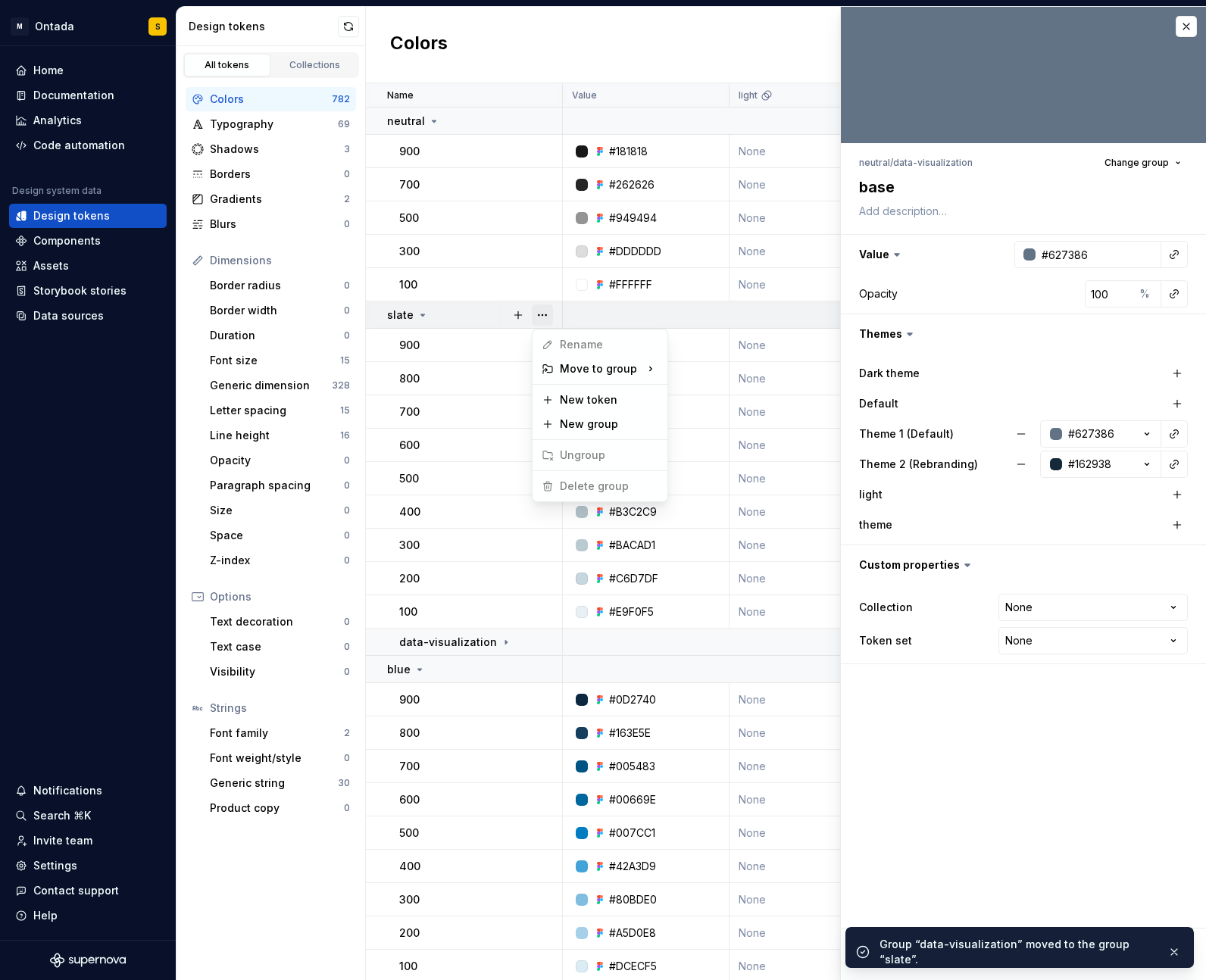
click at [542, 311] on button "button" at bounding box center [542, 315] width 21 height 21
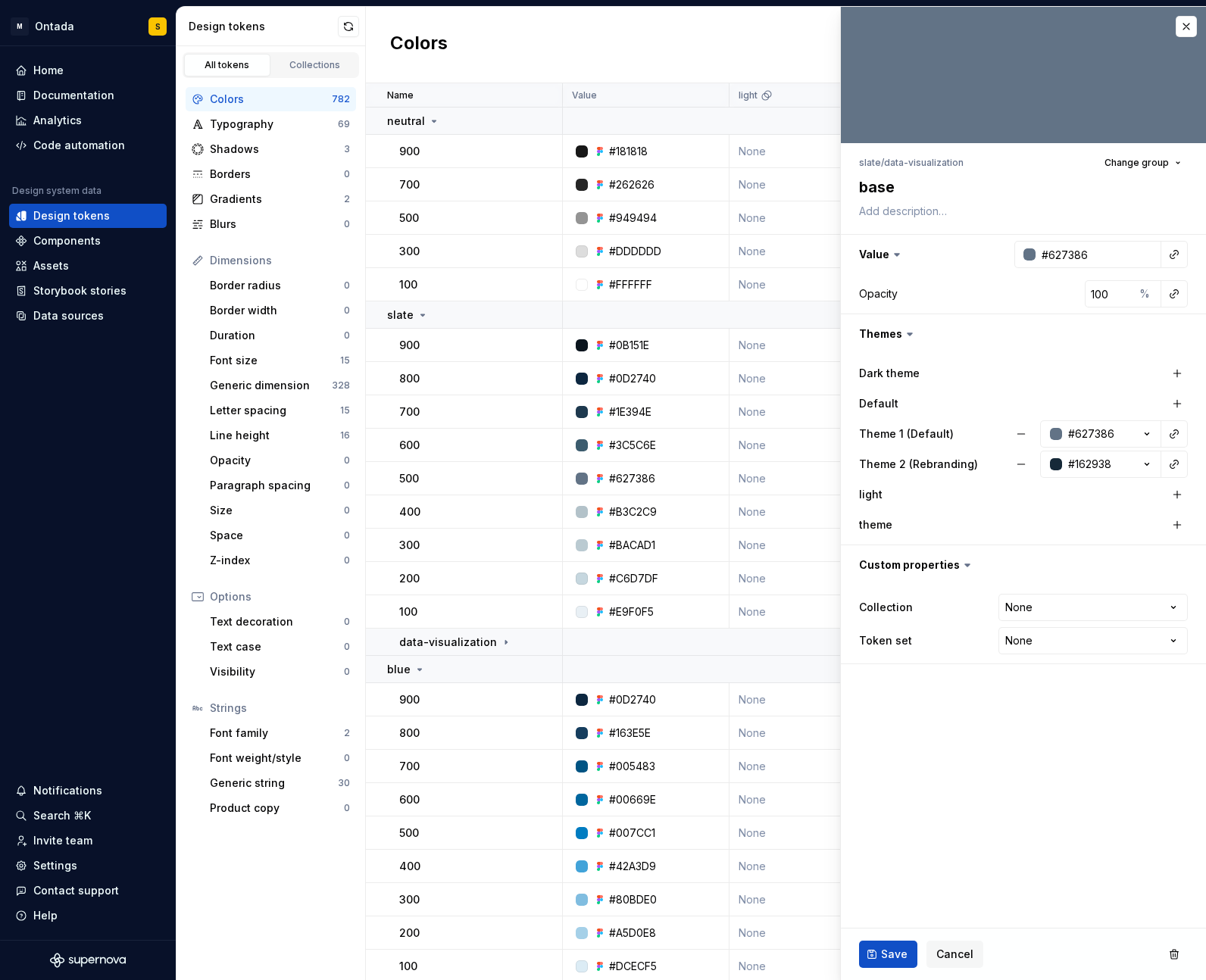
click at [475, 319] on html "M Ontada S Home Documentation Analytics Code automation Design system data Desi…" at bounding box center [603, 490] width 1206 height 980
click at [551, 118] on button "button" at bounding box center [542, 121] width 21 height 21
type textarea "*"
click at [586, 288] on span "Delete group" at bounding box center [584, 292] width 99 height 24
click at [421, 124] on html "M Ontada S Home Documentation Analytics Code automation Design system data Desi…" at bounding box center [603, 490] width 1206 height 980
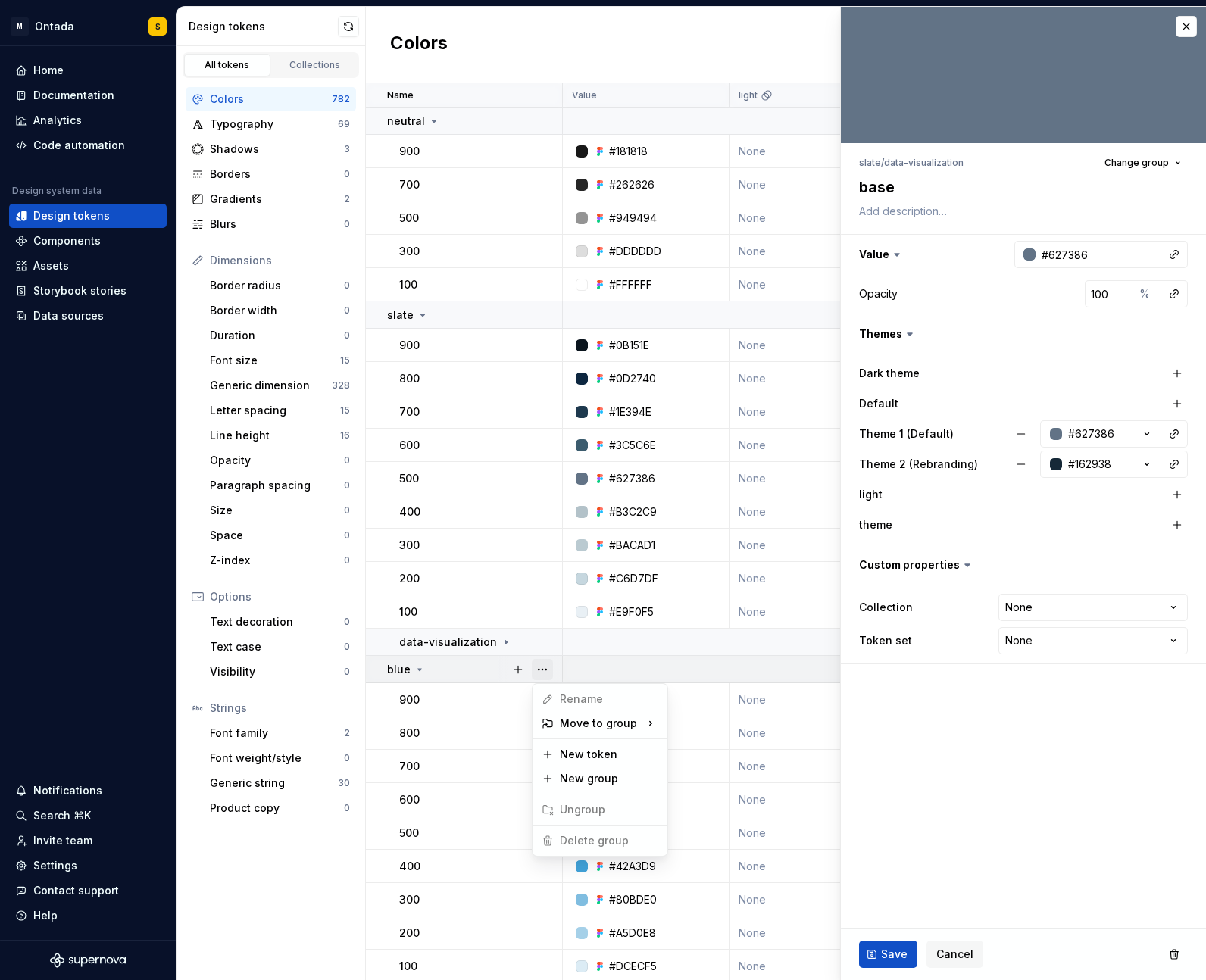
click at [545, 670] on button "button" at bounding box center [542, 669] width 21 height 21
click at [559, 843] on span "Delete group" at bounding box center [584, 840] width 99 height 24
click at [1183, 28] on html "M Ontada S Home Documentation Analytics Code automation Design system data Desi…" at bounding box center [603, 490] width 1206 height 980
click at [1182, 27] on button "button" at bounding box center [1186, 27] width 21 height 21
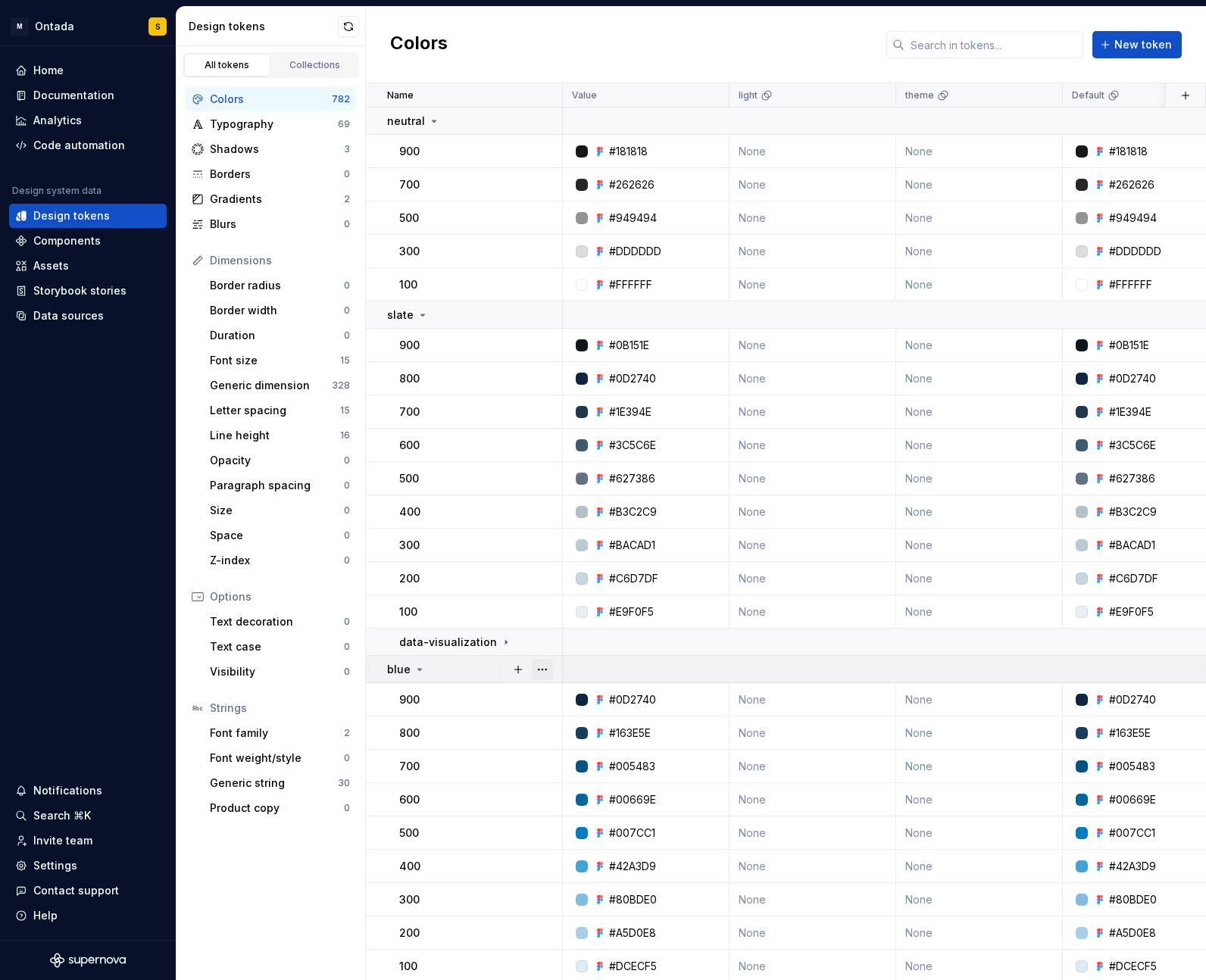
click at [546, 670] on button "button" at bounding box center [542, 669] width 21 height 21
click at [484, 669] on html "M Ontada S Home Documentation Analytics Code automation Design system data Desi…" at bounding box center [603, 490] width 1206 height 980
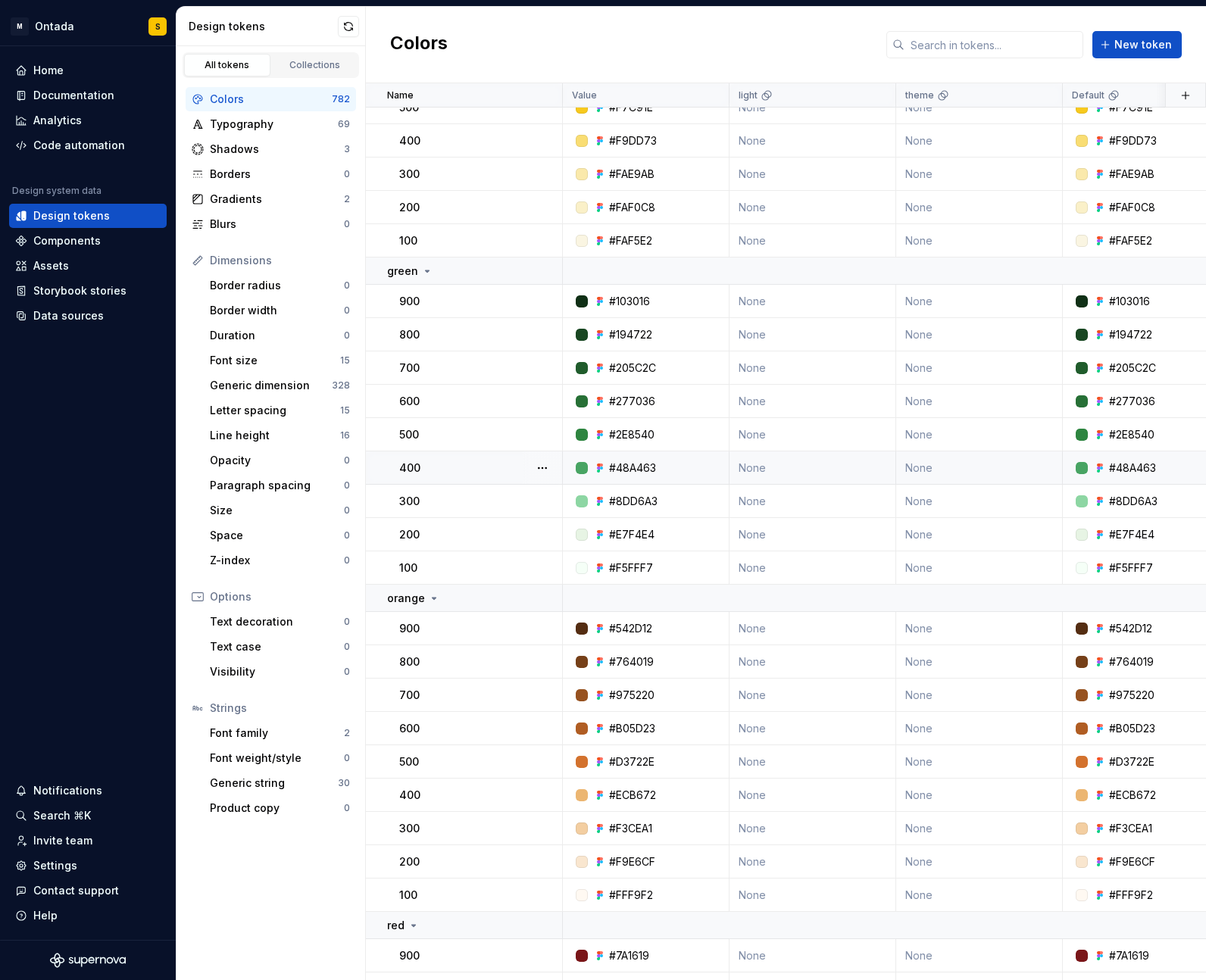
scroll to position [1049, 0]
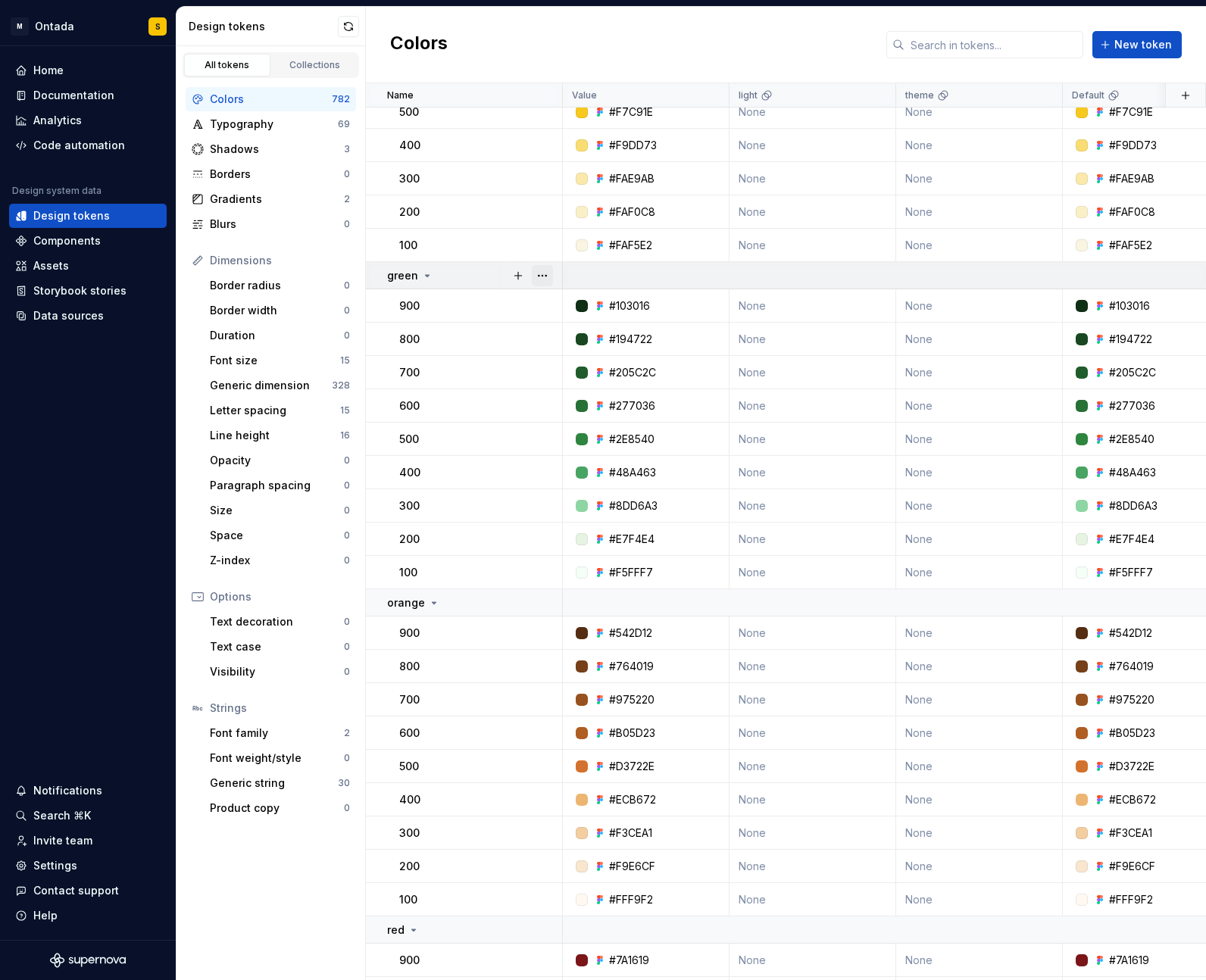
click at [542, 275] on button "button" at bounding box center [542, 275] width 21 height 21
drag, startPoint x: 584, startPoint y: 450, endPoint x: 581, endPoint y: 468, distance: 18.2
click at [584, 450] on span "Delete group" at bounding box center [584, 447] width 99 height 24
click at [301, 912] on html "M Ontada S Home Documentation Analytics Code automation Design system data Desi…" at bounding box center [603, 490] width 1206 height 980
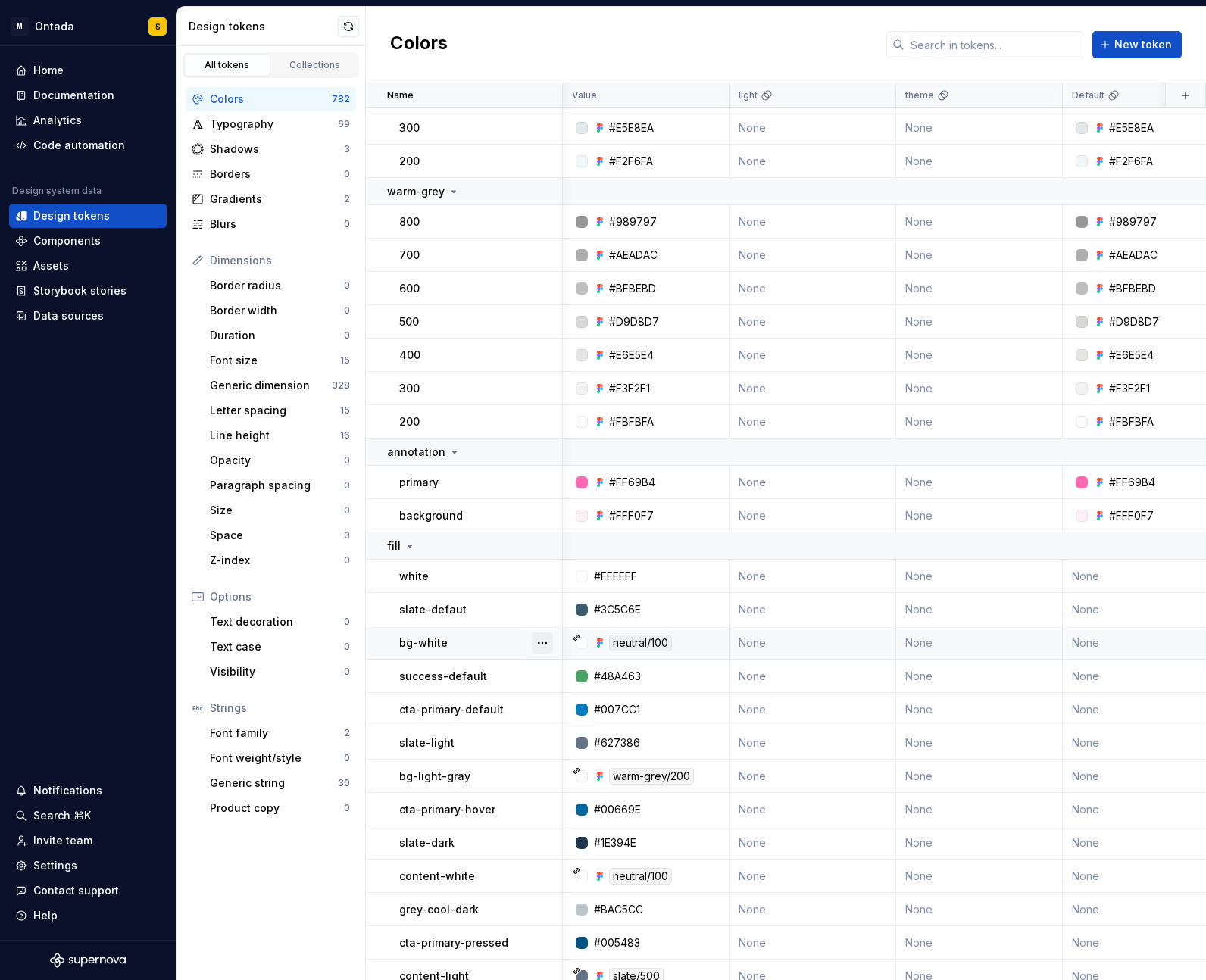
scroll to position [2702, 2]
click at [546, 535] on span at bounding box center [542, 546] width 21 height 21
click at [301, 895] on html "M Ontada S Home Documentation Analytics Code automation Design system data Desi…" at bounding box center [603, 490] width 1206 height 980
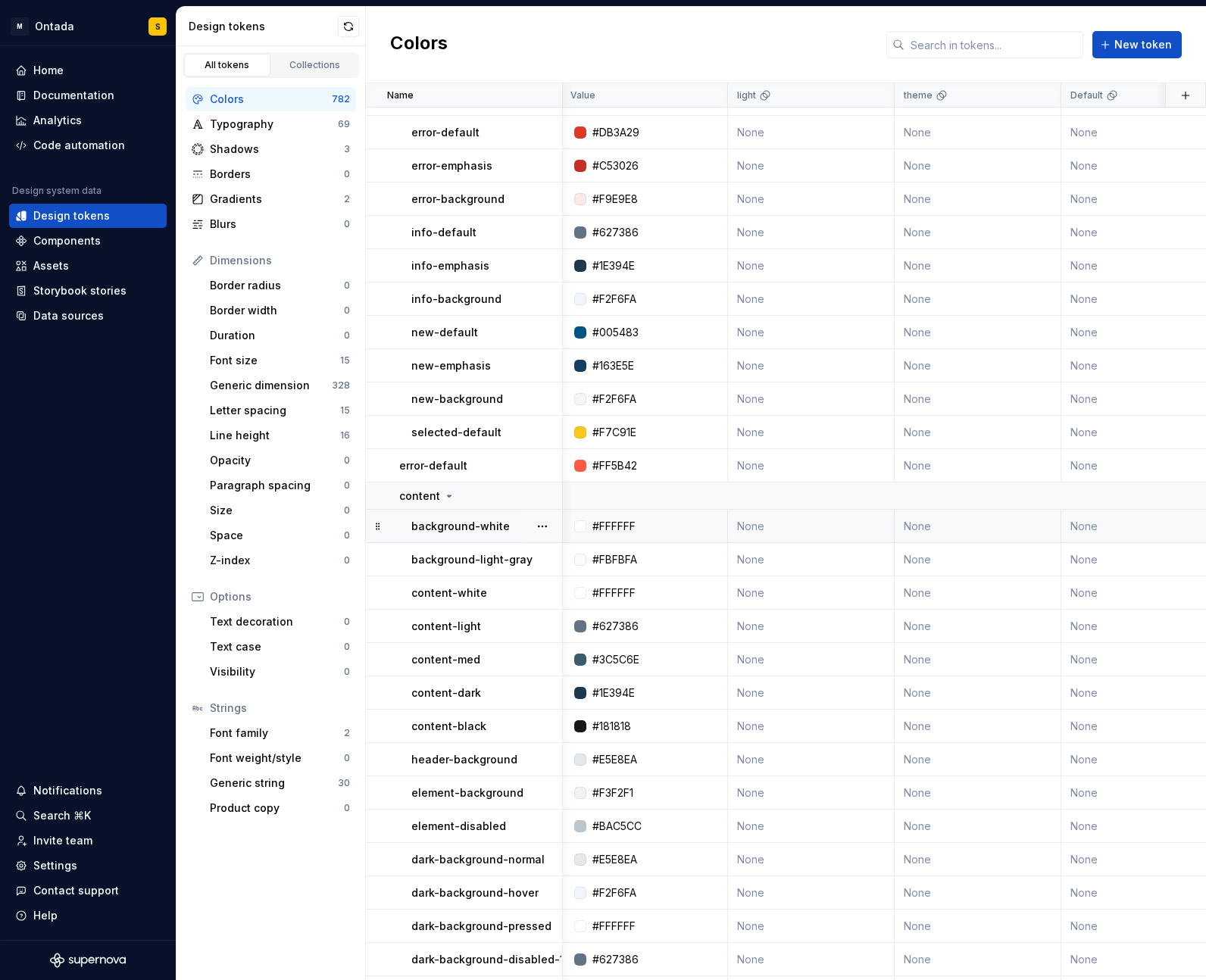
scroll to position [5575, 2]
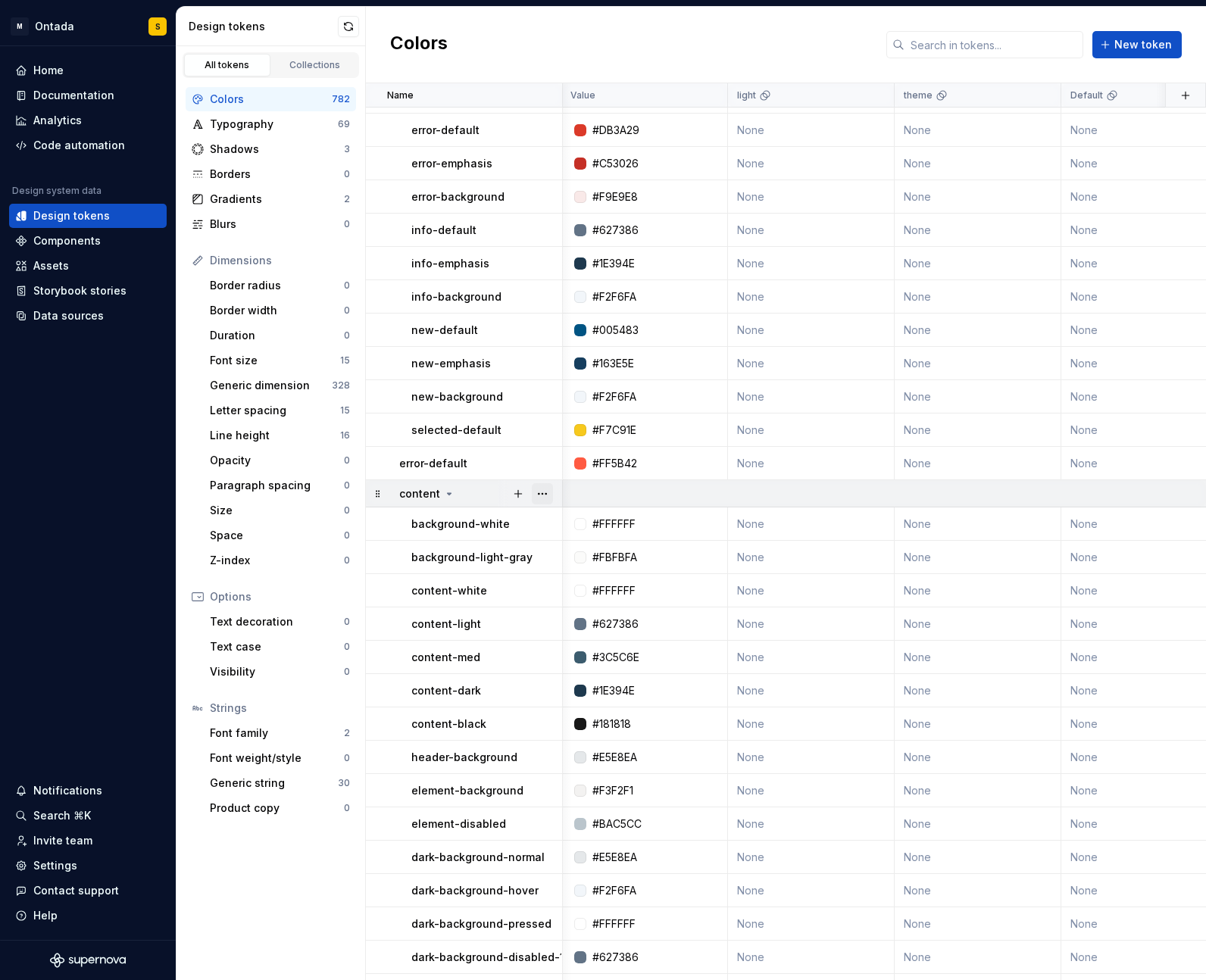
click at [550, 491] on button "button" at bounding box center [542, 494] width 21 height 21
click at [604, 666] on div "Delete group" at bounding box center [609, 664] width 98 height 15
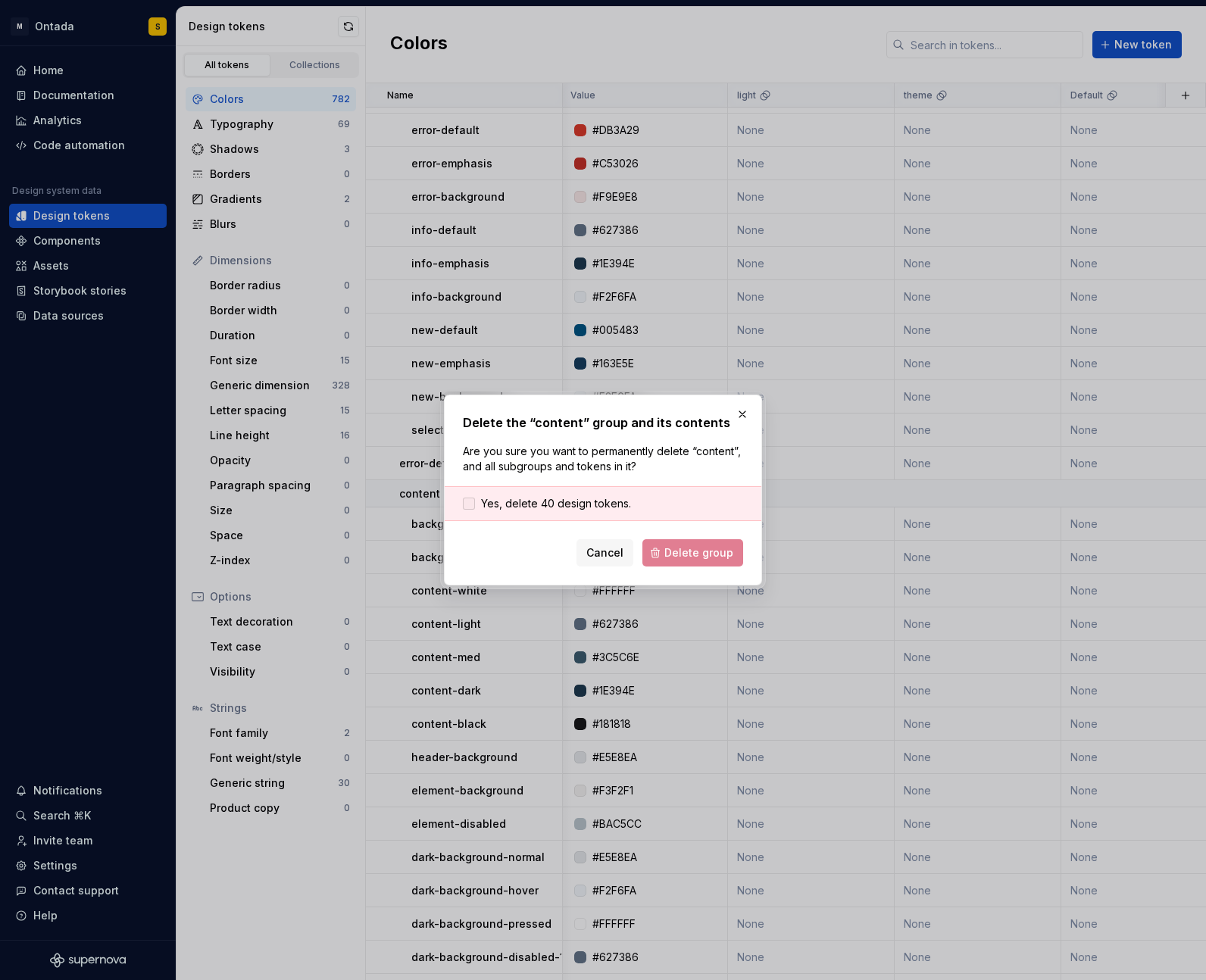
click at [549, 504] on span "Yes, delete 40 design tokens." at bounding box center [556, 504] width 150 height 15
click at [685, 554] on span "Delete group" at bounding box center [698, 553] width 69 height 15
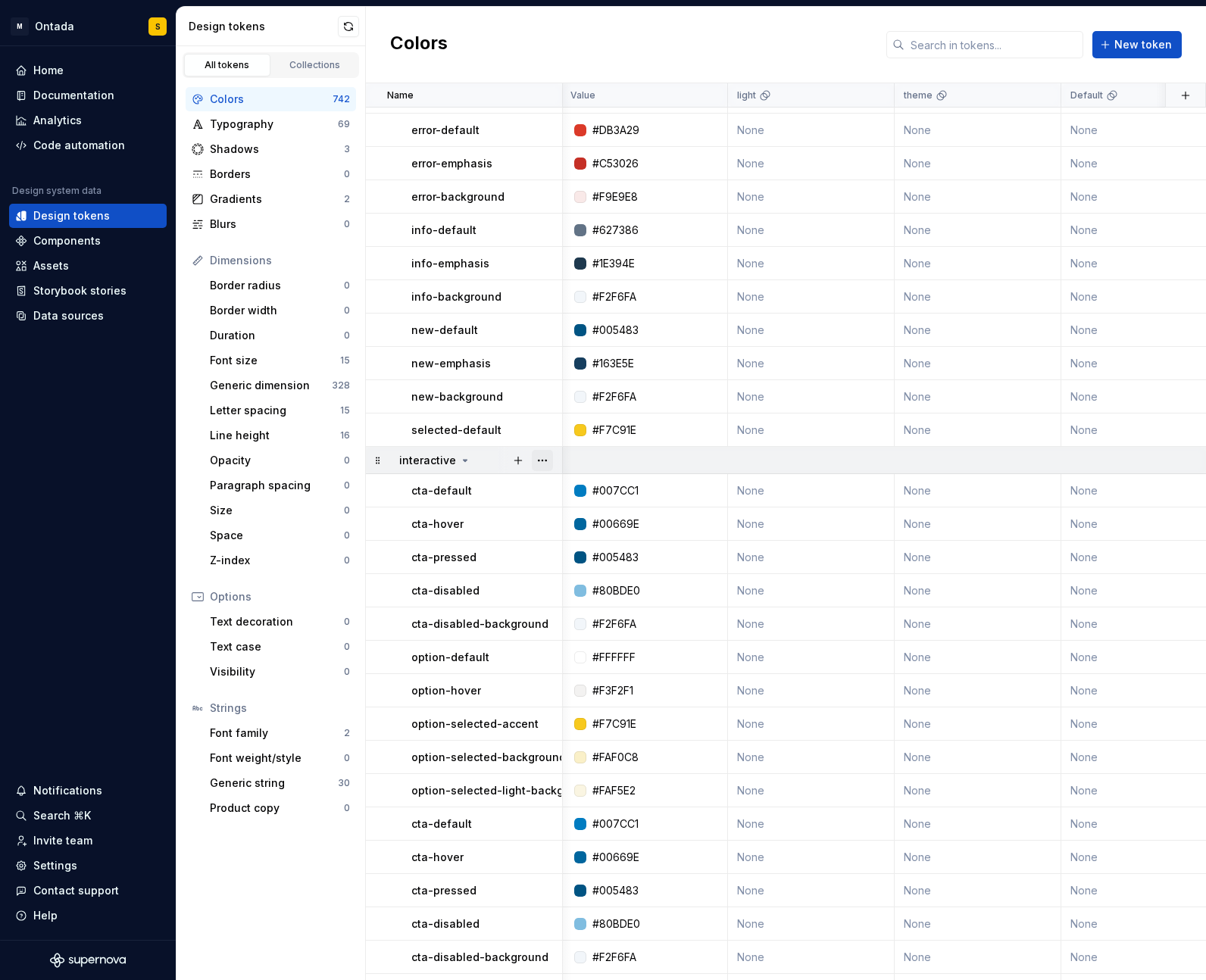
click at [546, 456] on button "button" at bounding box center [542, 460] width 21 height 21
click at [572, 633] on div "Delete group" at bounding box center [609, 631] width 98 height 15
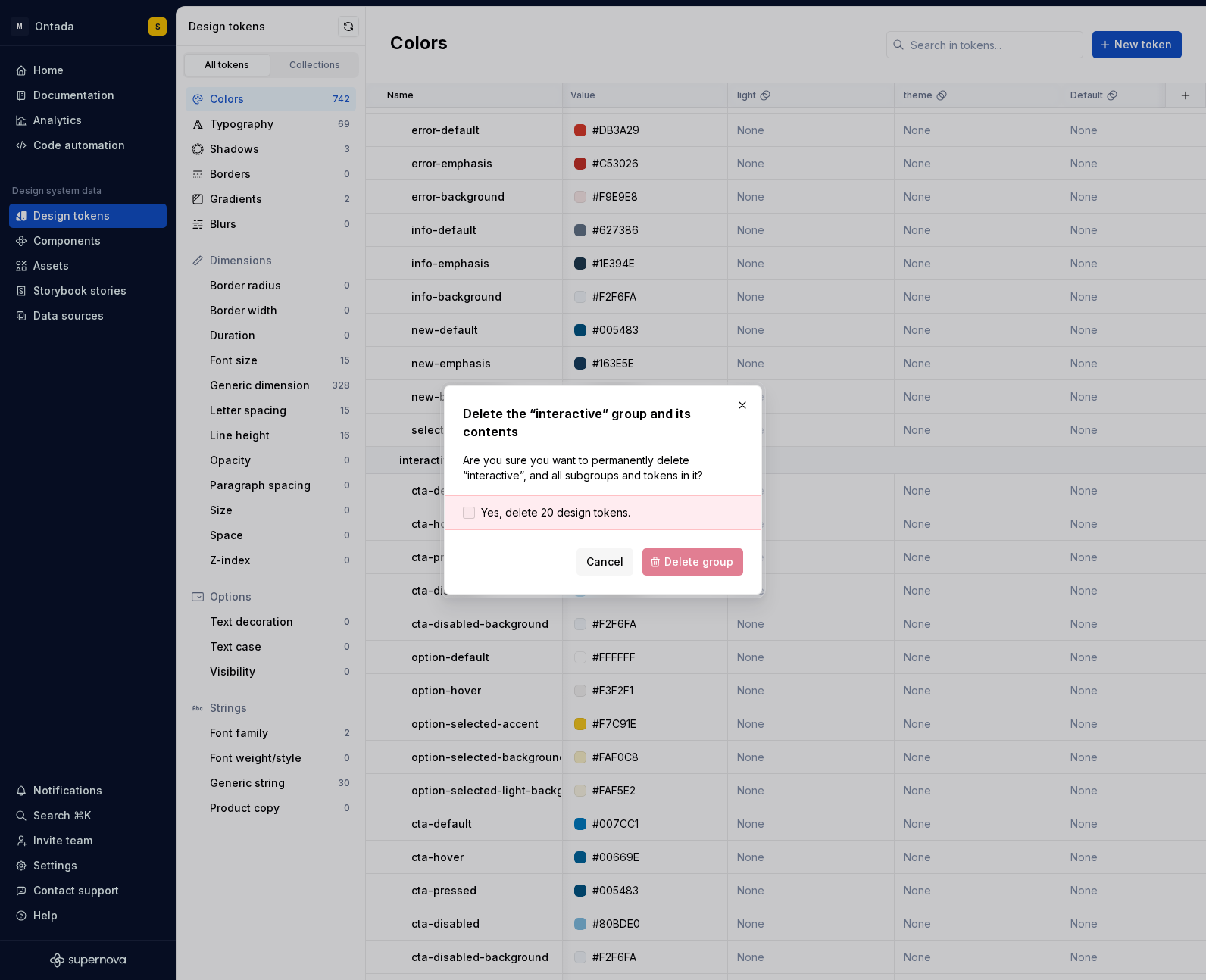
click at [613, 505] on span "Yes, delete 20 design tokens." at bounding box center [555, 513] width 149 height 15
click at [693, 555] on span "Delete group" at bounding box center [698, 562] width 69 height 15
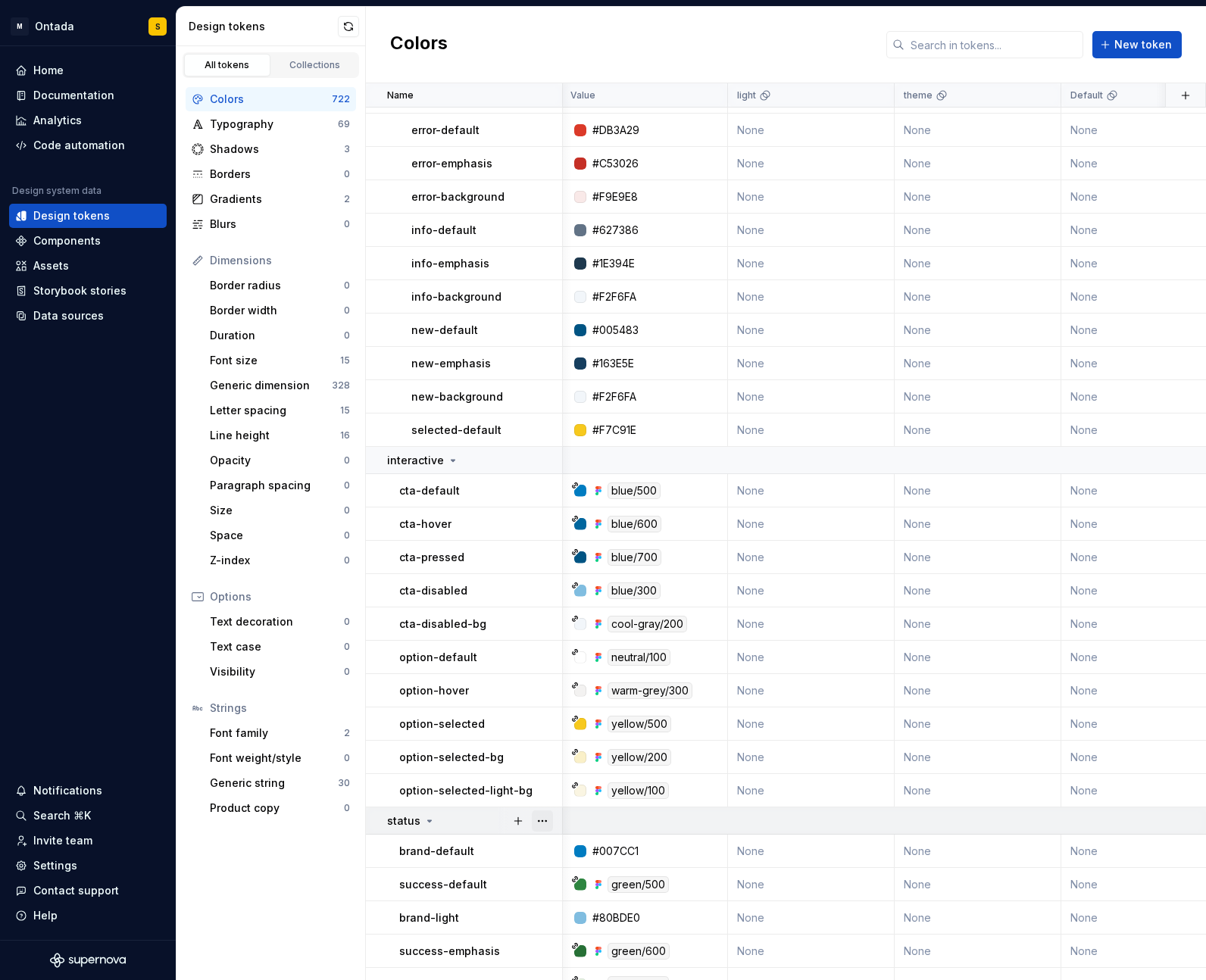
click at [549, 819] on button "button" at bounding box center [542, 821] width 21 height 21
click at [265, 902] on html "M Ontada S Home Documentation Analytics Code automation Design system data Desi…" at bounding box center [603, 490] width 1206 height 980
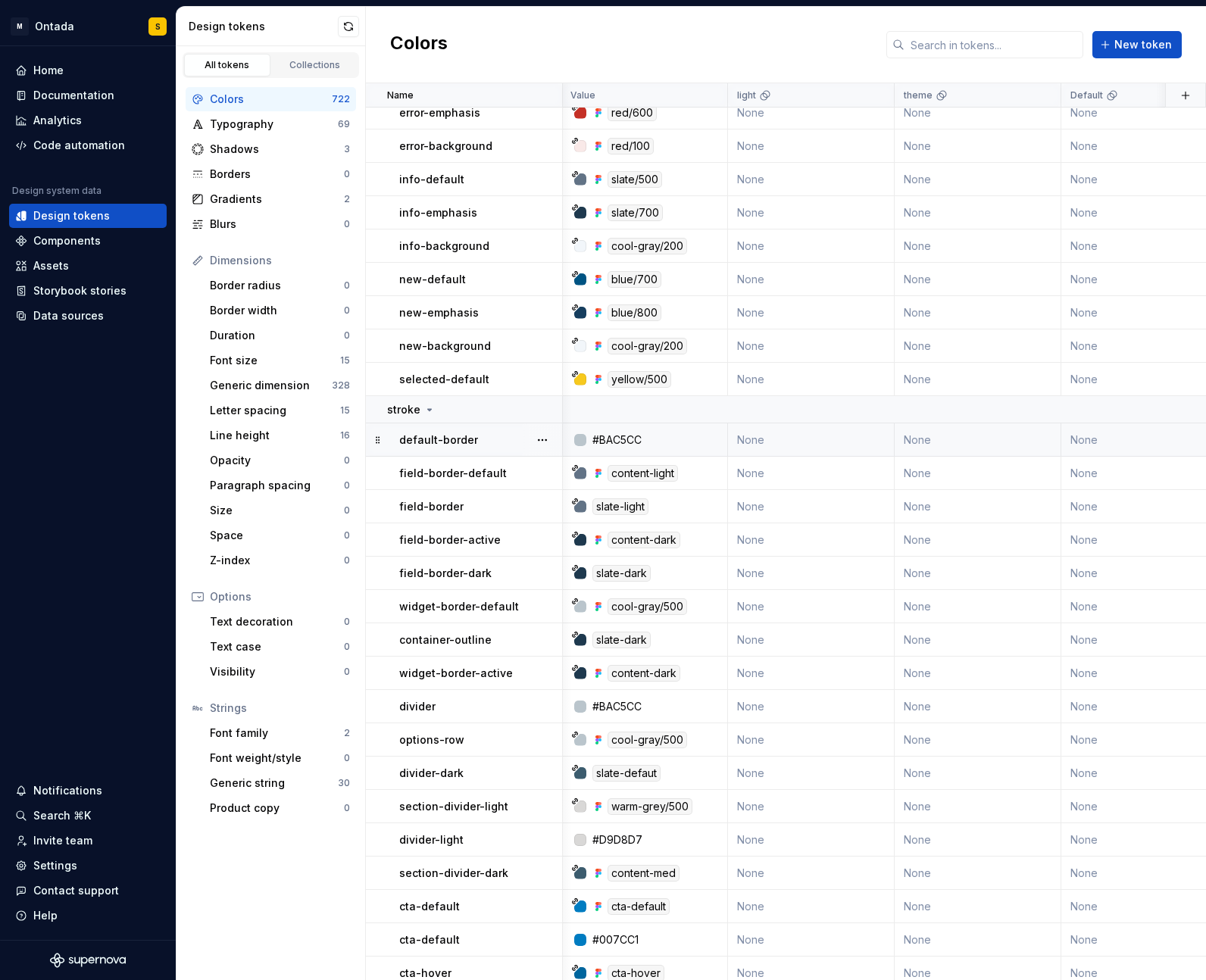
scroll to position [6950, 2]
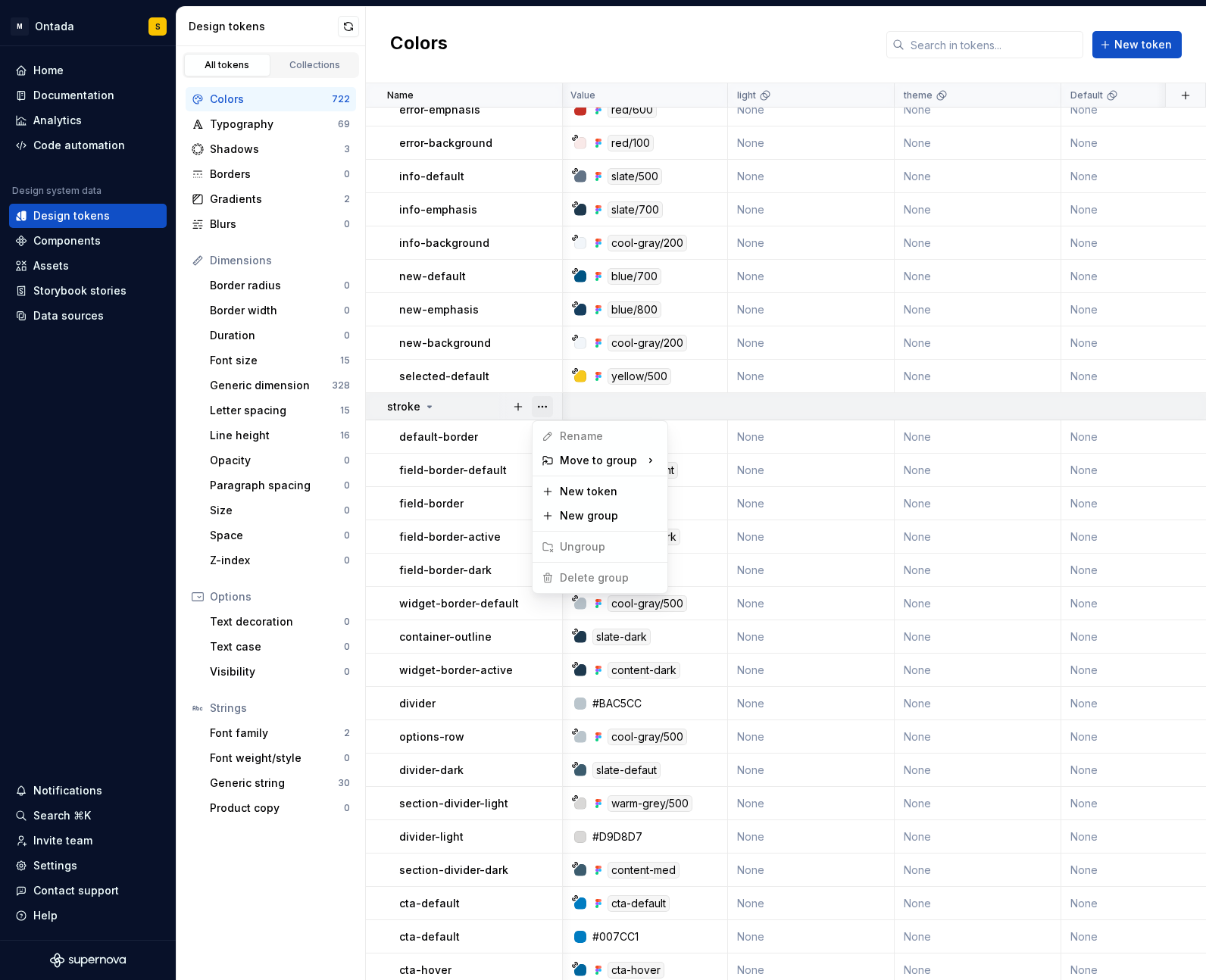
click at [537, 404] on button "button" at bounding box center [542, 407] width 21 height 21
click at [337, 866] on html "M Ontada S Home Documentation Analytics Code automation Design system data Desi…" at bounding box center [603, 490] width 1206 height 980
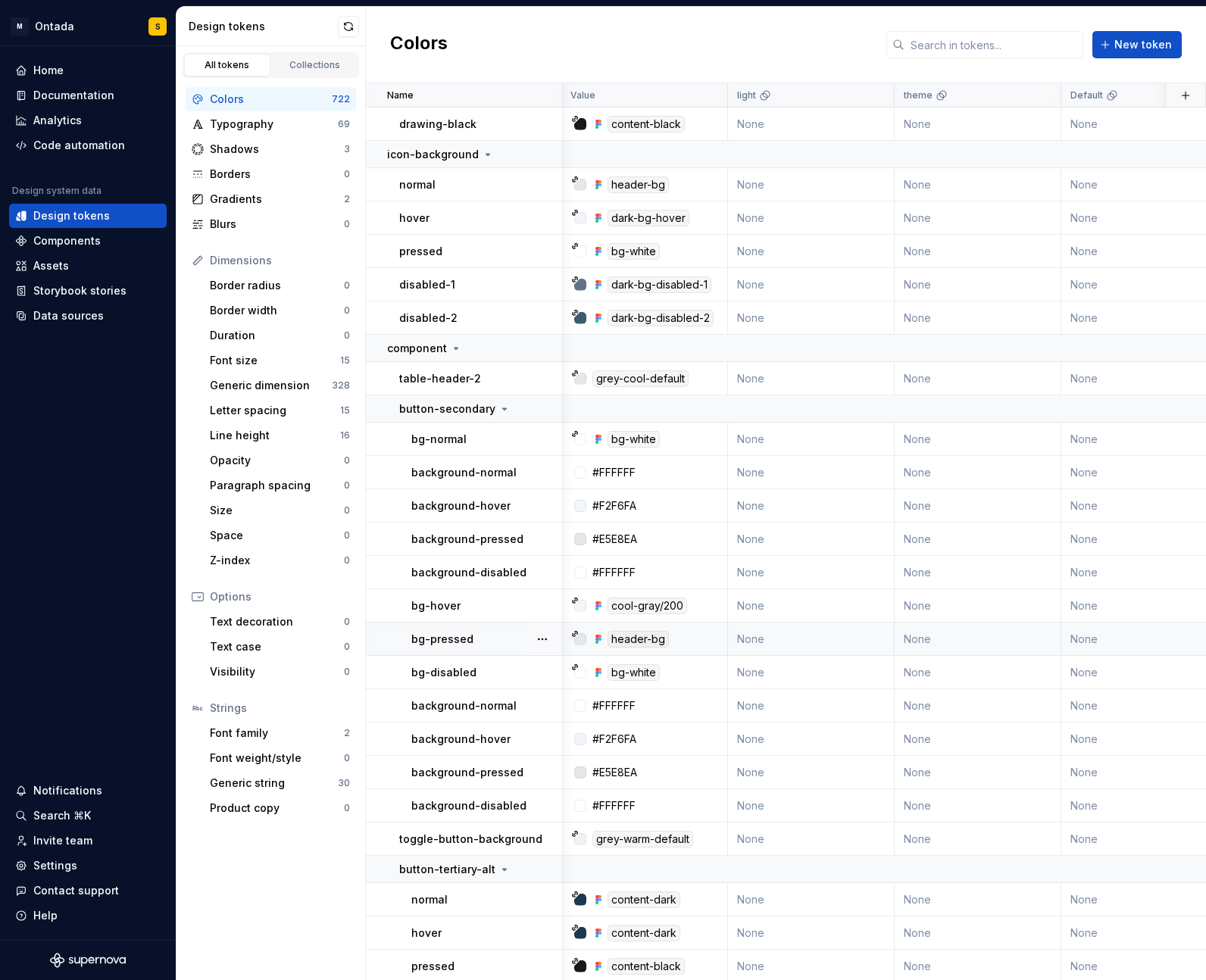
scroll to position [11804, 2]
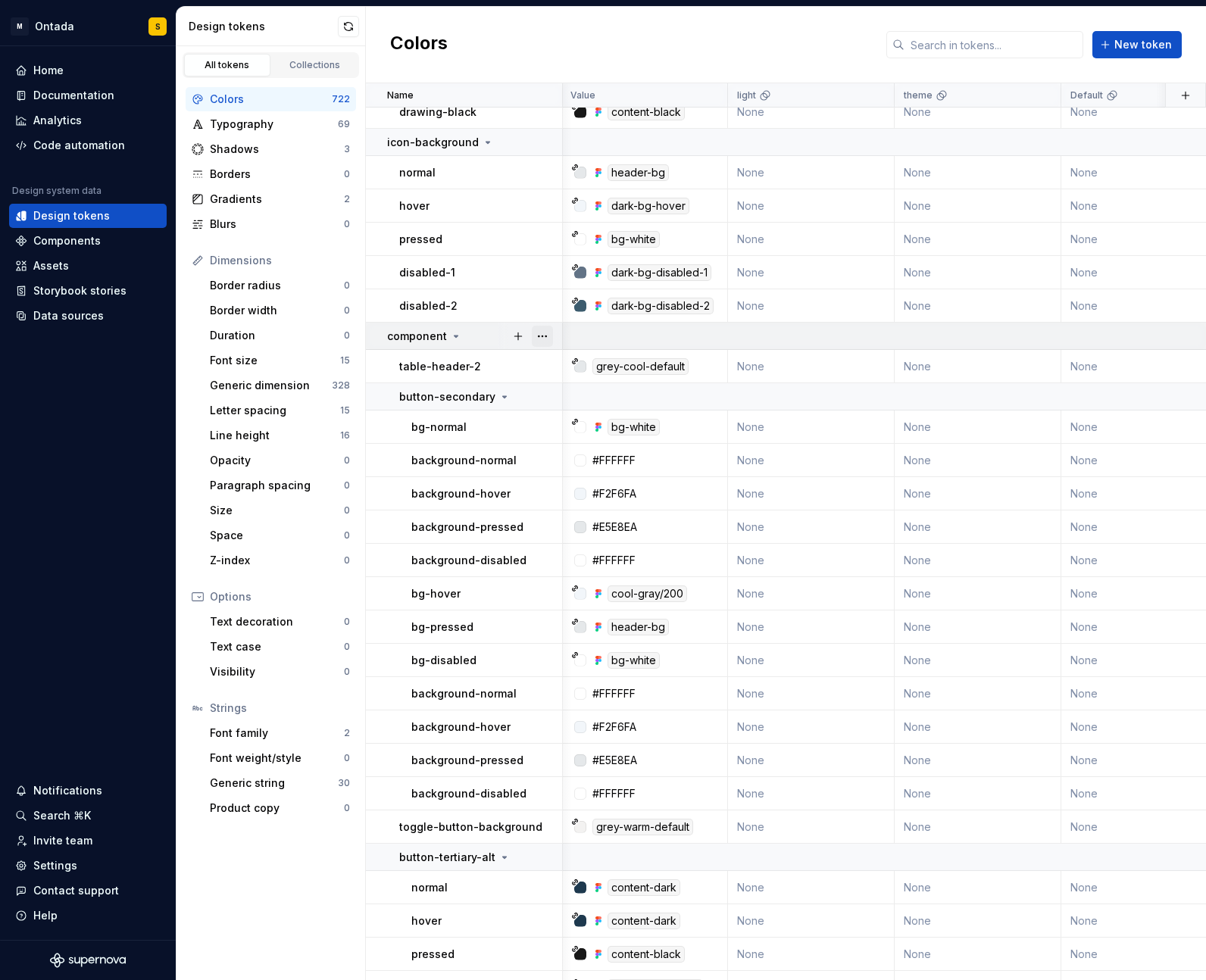
click at [545, 333] on button "button" at bounding box center [542, 336] width 21 height 21
click at [505, 389] on html "M Ontada S Home Documentation Analytics Code automation Design system data Desi…" at bounding box center [603, 490] width 1206 height 980
click at [544, 391] on button "button" at bounding box center [542, 397] width 21 height 21
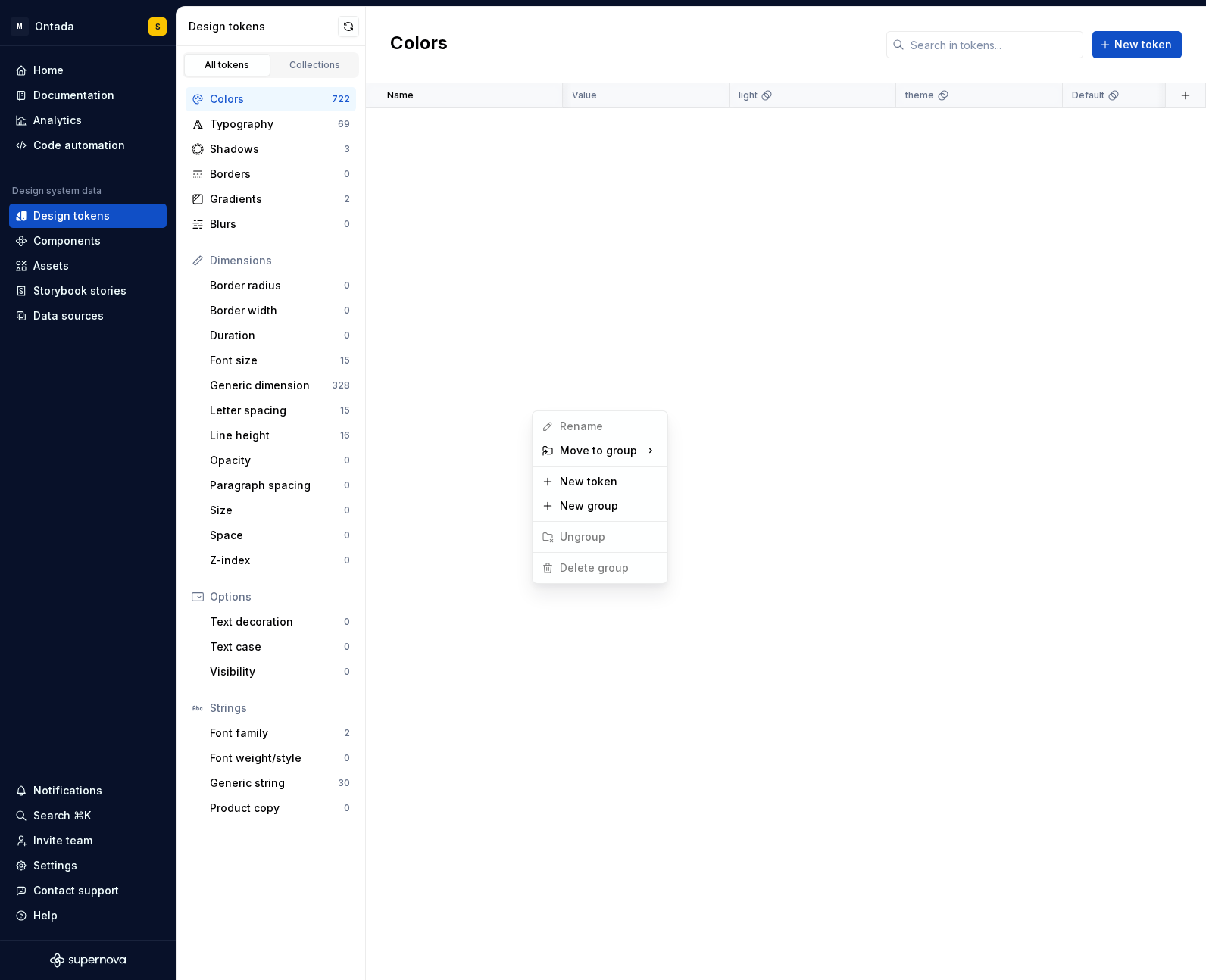
scroll to position [11804, 2]
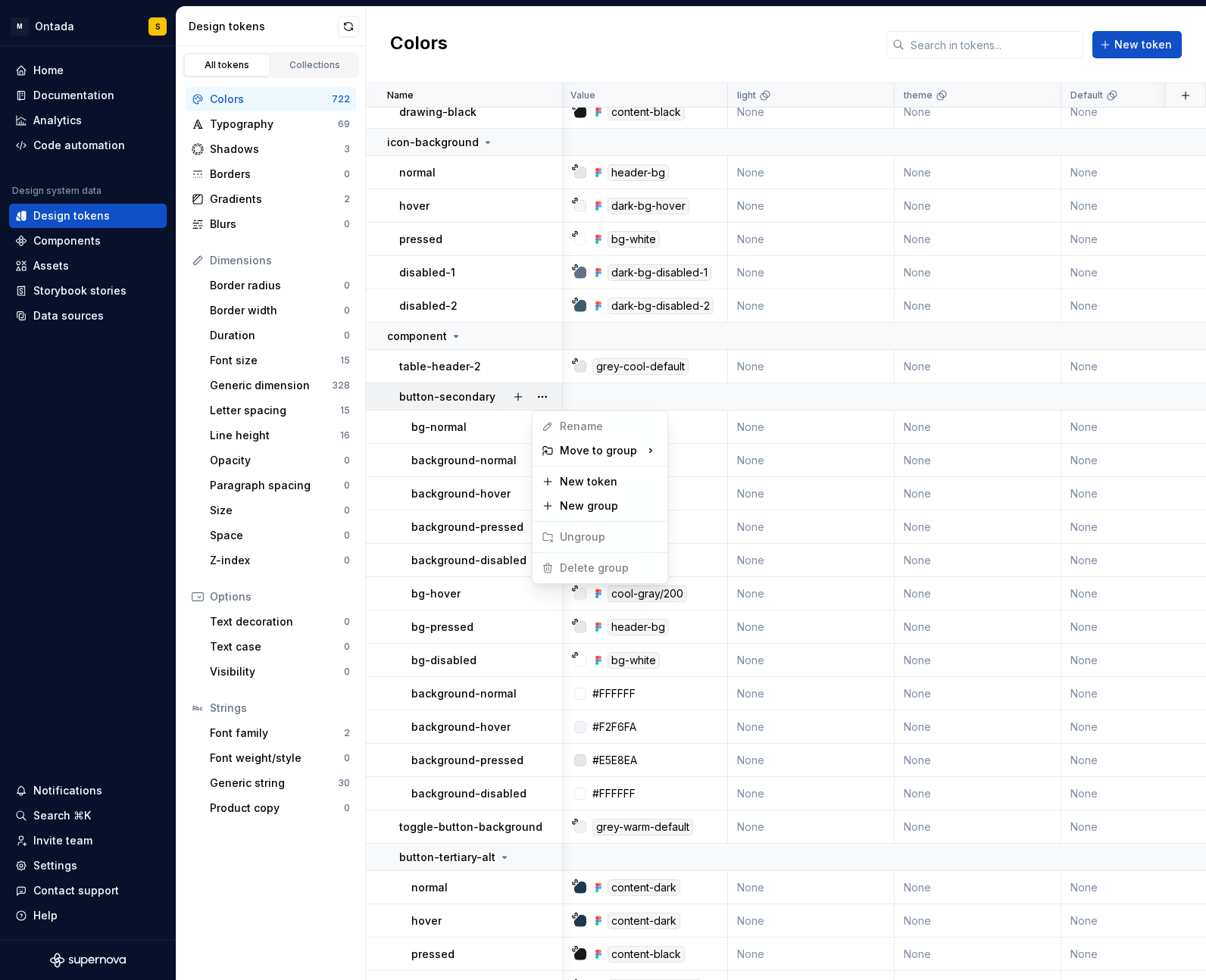
click at [308, 847] on html "M Ontada S Home Documentation Analytics Code automation Design system data Desi…" at bounding box center [603, 490] width 1206 height 980
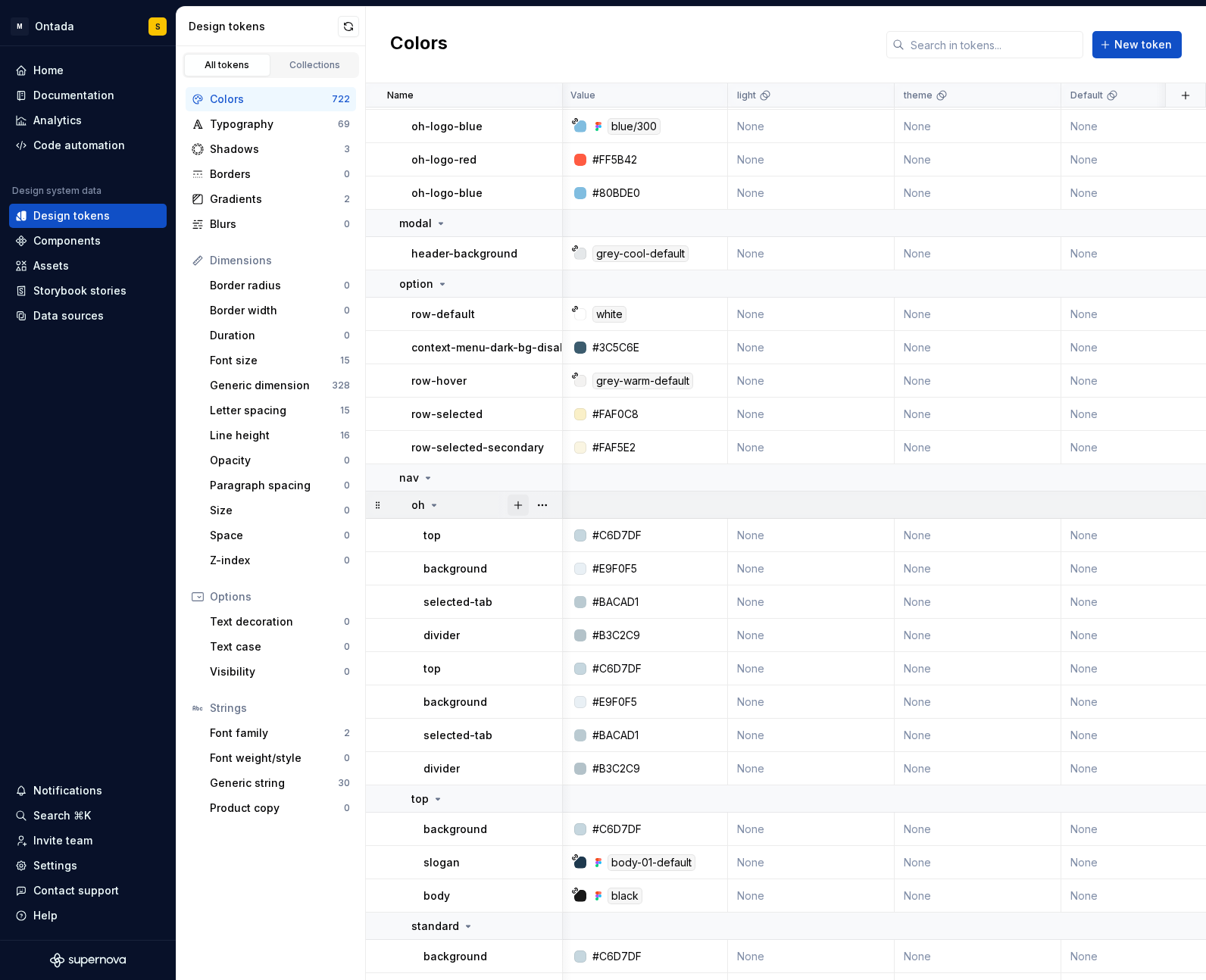
scroll to position [13547, 2]
click at [534, 475] on button "button" at bounding box center [542, 477] width 21 height 21
click at [588, 652] on div "Delete group" at bounding box center [609, 648] width 98 height 15
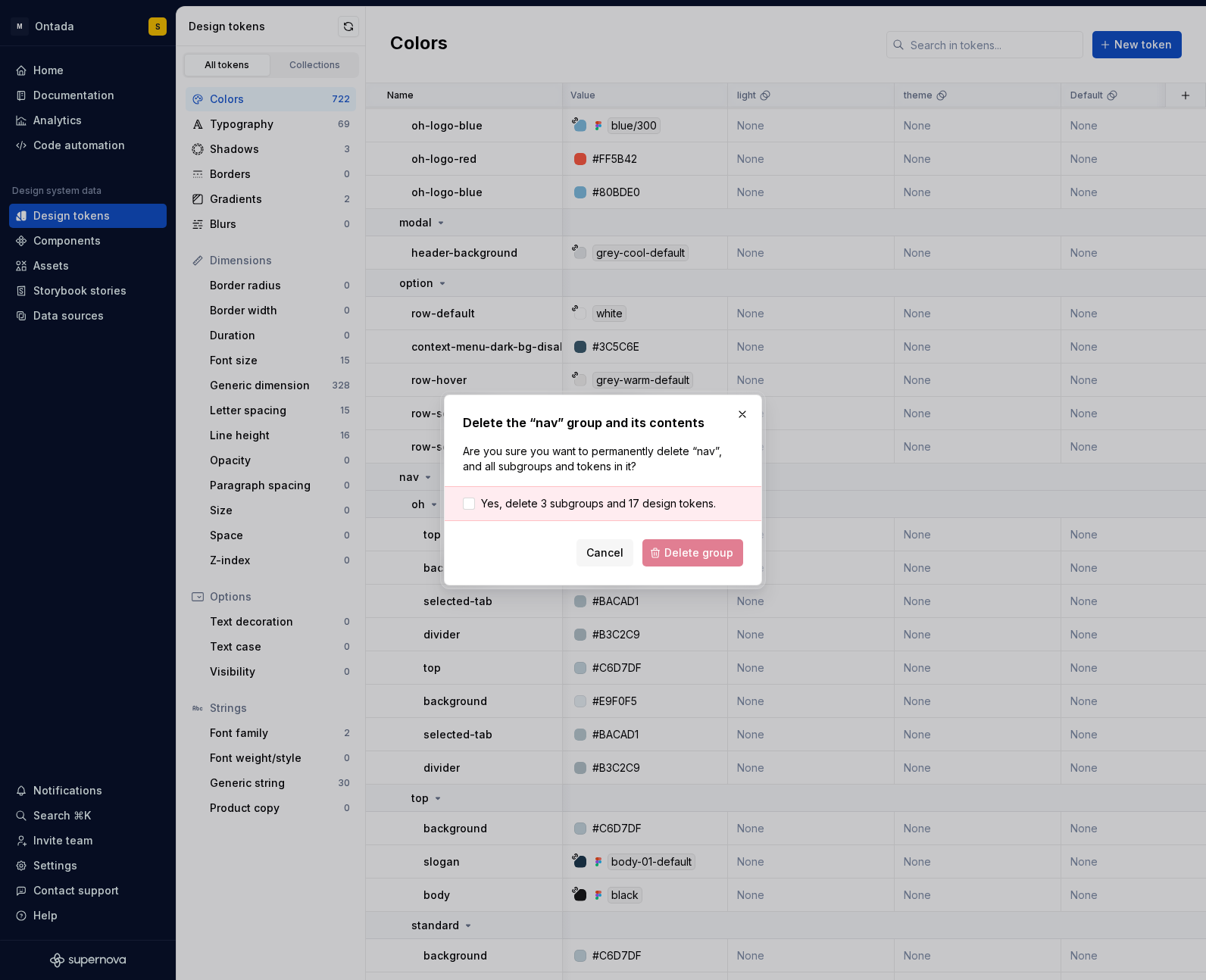
click at [607, 515] on div "Yes, delete 3 subgroups and 17 design tokens." at bounding box center [603, 503] width 316 height 35
click at [609, 509] on span "Yes, delete 3 subgroups and 17 design tokens." at bounding box center [598, 504] width 235 height 15
click at [691, 550] on span "Delete group" at bounding box center [698, 553] width 69 height 15
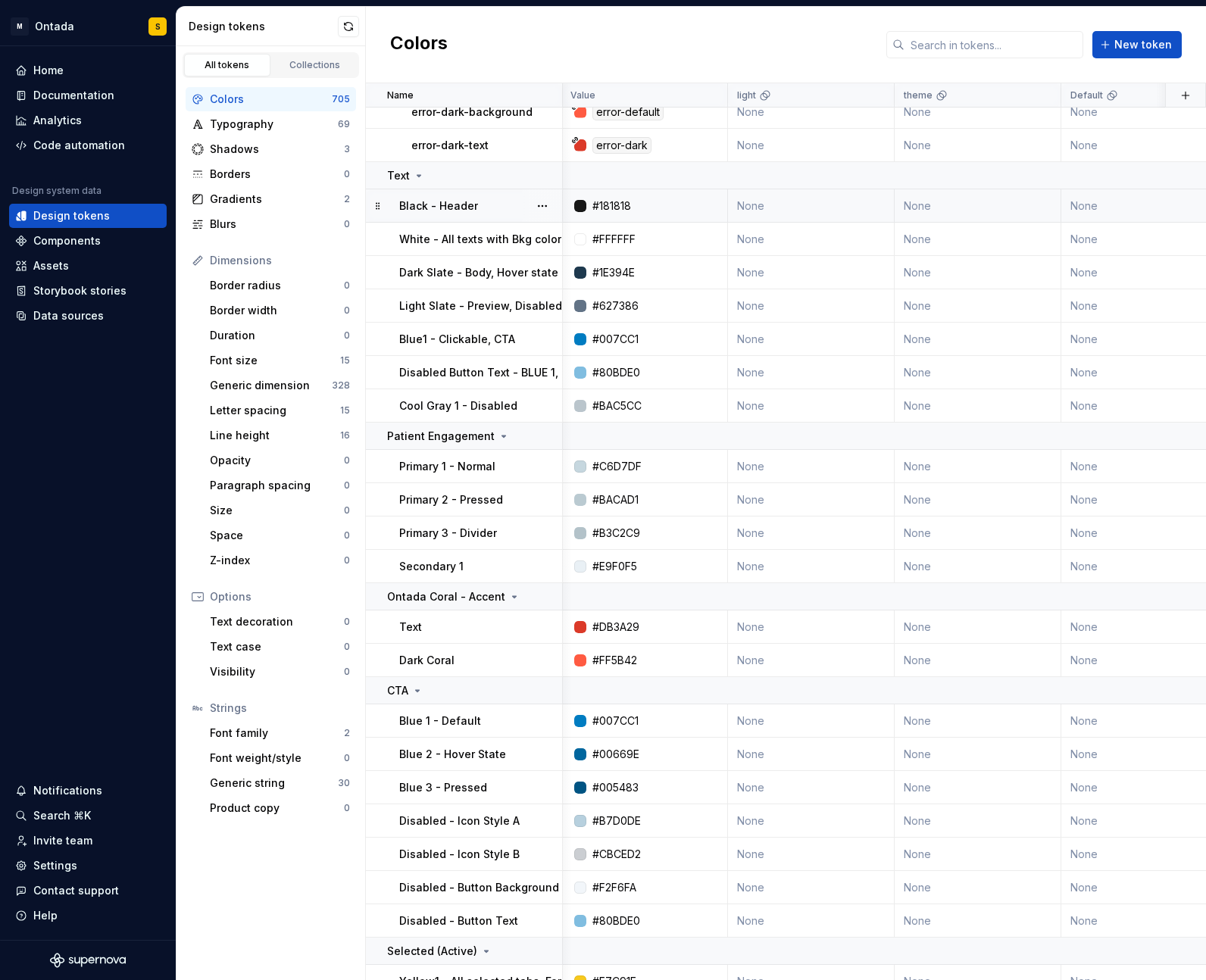
scroll to position [14144, 2]
click at [544, 176] on button "button" at bounding box center [542, 175] width 21 height 21
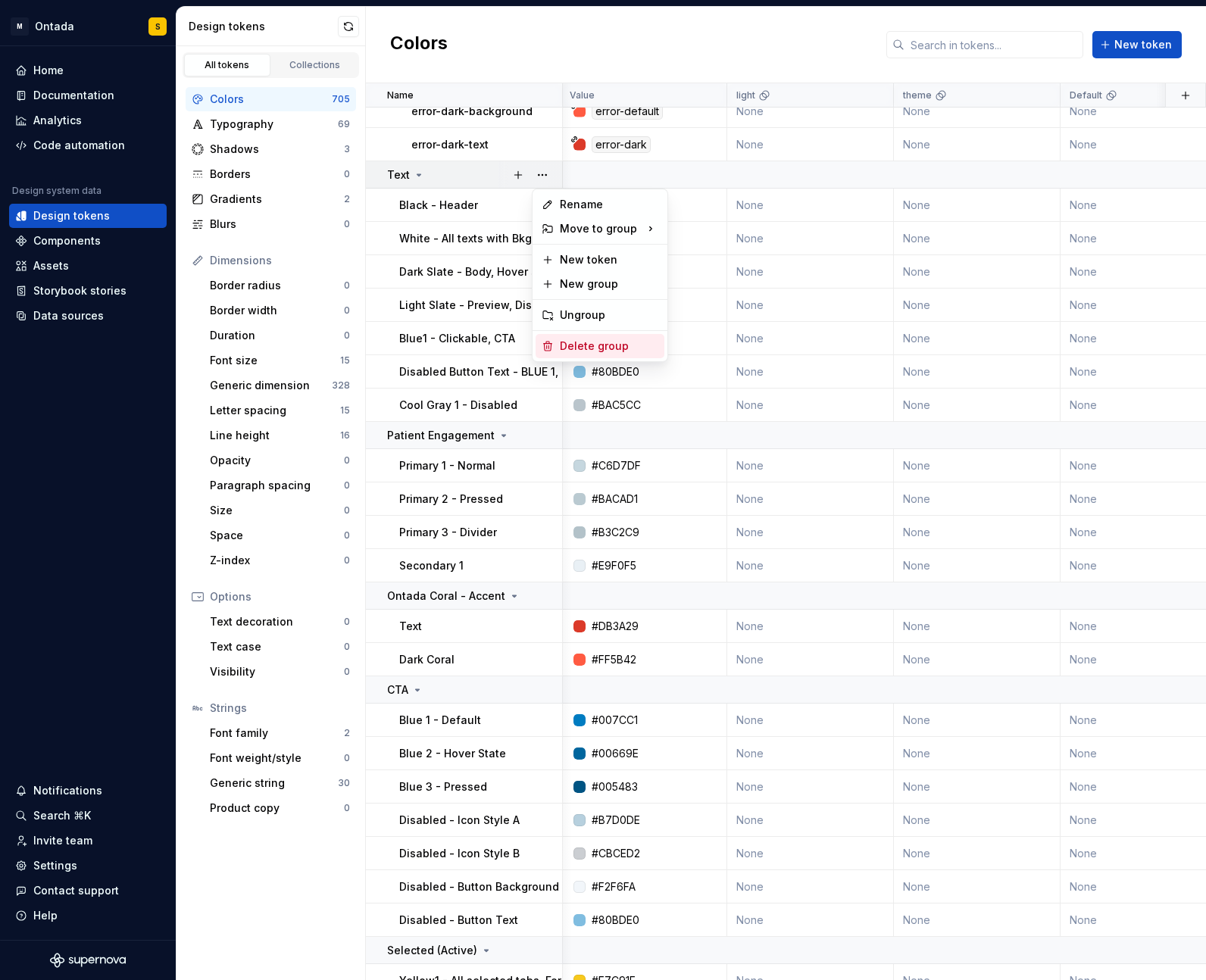
click at [588, 340] on div "Delete group" at bounding box center [609, 346] width 98 height 15
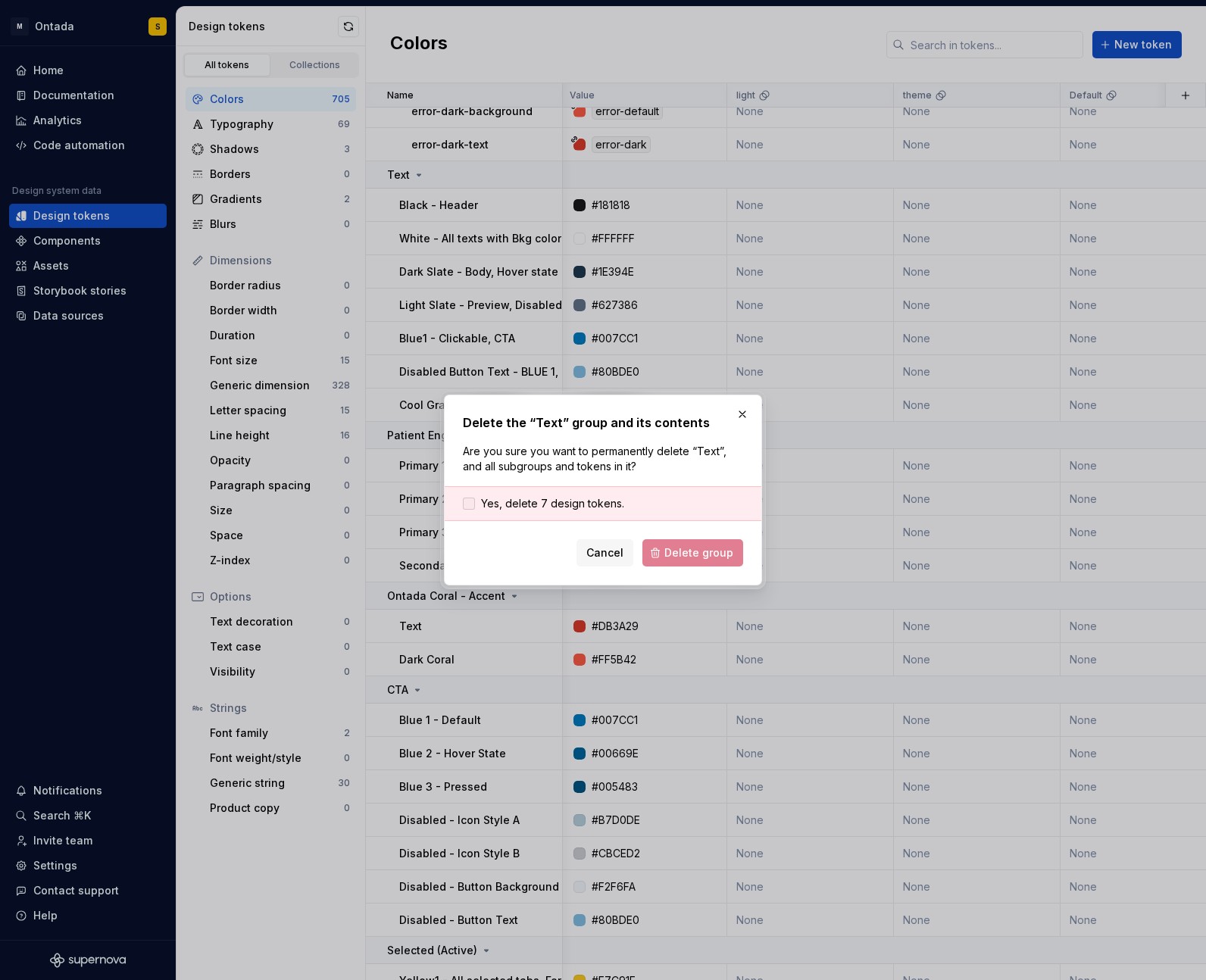
click at [585, 505] on span "Yes, delete 7 design tokens." at bounding box center [552, 504] width 143 height 15
click at [710, 548] on span "Delete group" at bounding box center [698, 553] width 69 height 15
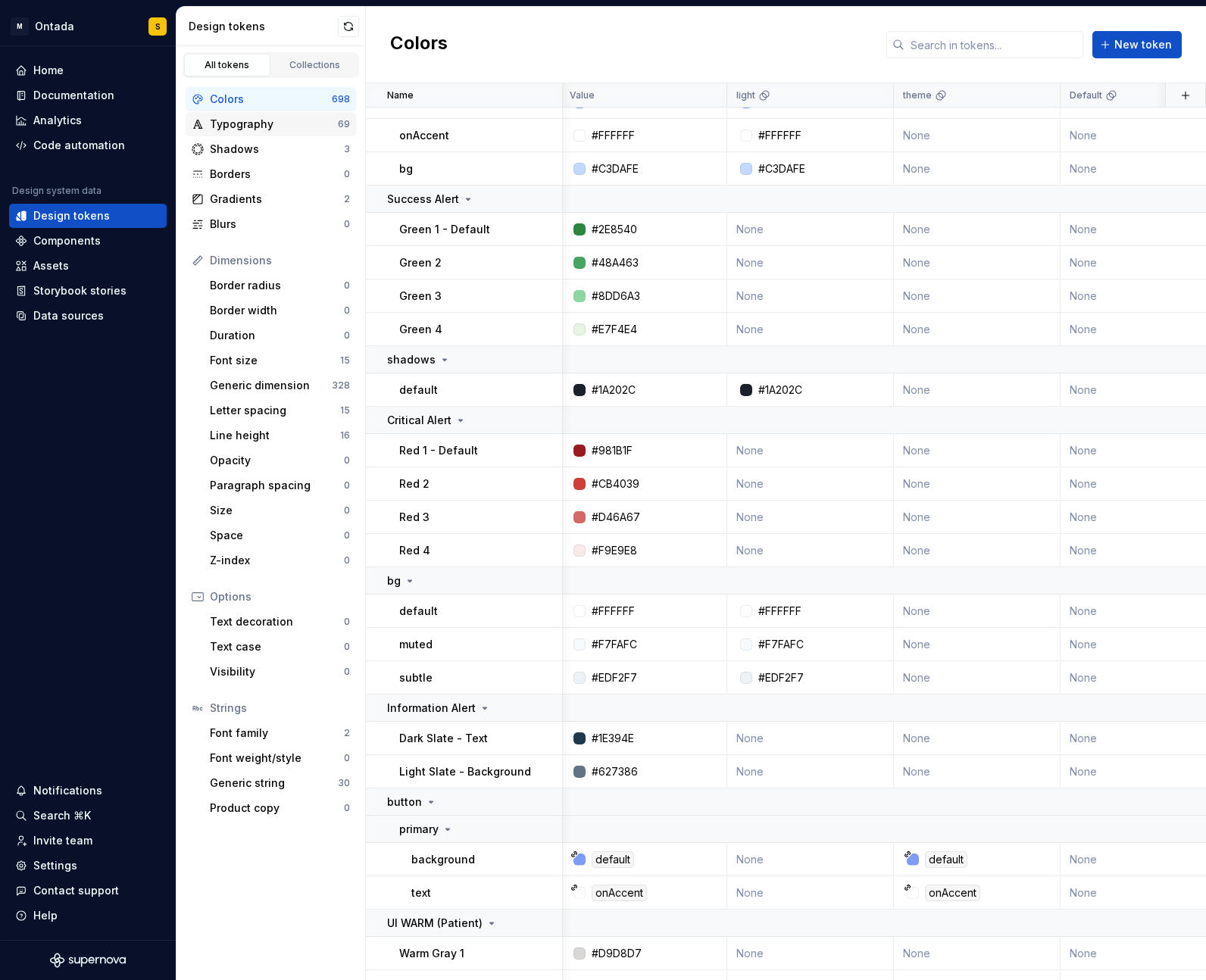
scroll to position [15482, 2]
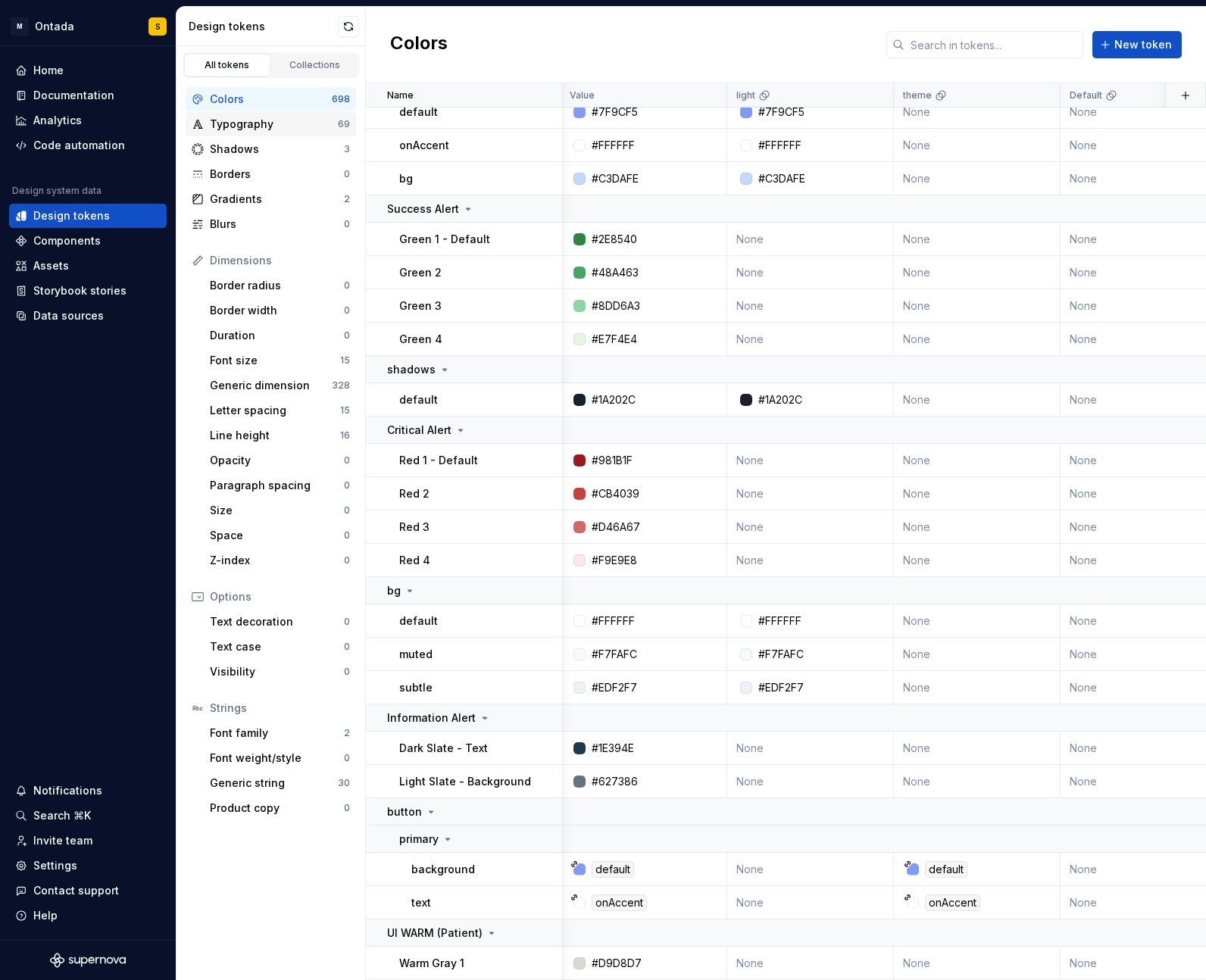
click at [245, 124] on div "Typography" at bounding box center [274, 124] width 128 height 15
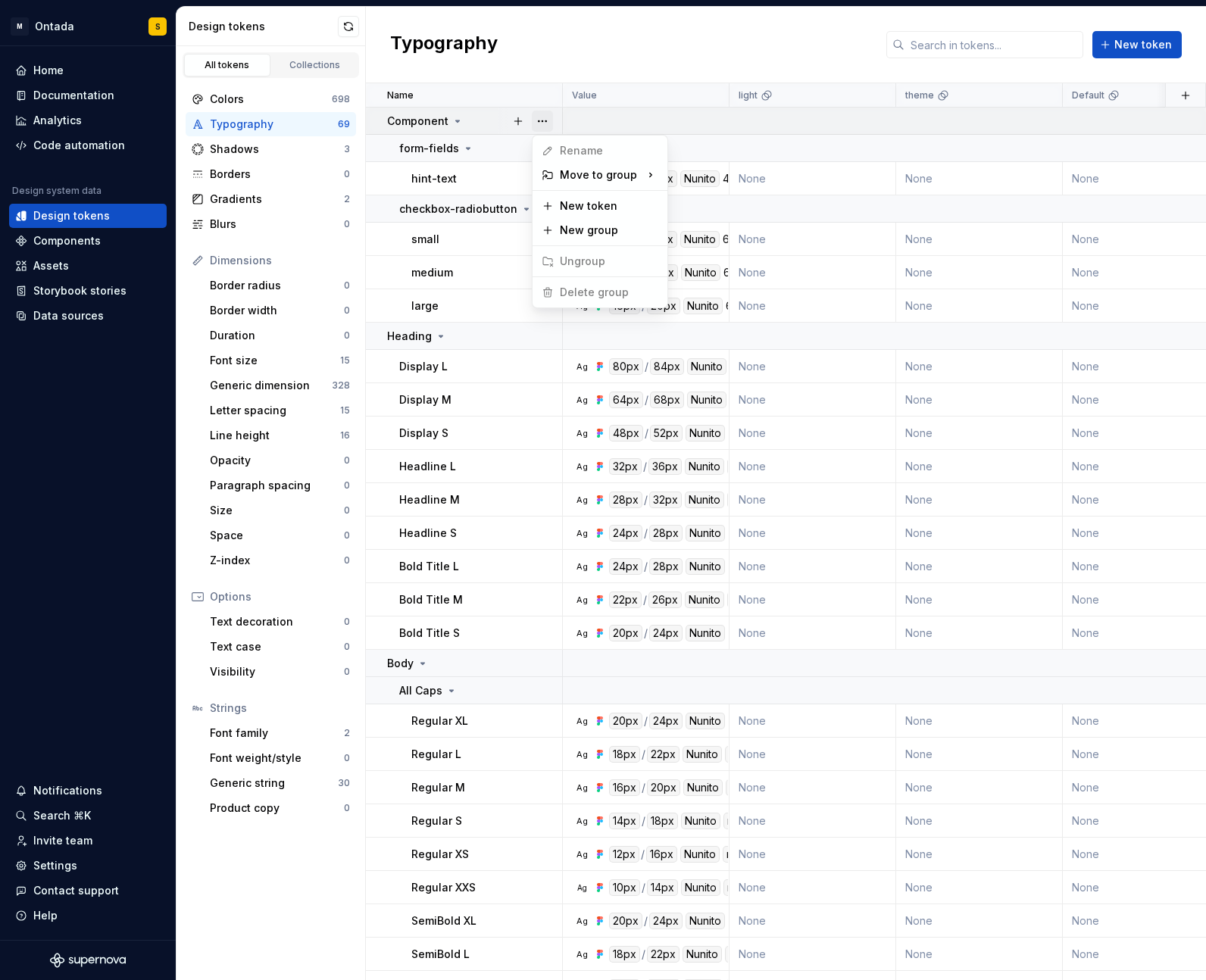
click at [551, 118] on button "button" at bounding box center [542, 121] width 21 height 21
click at [473, 132] on html "M Ontada S Home Documentation Analytics Code automation Design system data Desi…" at bounding box center [603, 490] width 1206 height 980
click at [534, 147] on button "button" at bounding box center [542, 149] width 21 height 21
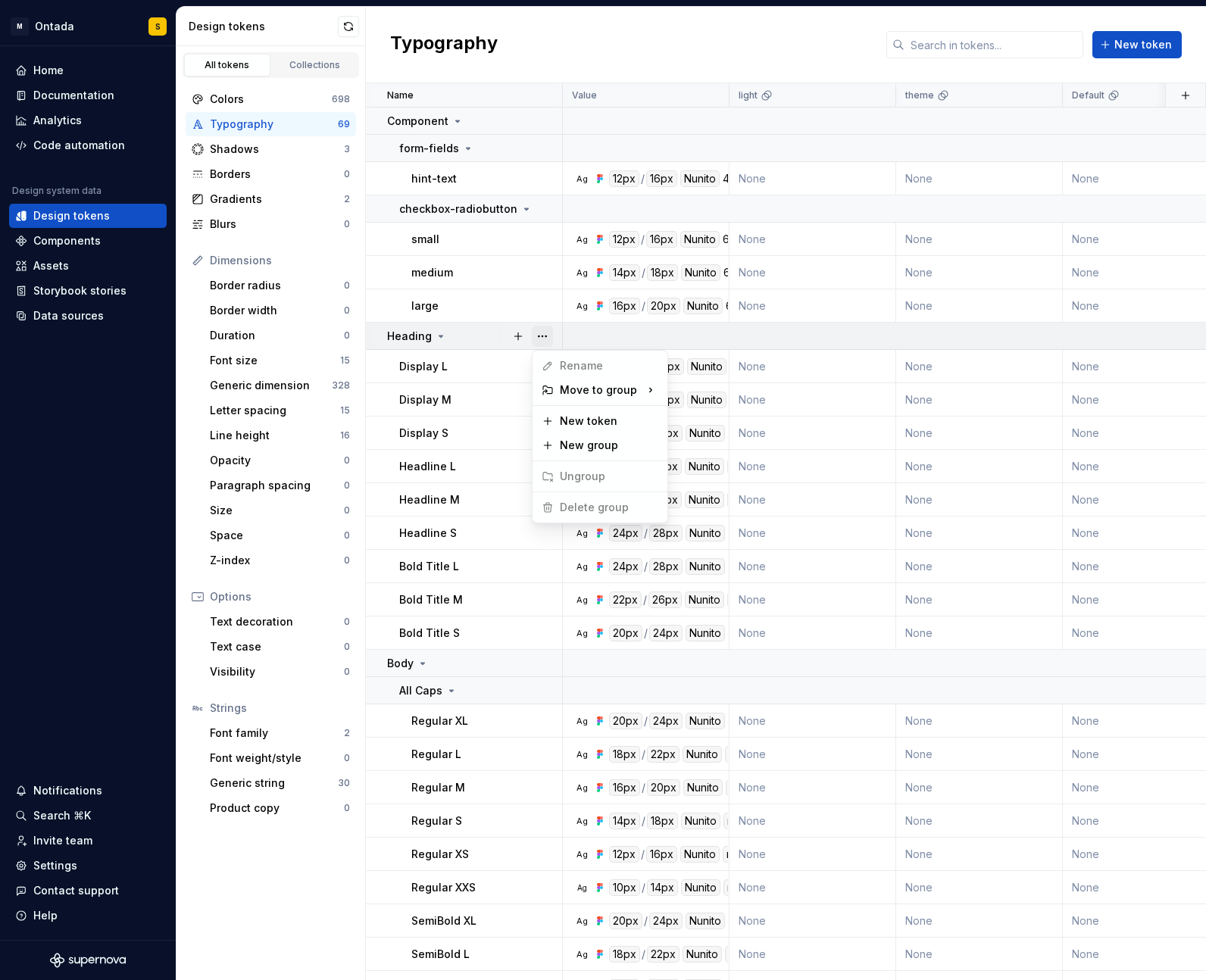
click at [536, 340] on button "button" at bounding box center [542, 336] width 21 height 21
drag, startPoint x: 338, startPoint y: 919, endPoint x: 332, endPoint y: 782, distance: 137.1
click at [340, 919] on html "M Ontada S Home Documentation Analytics Code automation Design system data Desi…" at bounding box center [603, 490] width 1206 height 980
click at [284, 387] on div "Generic dimension" at bounding box center [270, 385] width 122 height 15
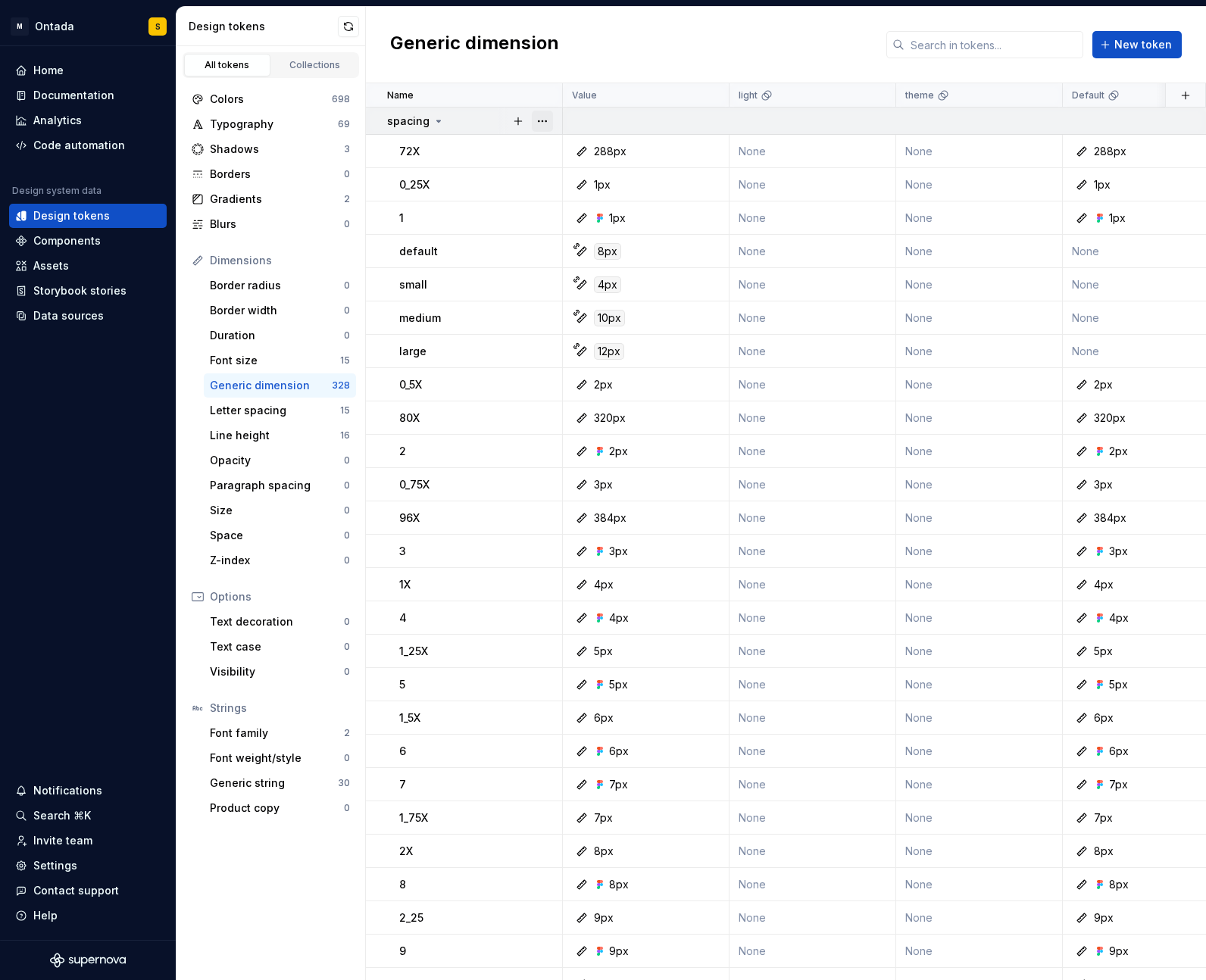
click at [536, 125] on button "button" at bounding box center [542, 121] width 21 height 21
click at [501, 149] on html "M Ontada S Home Documentation Analytics Code automation Design system data Desi…" at bounding box center [603, 490] width 1206 height 980
click at [233, 98] on div "Colors" at bounding box center [270, 99] width 122 height 15
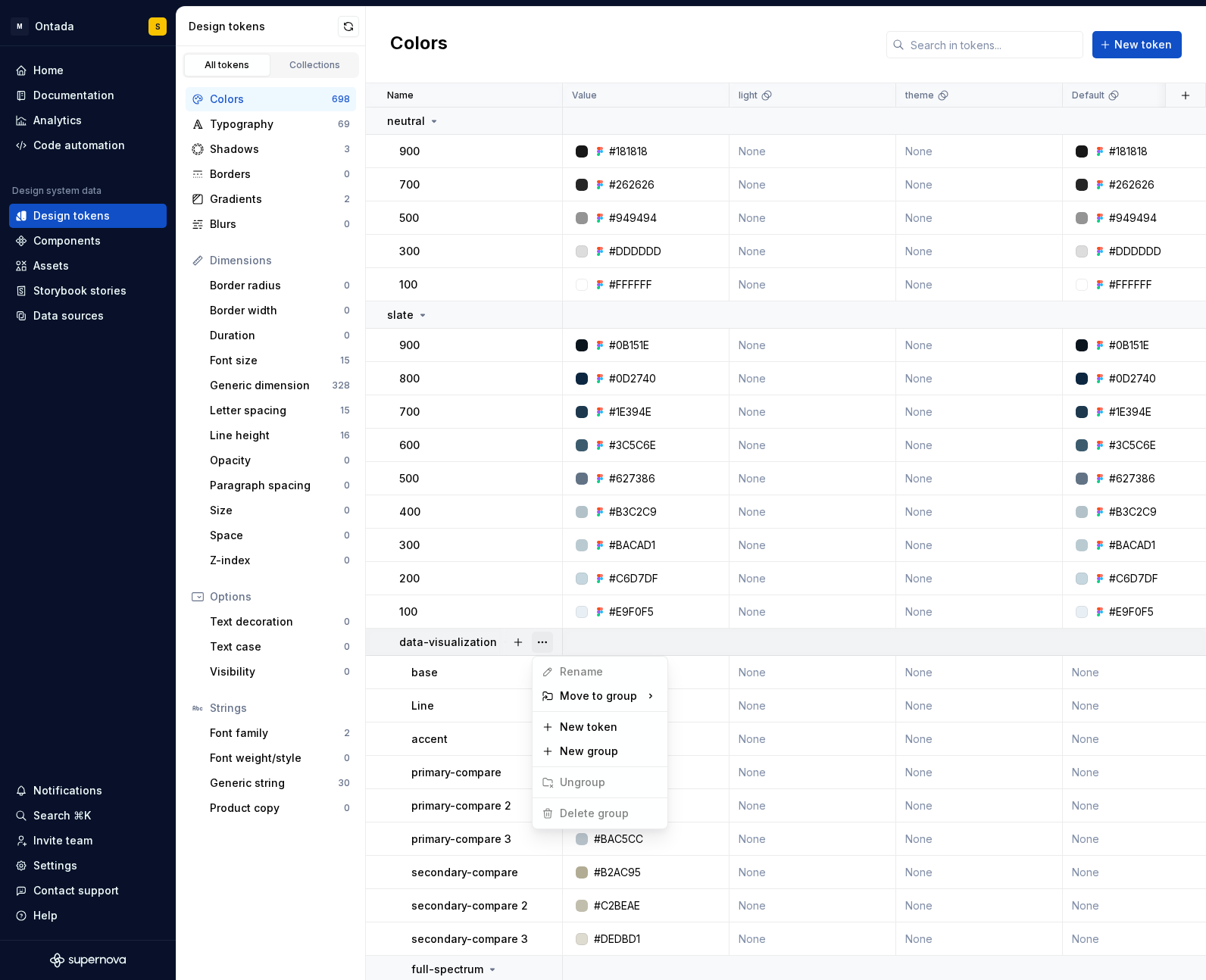
click at [546, 644] on button "button" at bounding box center [542, 643] width 21 height 21
click at [483, 685] on html "M Ontada S Home Documentation Analytics Code automation Design system data Desi…" at bounding box center [603, 490] width 1206 height 980
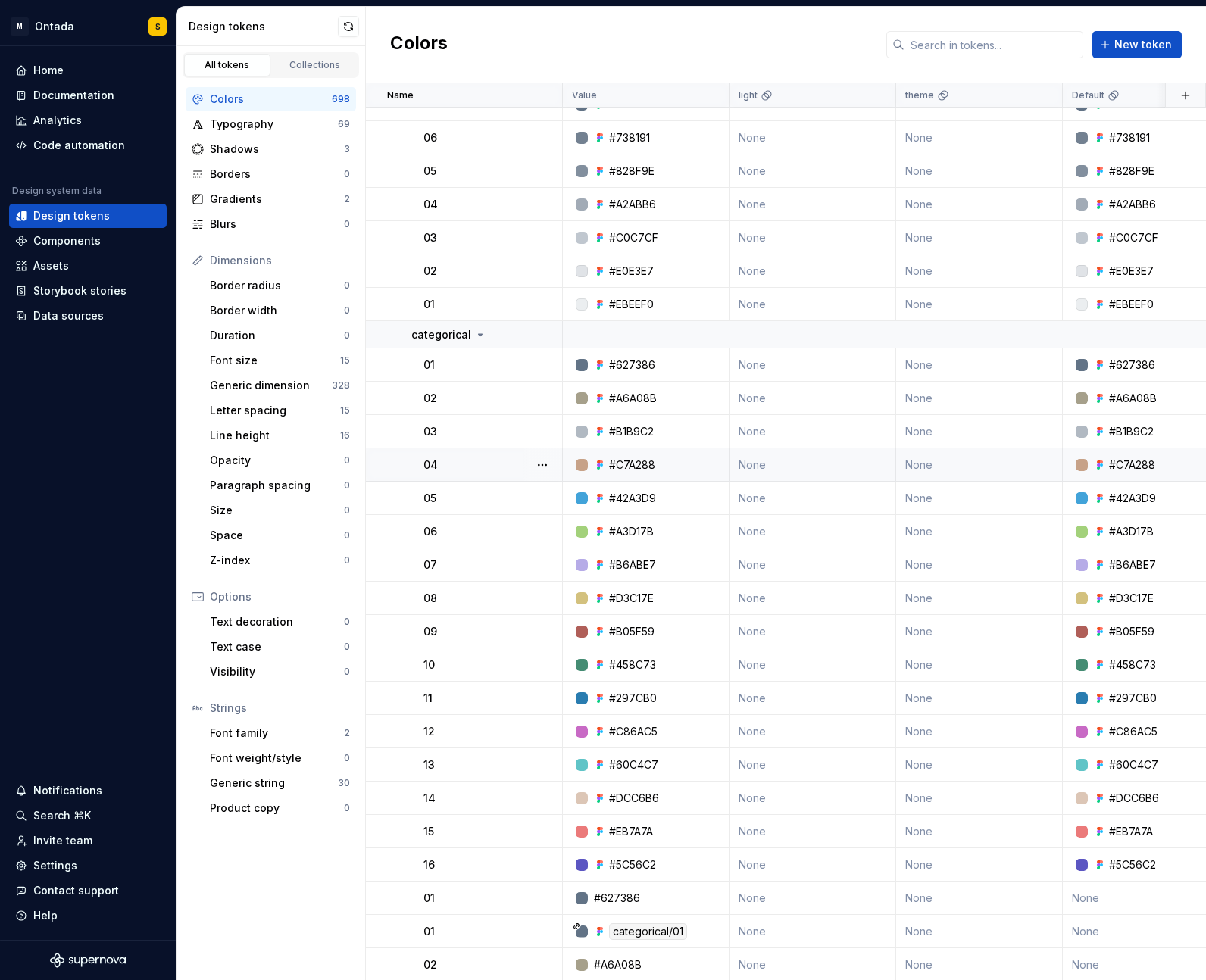
scroll to position [997, 0]
click at [535, 331] on button "button" at bounding box center [542, 333] width 21 height 21
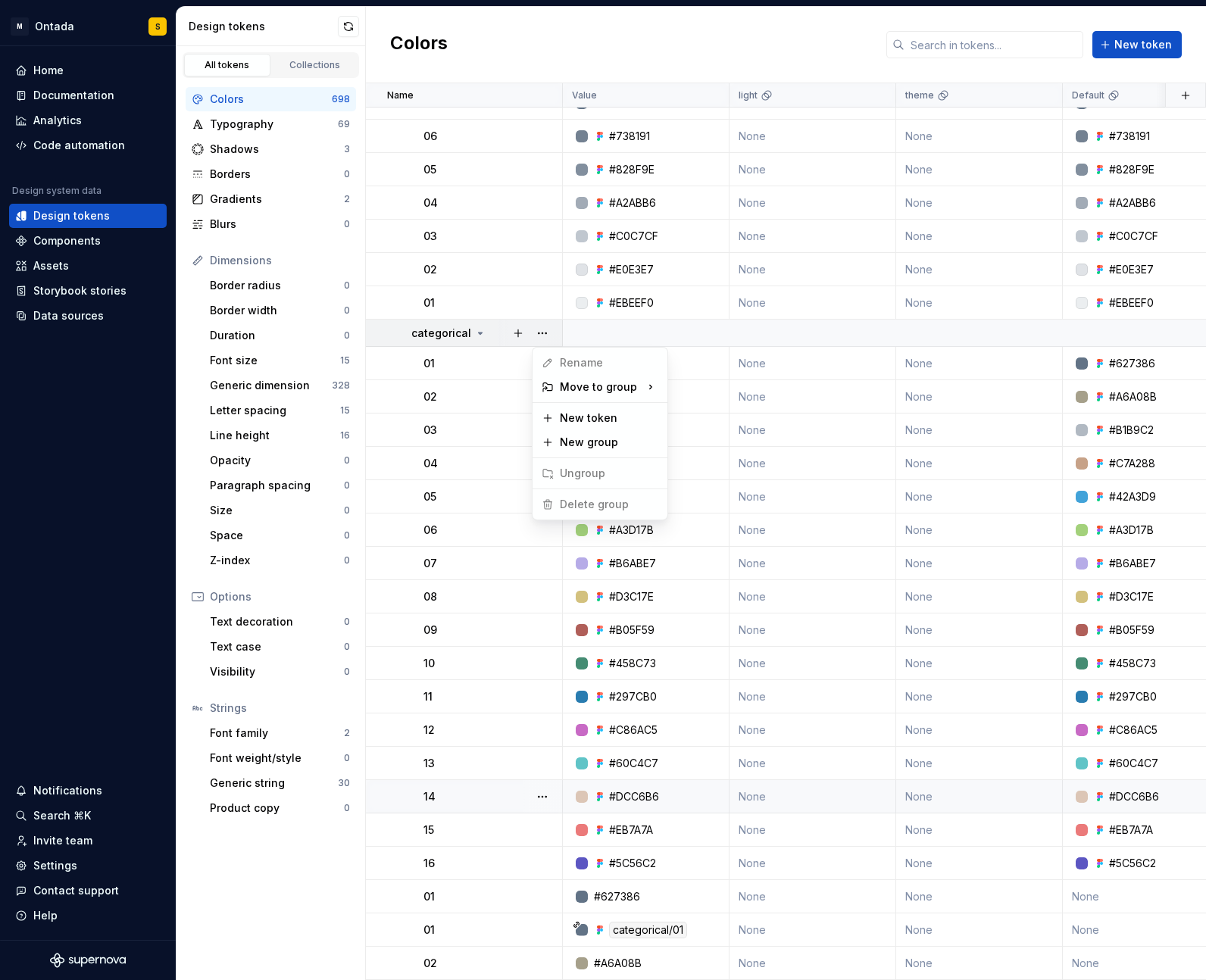
click at [436, 803] on html "M Ontada S Home Documentation Analytics Code automation Design system data Desi…" at bounding box center [603, 490] width 1206 height 980
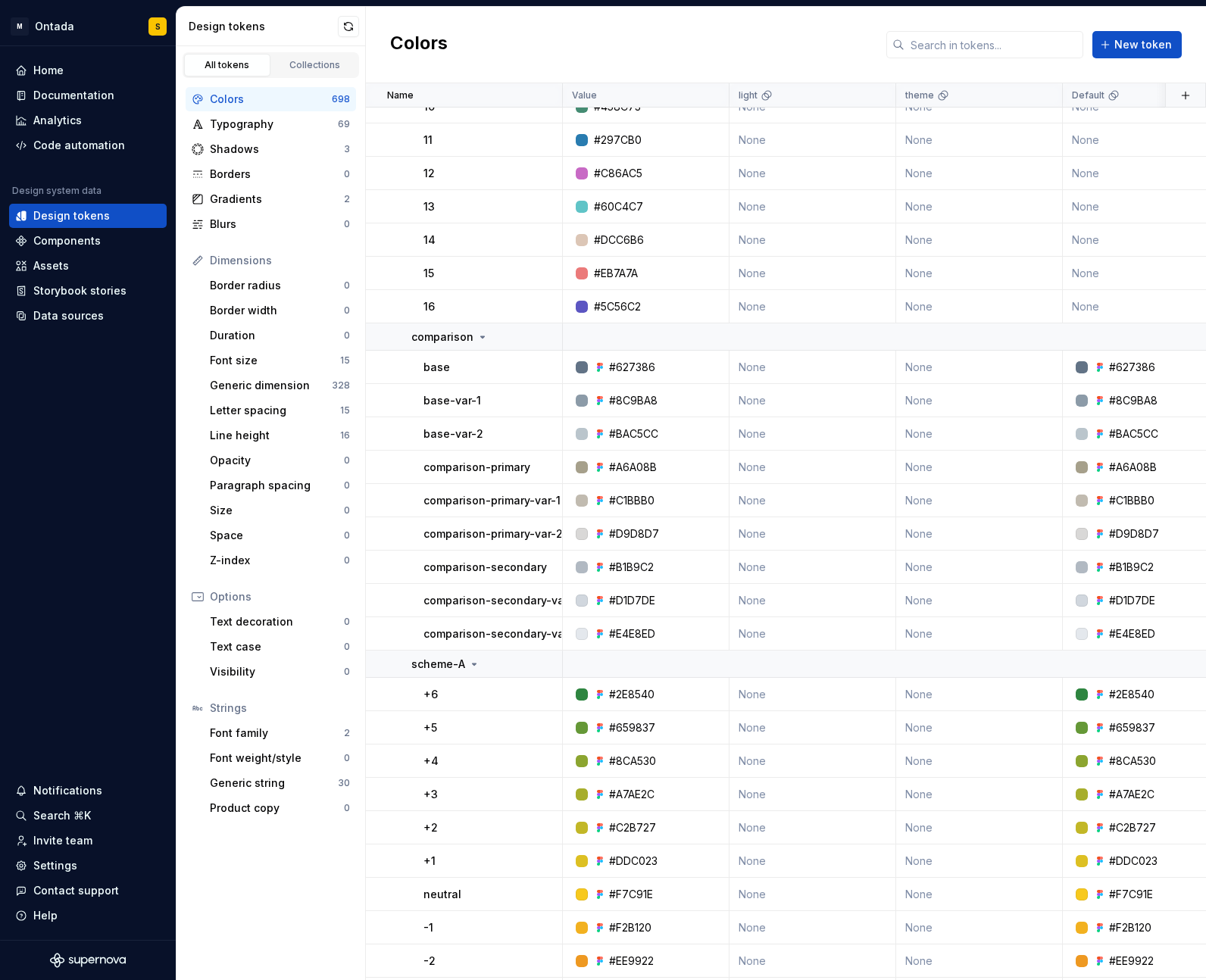
scroll to position [3038, 0]
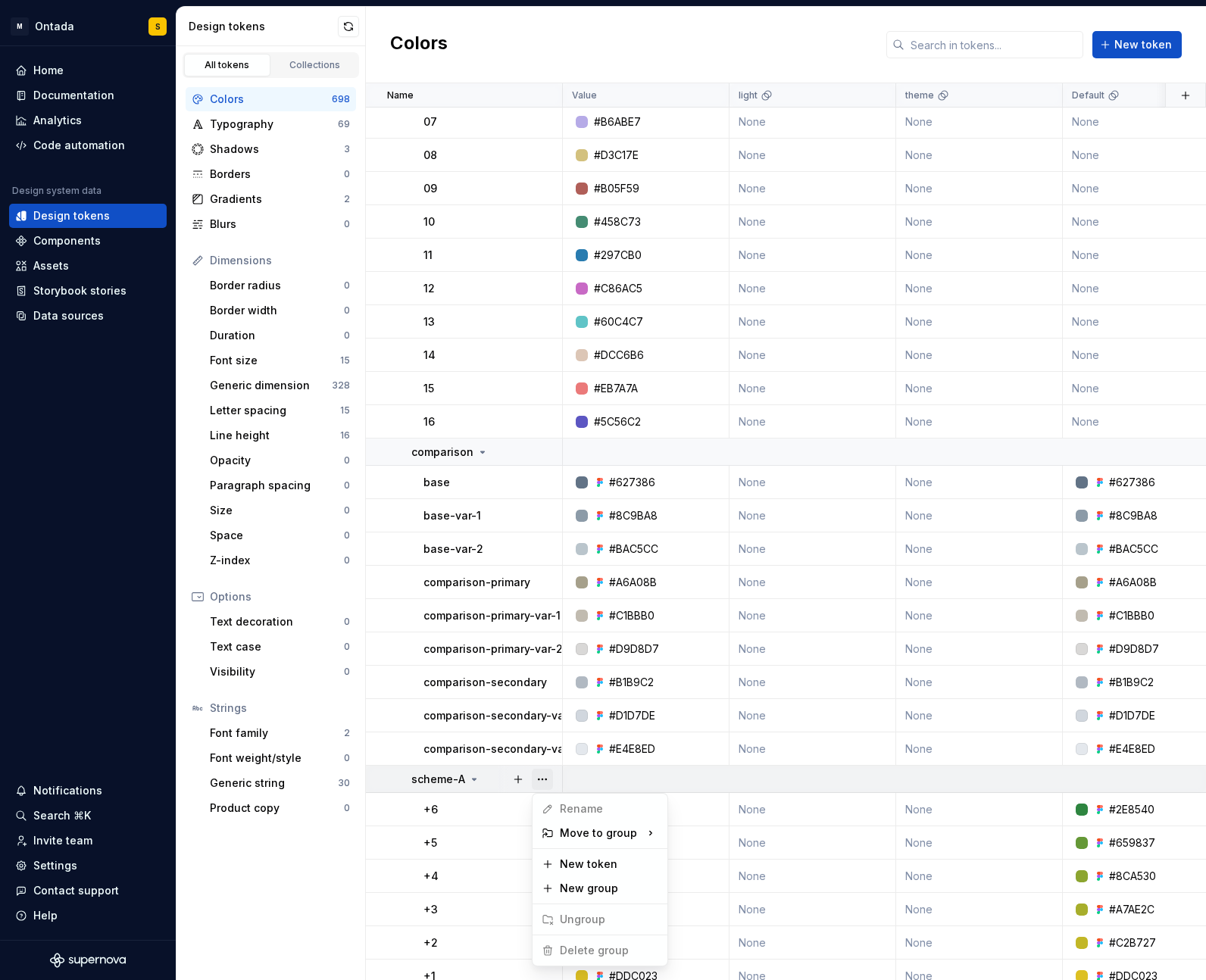
click at [546, 773] on button "button" at bounding box center [542, 779] width 21 height 21
click at [328, 949] on html "M Ontada S Home Documentation Analytics Code automation Design system data Desi…" at bounding box center [603, 490] width 1206 height 980
click at [533, 809] on button "button" at bounding box center [542, 810] width 21 height 21
click at [587, 888] on span "Delete token" at bounding box center [584, 894] width 98 height 24
click at [296, 932] on html "M Ontada S Home Documentation Analytics Code automation Design system data Desi…" at bounding box center [603, 490] width 1206 height 980
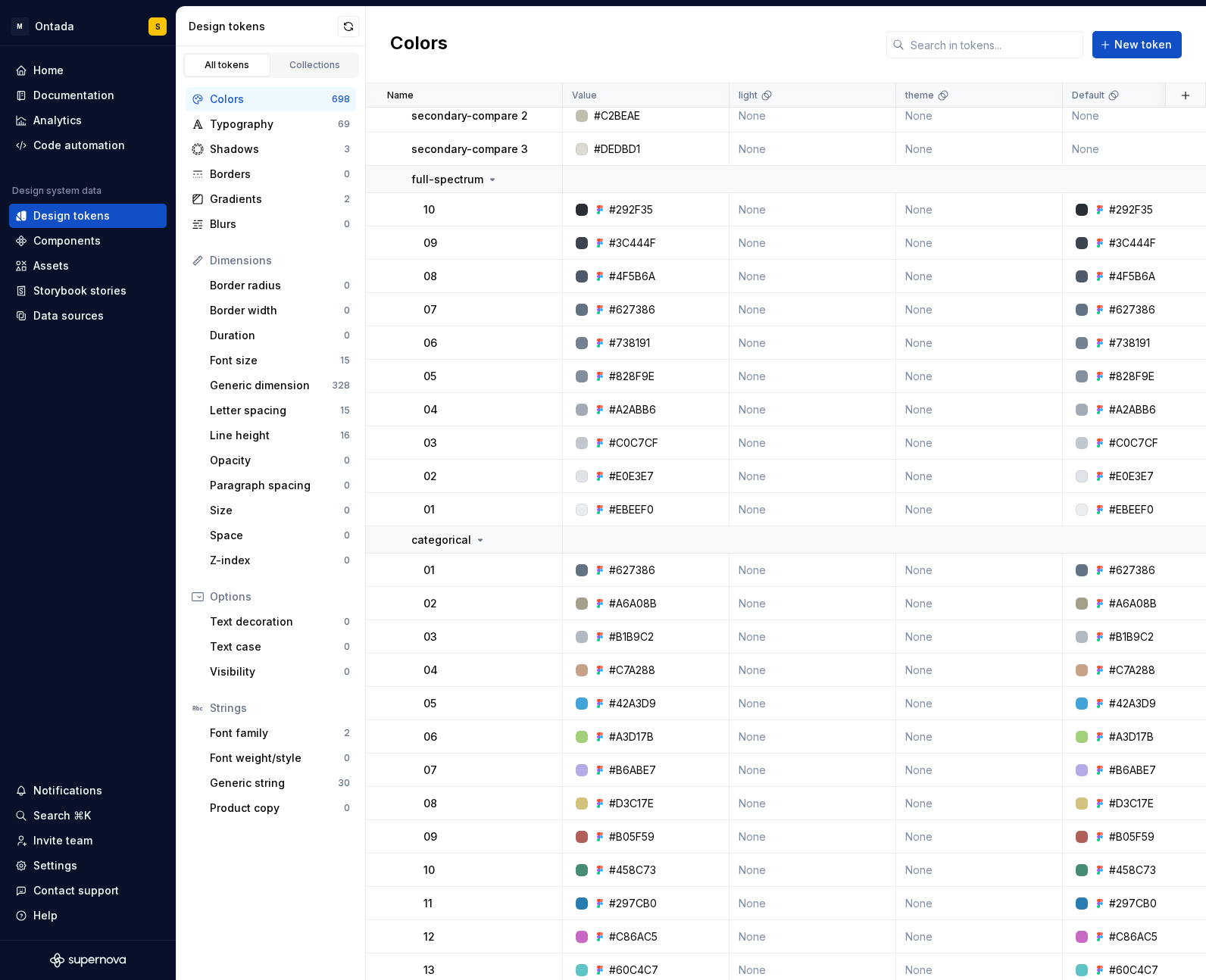
scroll to position [0, 0]
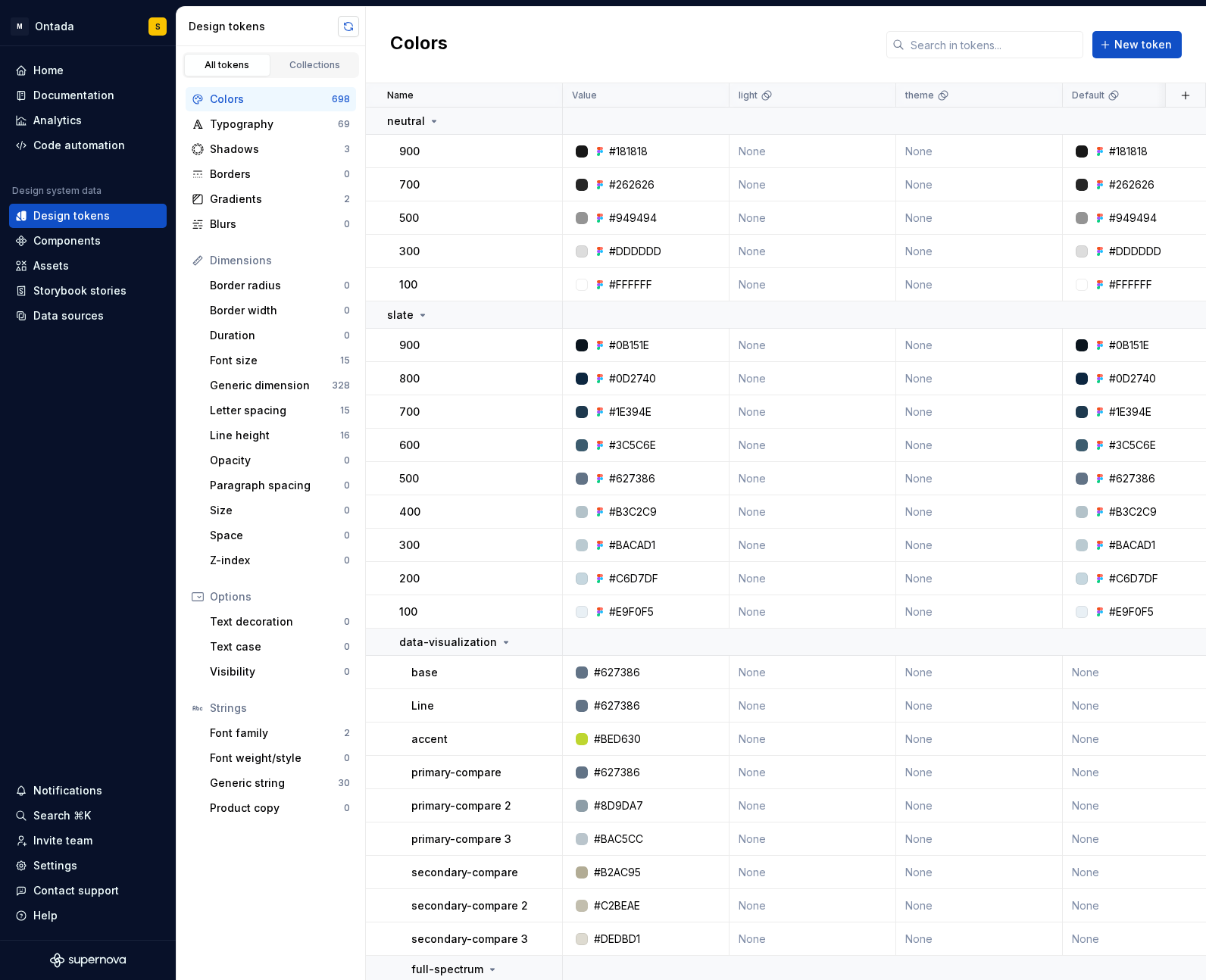
click at [345, 25] on button "button" at bounding box center [348, 27] width 21 height 21
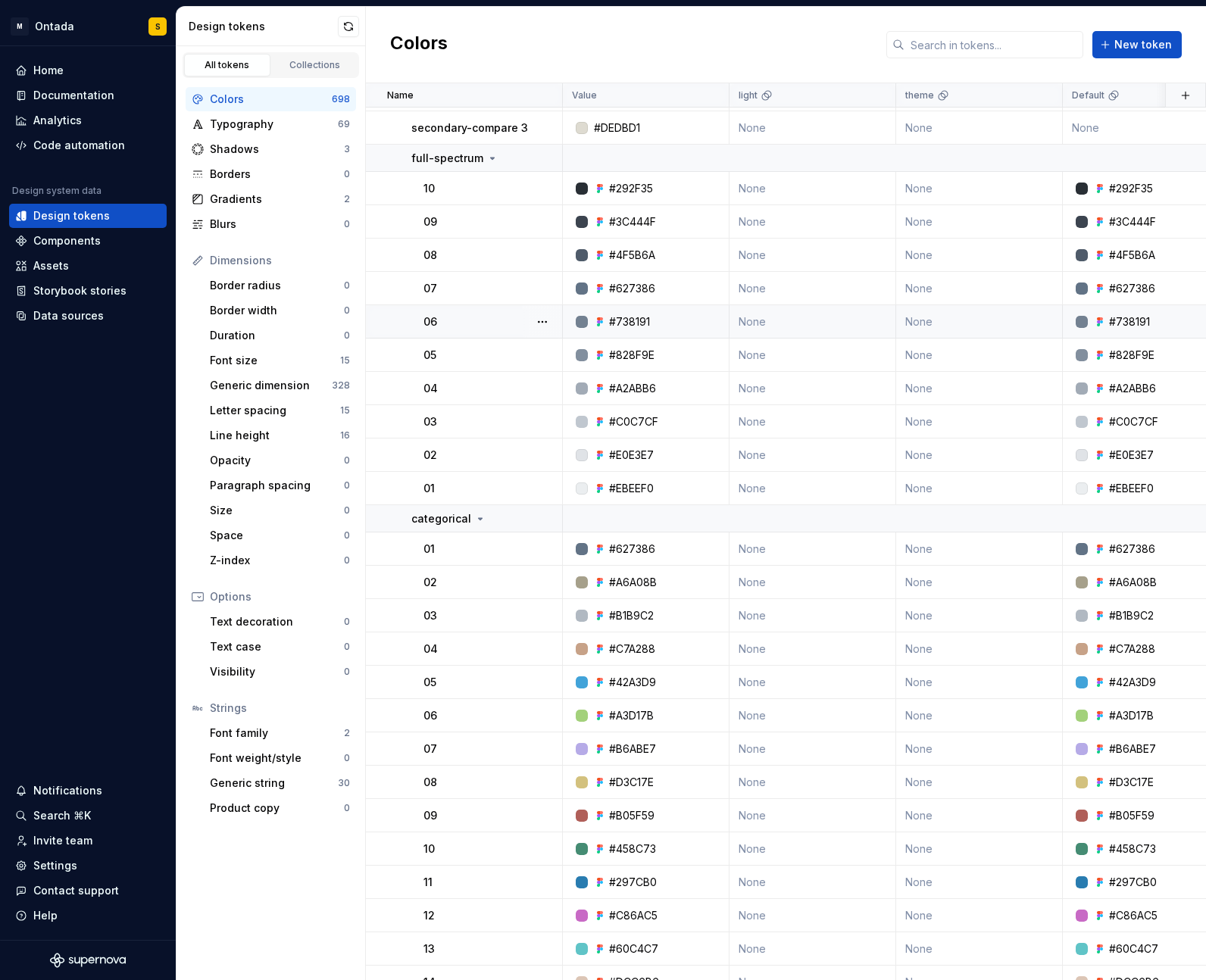
scroll to position [802, 0]
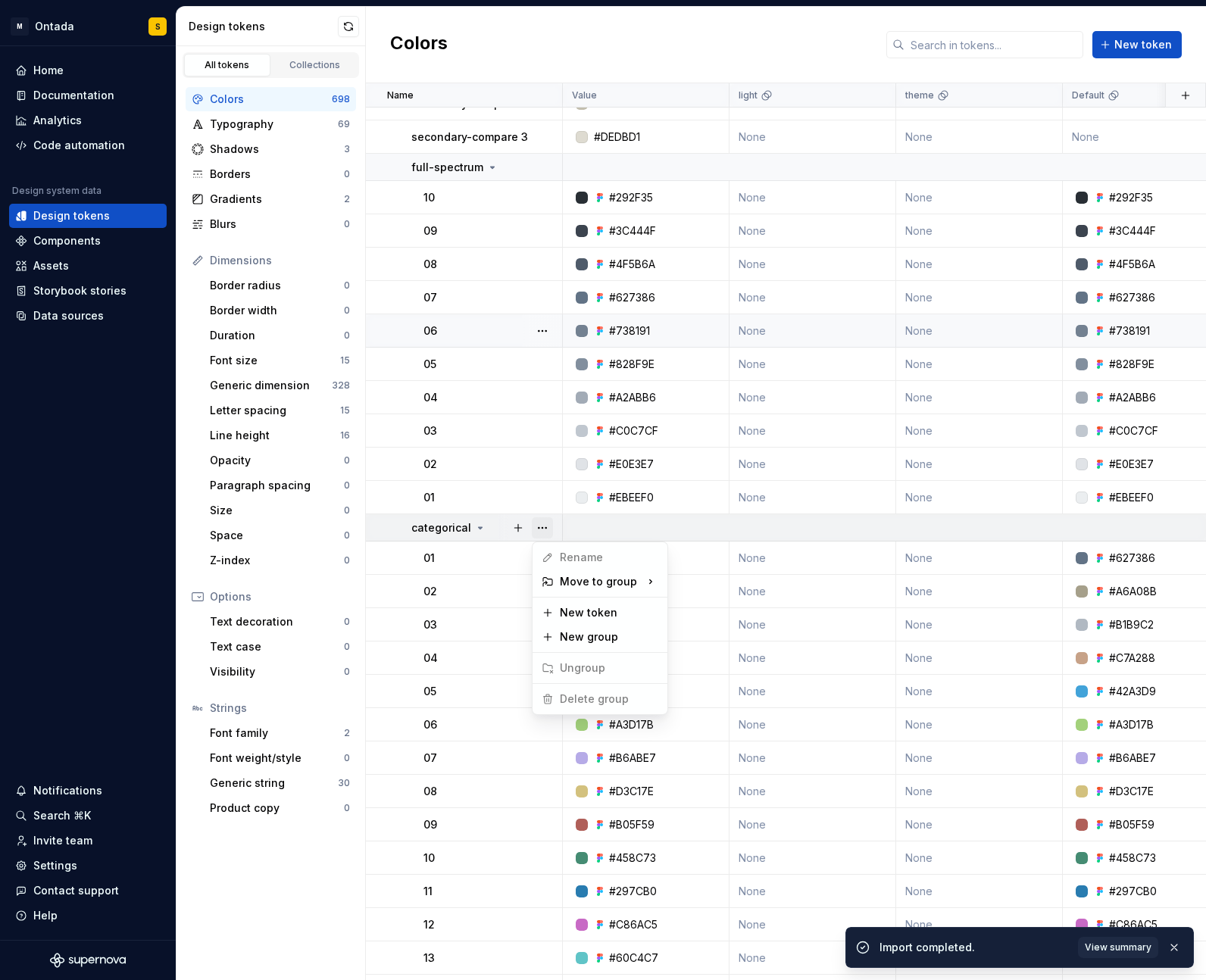
click at [547, 529] on button "button" at bounding box center [542, 528] width 21 height 21
click at [538, 525] on button "button" at bounding box center [542, 528] width 21 height 21
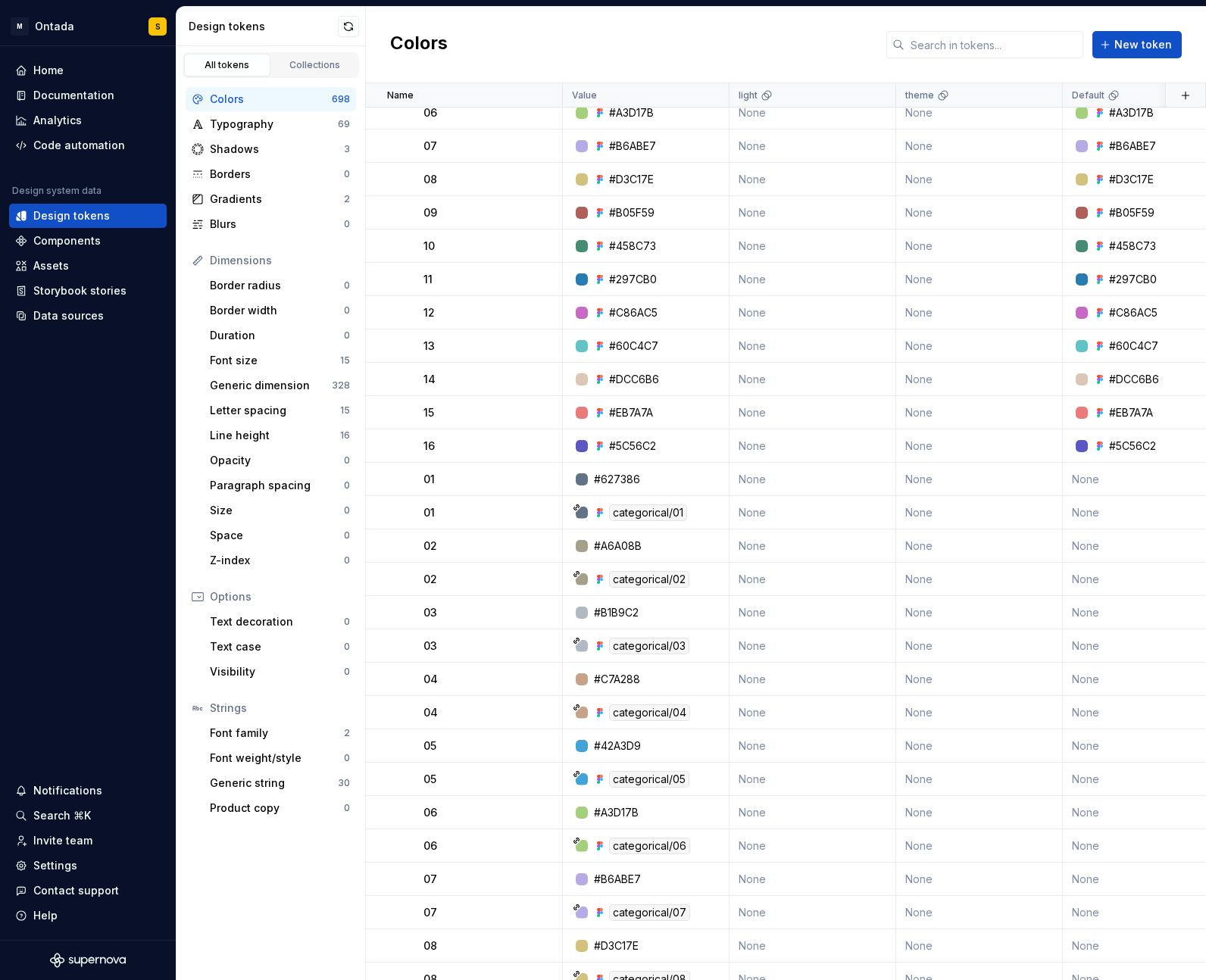
scroll to position [1467, 0]
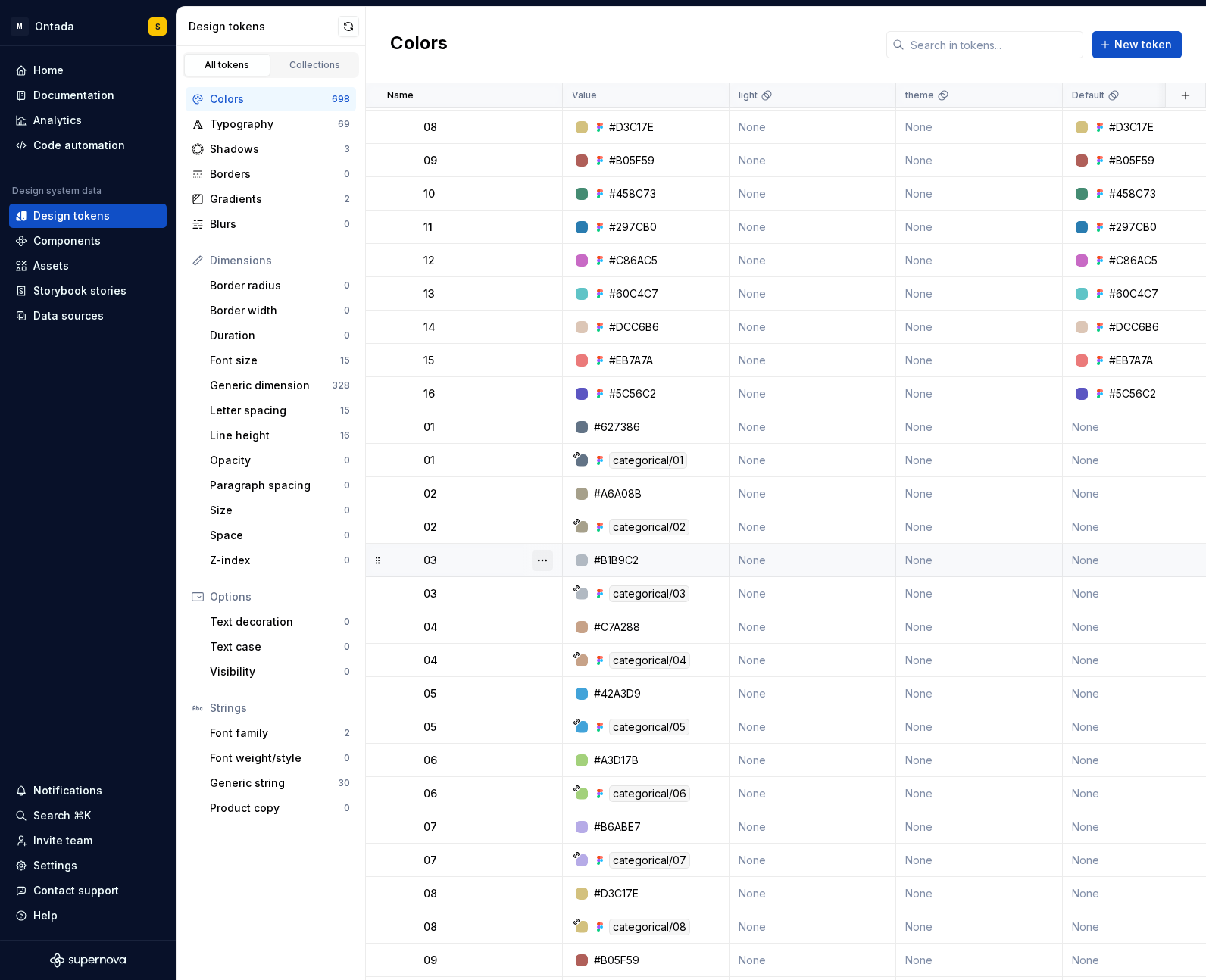
click at [538, 557] on button "button" at bounding box center [542, 560] width 21 height 21
click at [550, 589] on button "button" at bounding box center [542, 593] width 21 height 21
click at [303, 919] on html "M Ontada S Home Documentation Analytics Code automation Design system data Desi…" at bounding box center [603, 490] width 1206 height 980
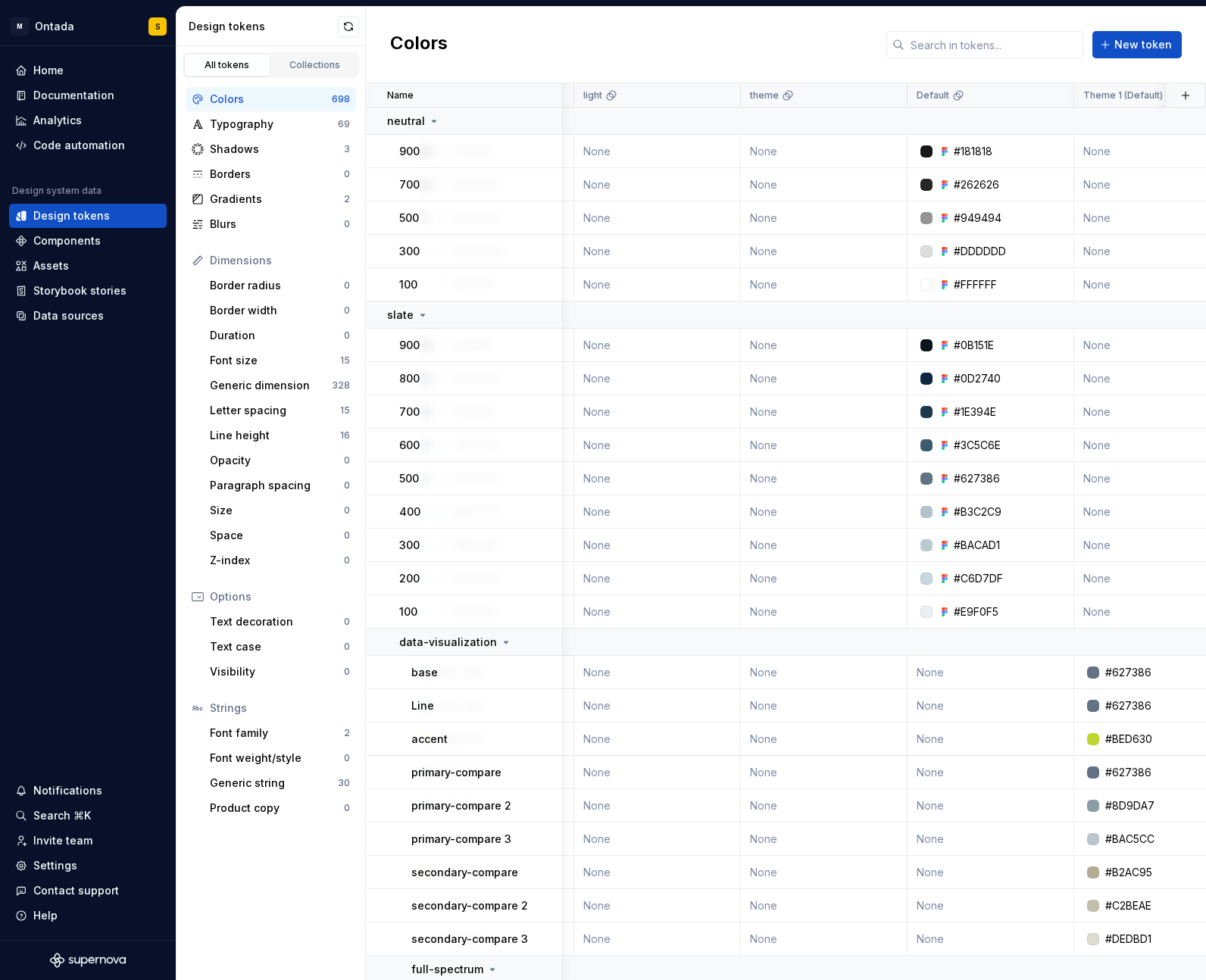
scroll to position [0, 0]
